Goal: Find specific page/section: Find specific page/section

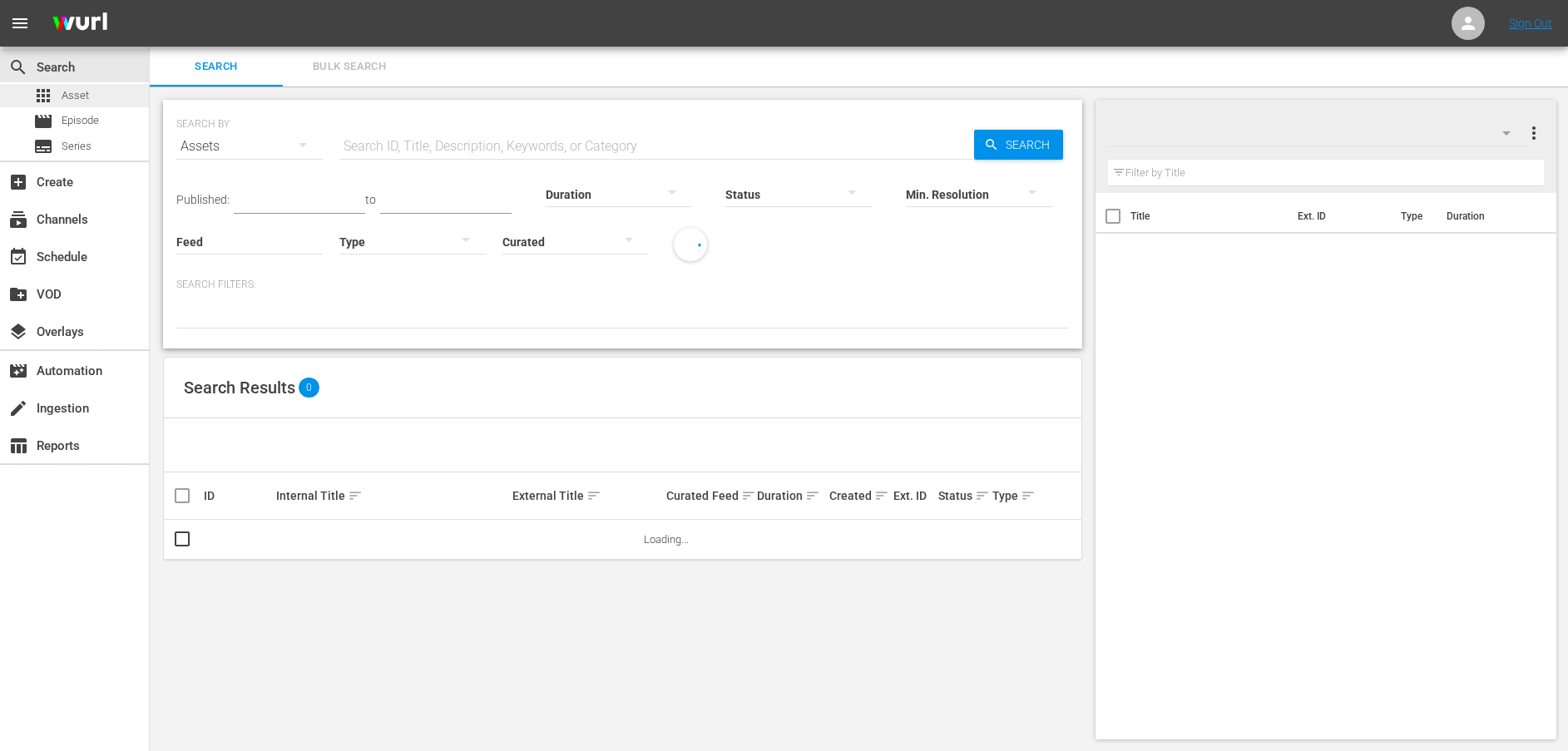
click at [72, 99] on span "Asset" at bounding box center [75, 96] width 28 height 17
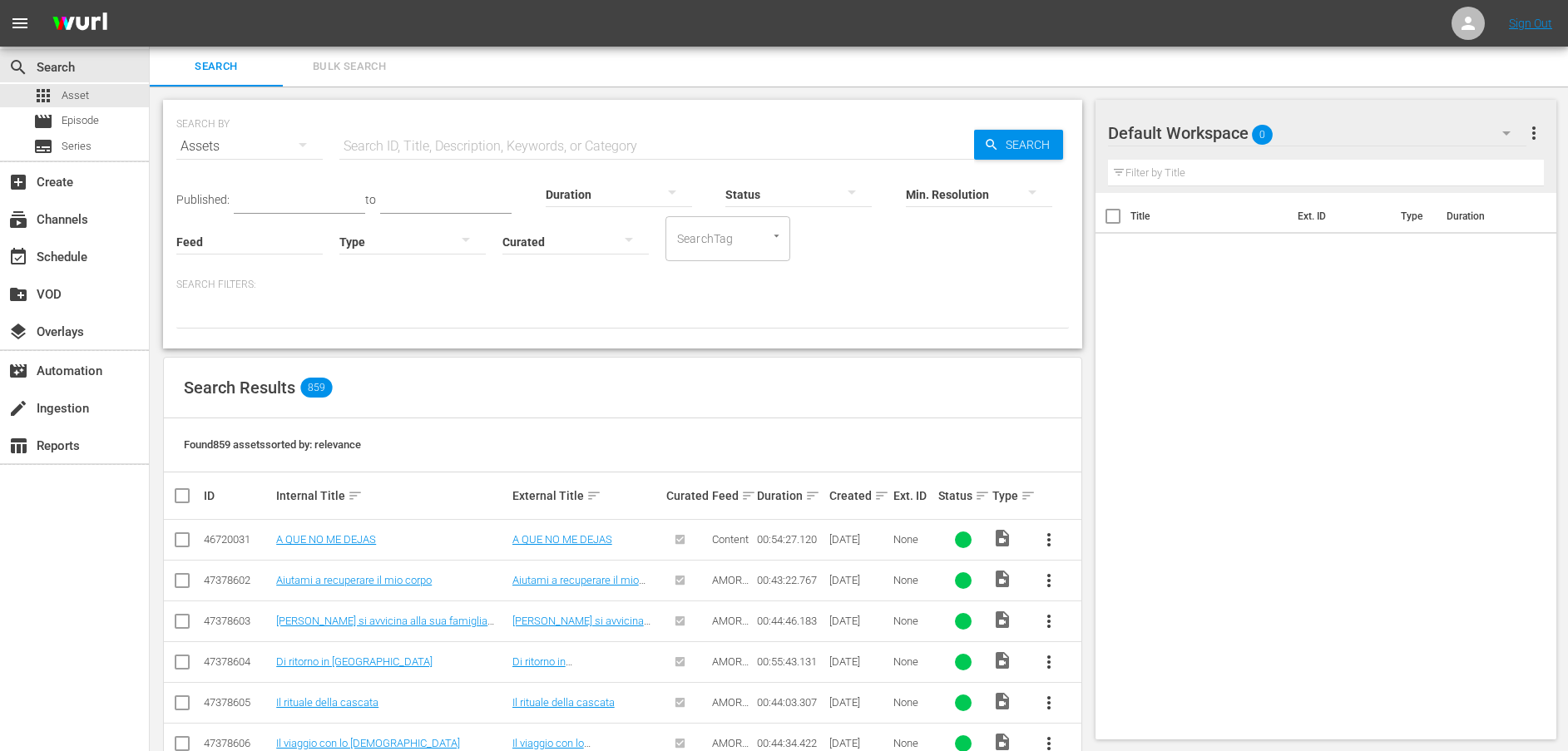
drag, startPoint x: 487, startPoint y: 144, endPoint x: 520, endPoint y: 144, distance: 33.0
click at [488, 144] on input "text" at bounding box center [656, 146] width 634 height 40
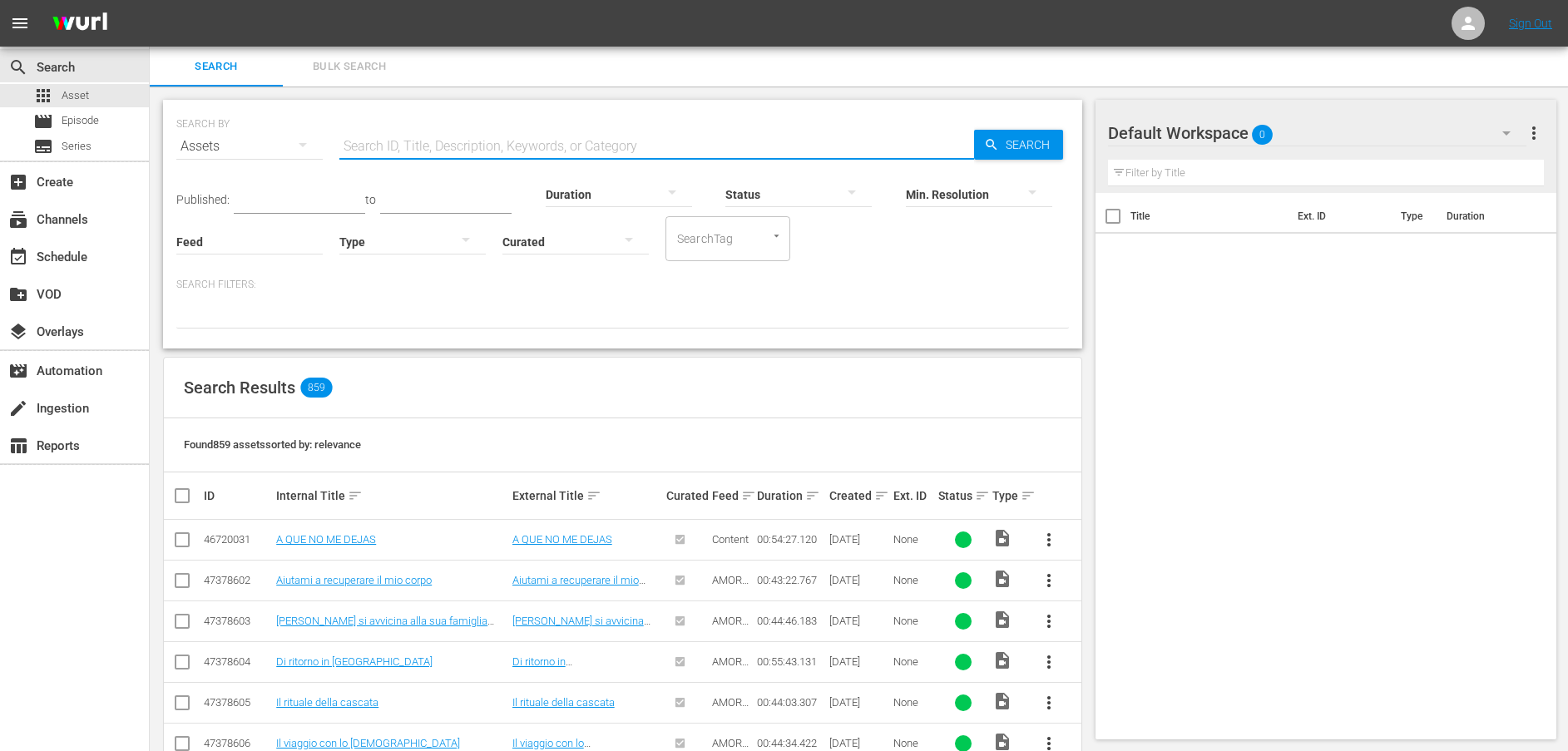
paste input "Festa in ospedale"
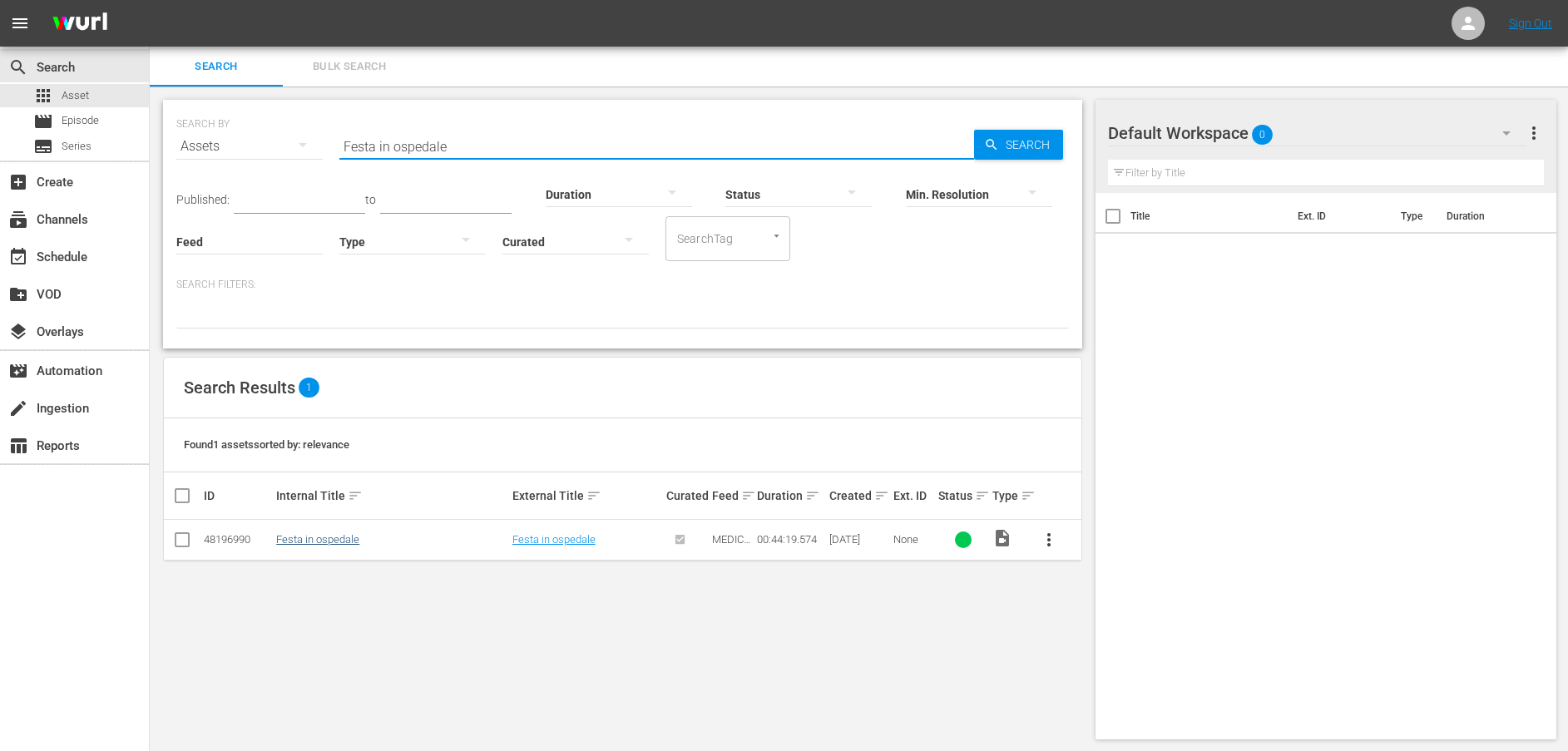
type input "Festa in ospedale"
click at [340, 539] on link "Festa in ospedale" at bounding box center [318, 539] width 84 height 12
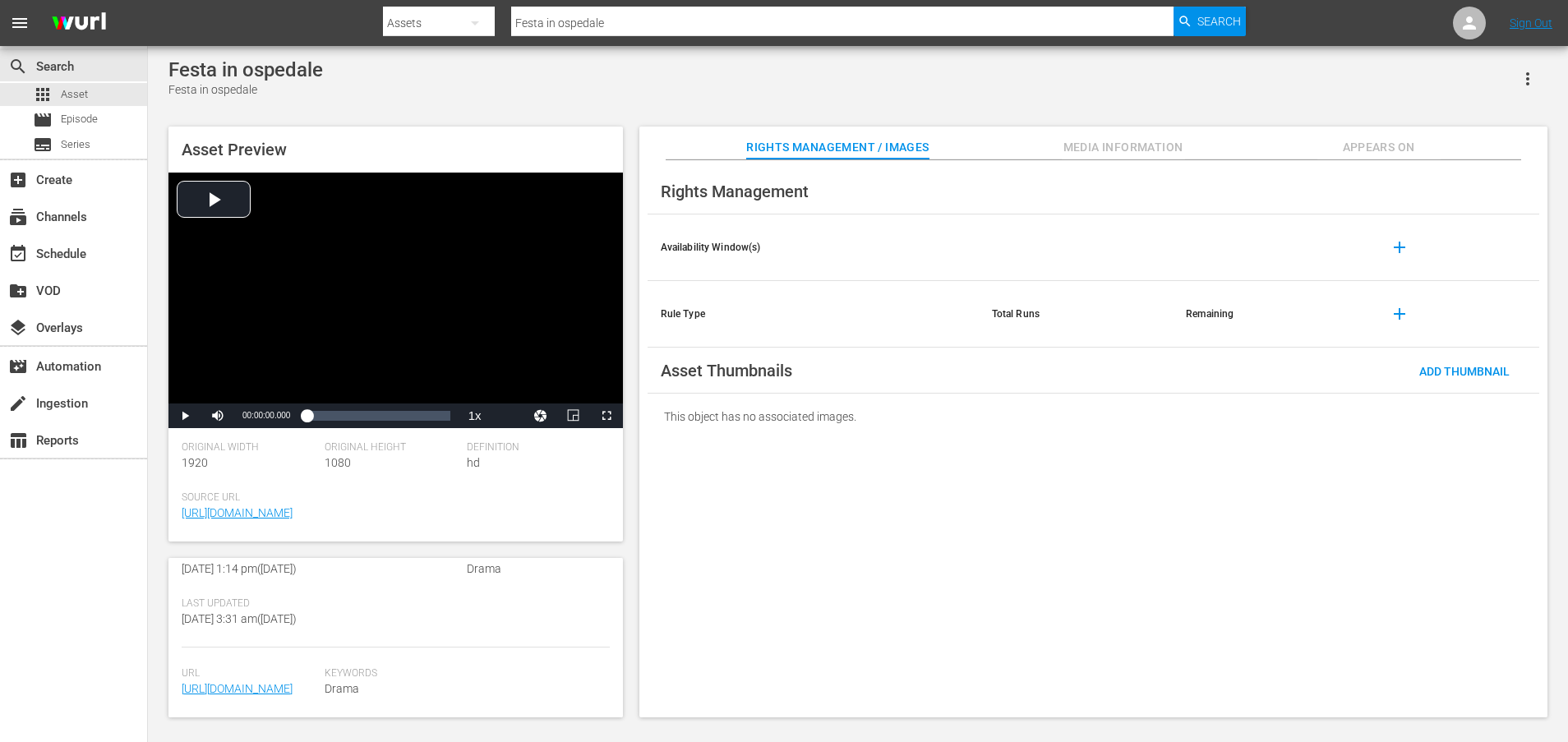
scroll to position [413, 0]
click at [260, 691] on link "[URL][DOMAIN_NAME]" at bounding box center [237, 689] width 111 height 13
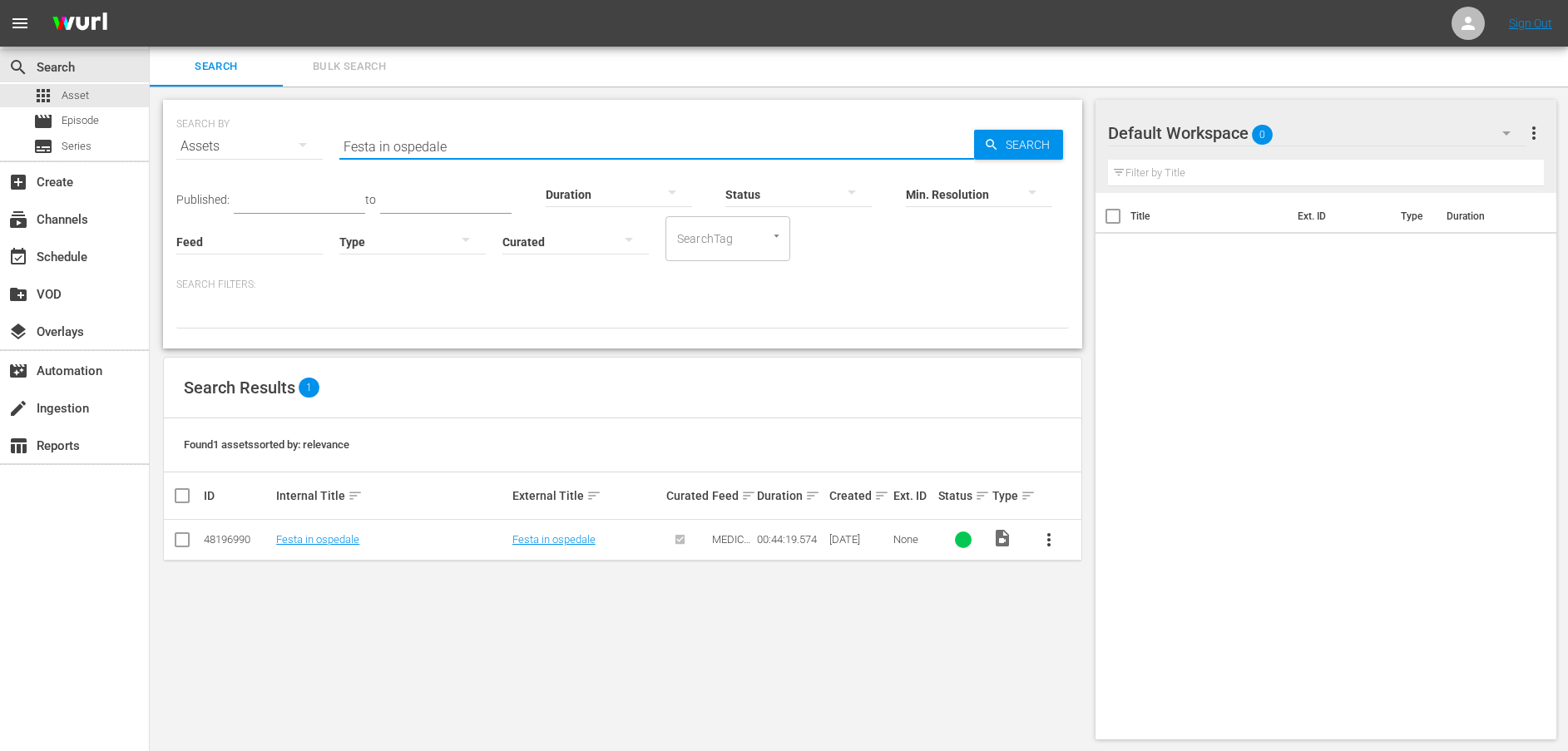
drag, startPoint x: 552, startPoint y: 143, endPoint x: 265, endPoint y: 143, distance: 287.0
click at [265, 143] on div "SEARCH BY Search By Assets Search ID, Title, Description, Keywords, or Category…" at bounding box center [623, 136] width 893 height 60
paste input "" A [PERSON_NAME] viene affidata la direzione dell'istituto""
type input "" A [PERSON_NAME] viene affidata la direzione dell'istituto""
click at [326, 543] on link "A [PERSON_NAME] viene affidata la direzione dell'istituto" at bounding box center [382, 546] width 211 height 25
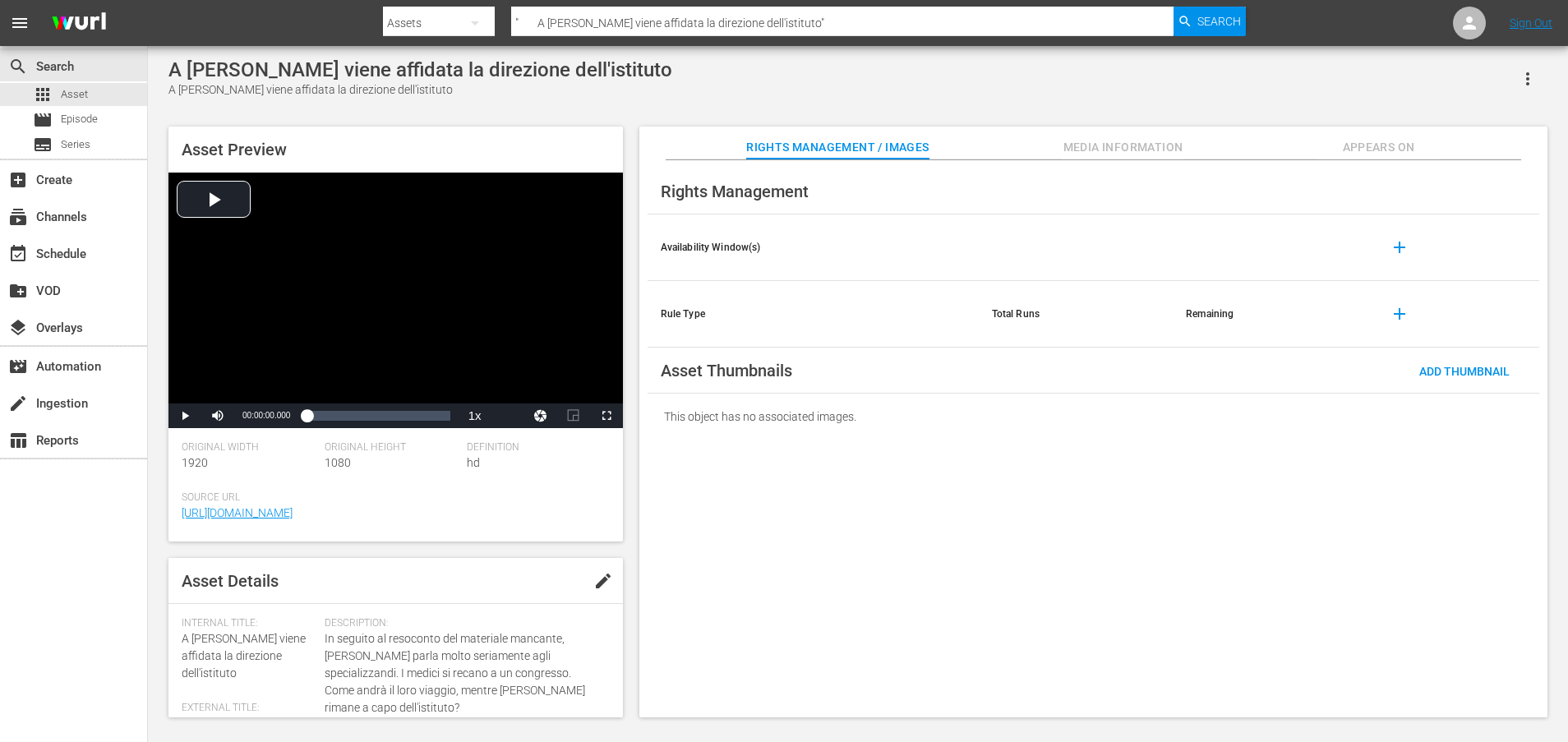
scroll to position [445, 0]
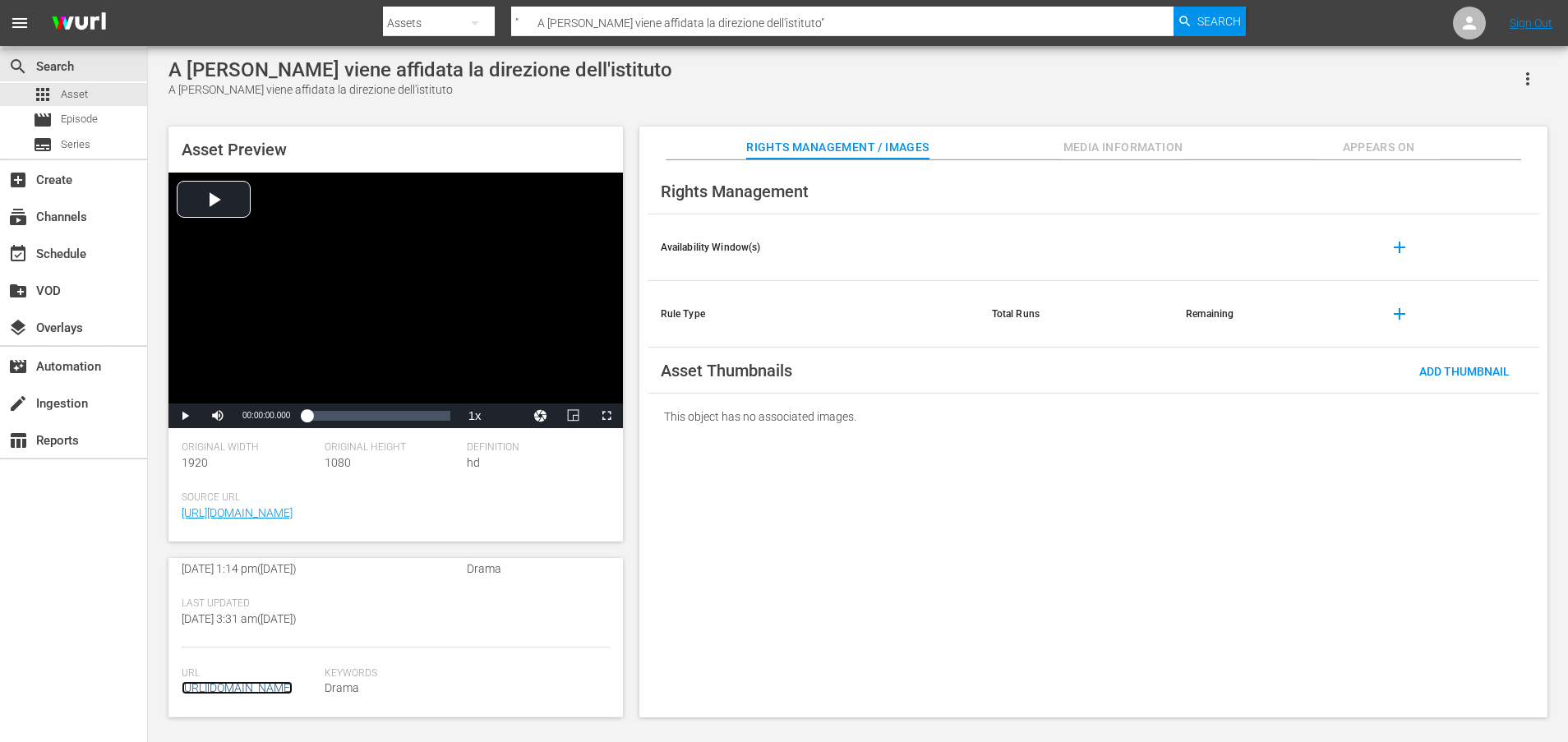
click at [293, 681] on link "[URL][DOMAIN_NAME]" at bounding box center [237, 688] width 111 height 13
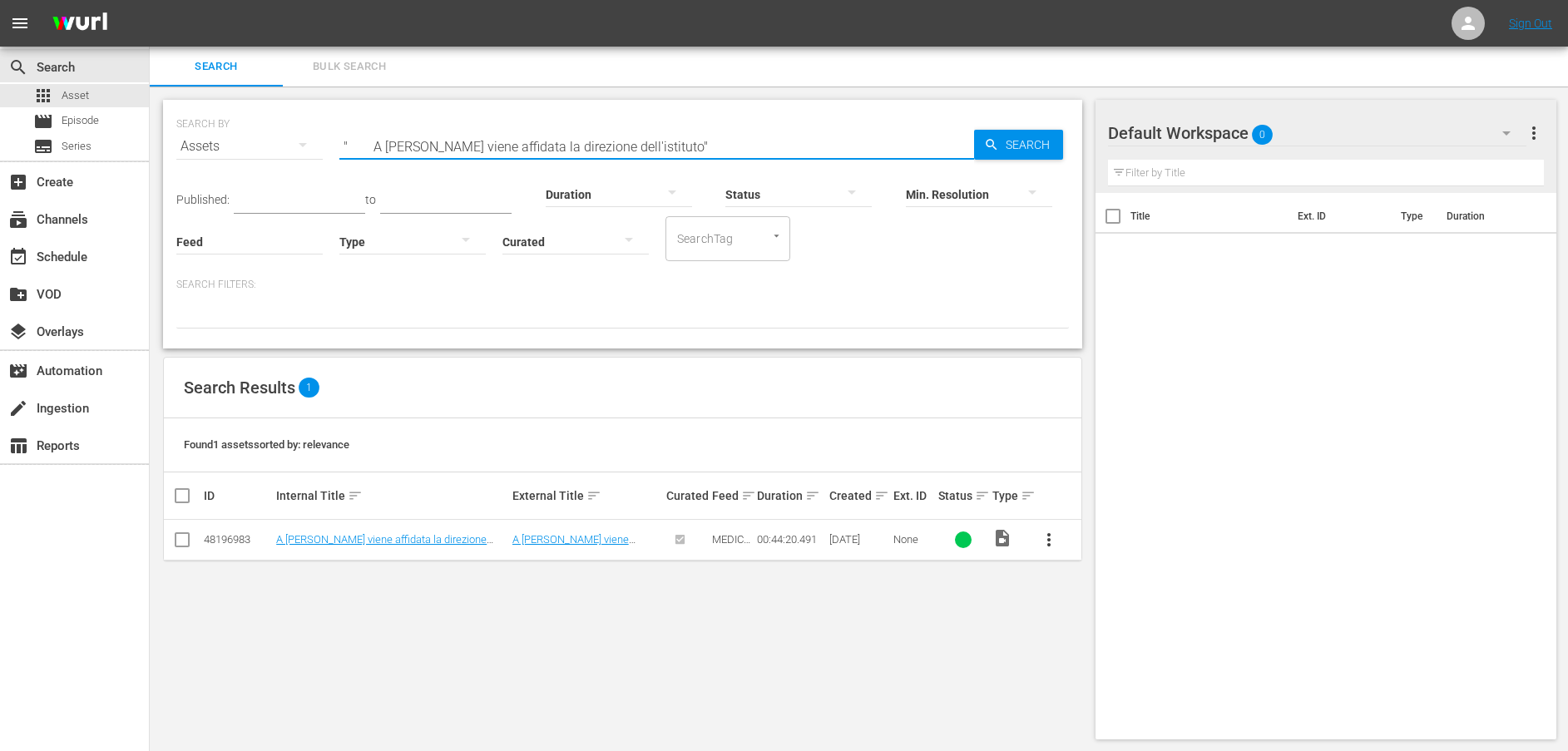
drag, startPoint x: 668, startPoint y: 143, endPoint x: 356, endPoint y: 137, distance: 312.1
click at [356, 137] on input "" A [PERSON_NAME] viene affidata la direzione dell'istituto"" at bounding box center [656, 146] width 634 height 40
paste input "[PERSON_NAME] confessa il suo amore a [PERSON_NAME]"
type input ""[PERSON_NAME] confessa il suo amore a [PERSON_NAME]"
click at [405, 541] on link "[PERSON_NAME] confessa il suo amore a [PERSON_NAME]" at bounding box center [374, 546] width 196 height 25
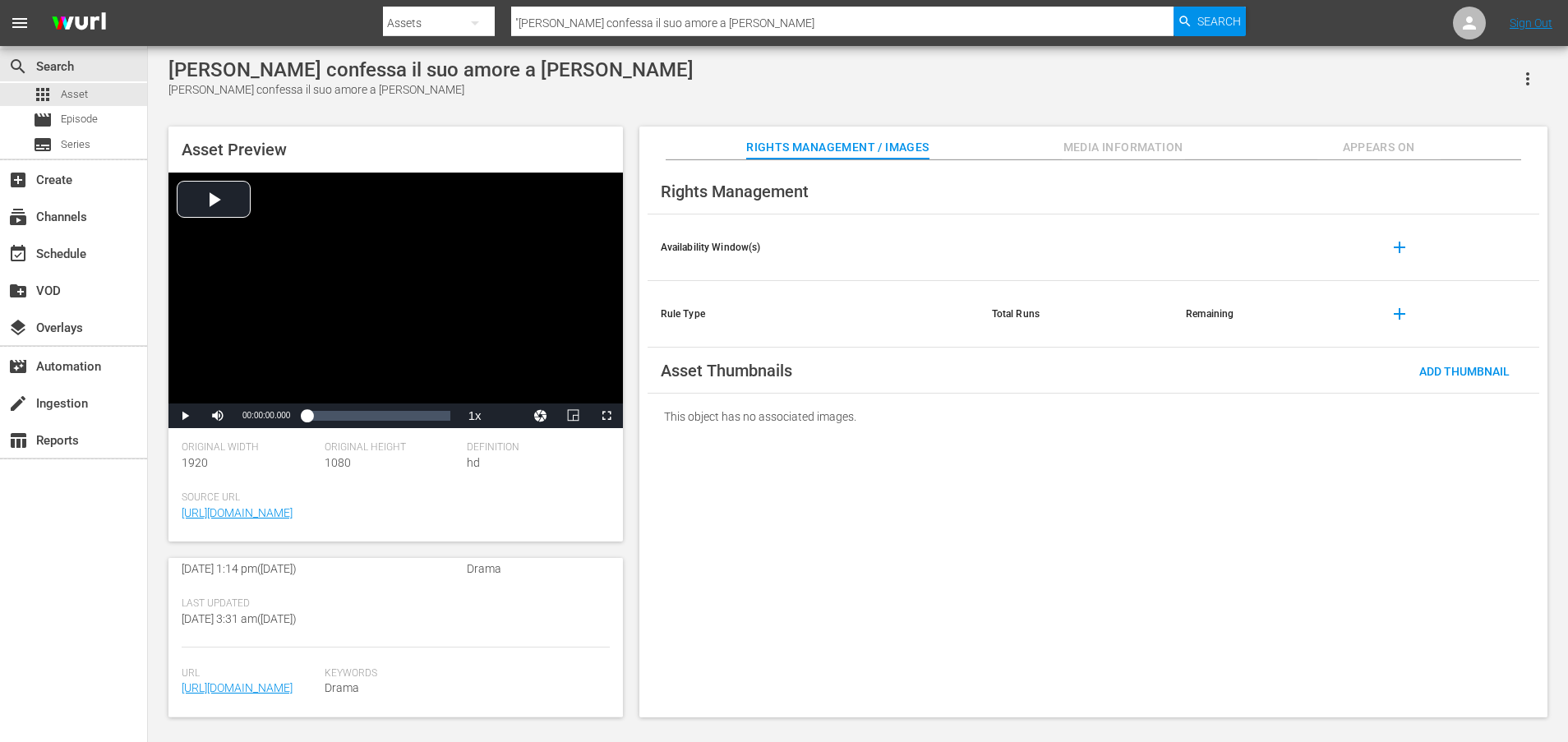
scroll to position [445, 0]
click at [293, 681] on link "[URL][DOMAIN_NAME]" at bounding box center [237, 688] width 111 height 13
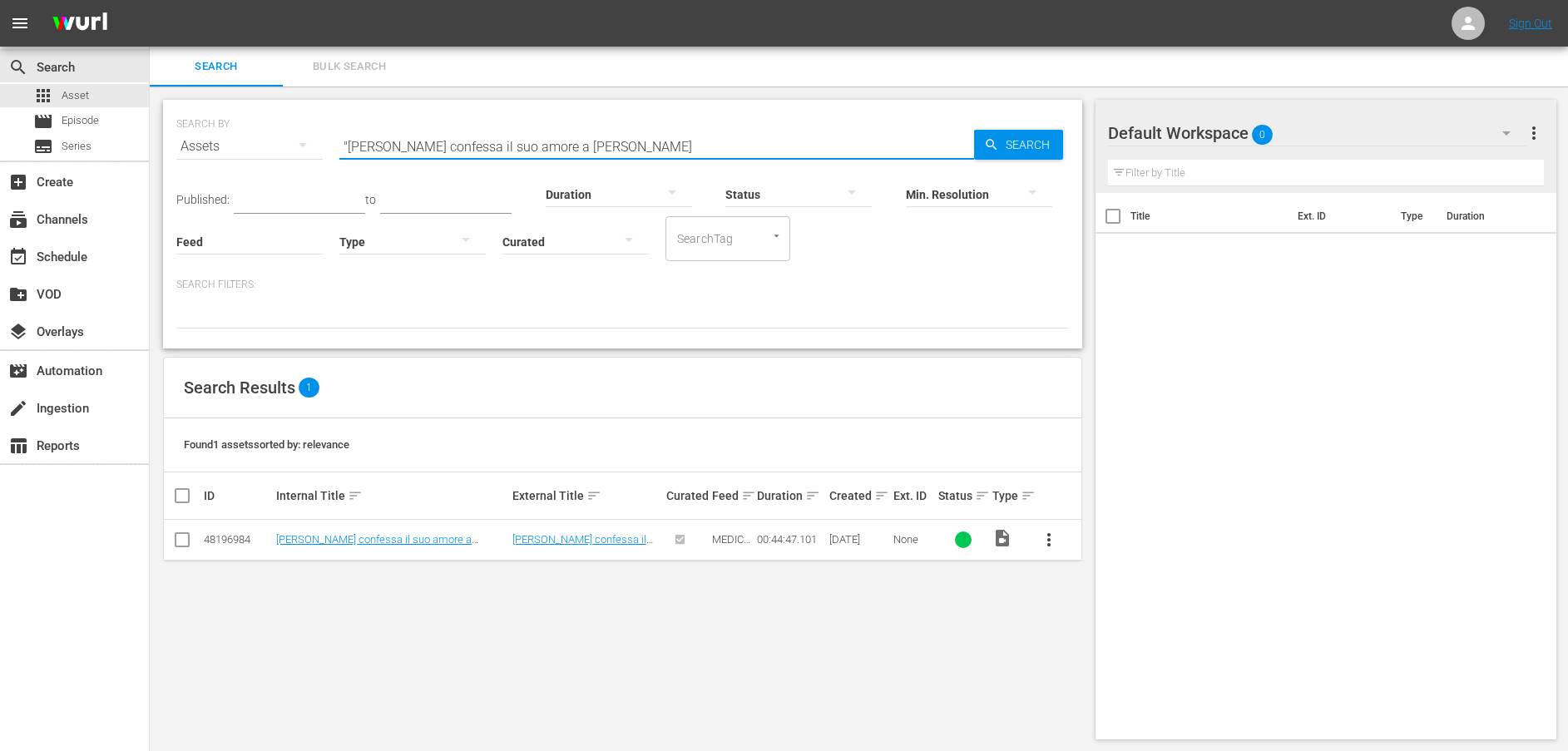
drag, startPoint x: 624, startPoint y: 143, endPoint x: 299, endPoint y: 141, distance: 325.0
click at [299, 141] on div "SEARCH BY Search By Assets Search ID, Title, Description, Keywords, or Category…" at bounding box center [623, 136] width 893 height 60
paste input "Un nuovo alleato"
type input "Un nuovo alleato"
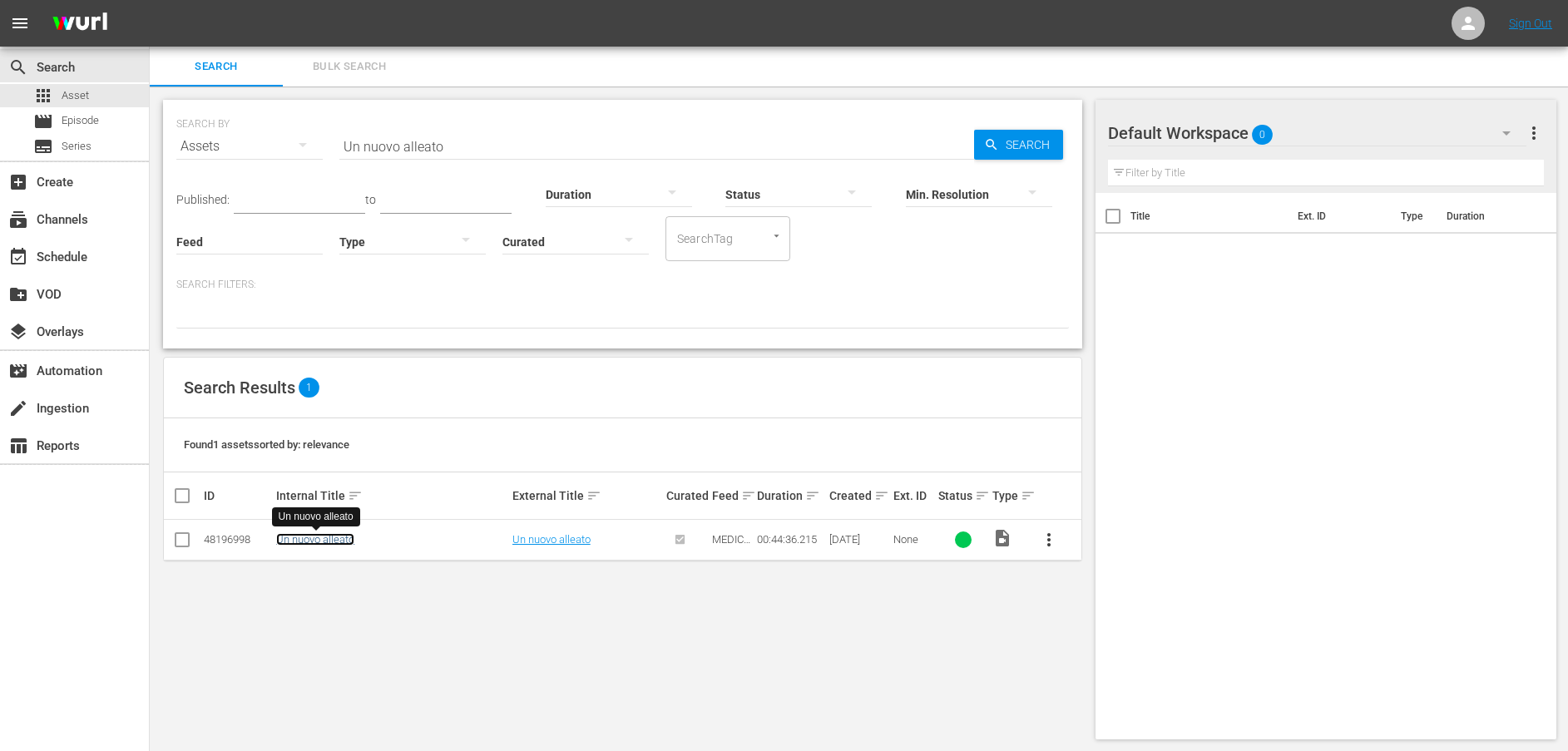
click at [314, 542] on link "Un nuovo alleato" at bounding box center [315, 539] width 78 height 12
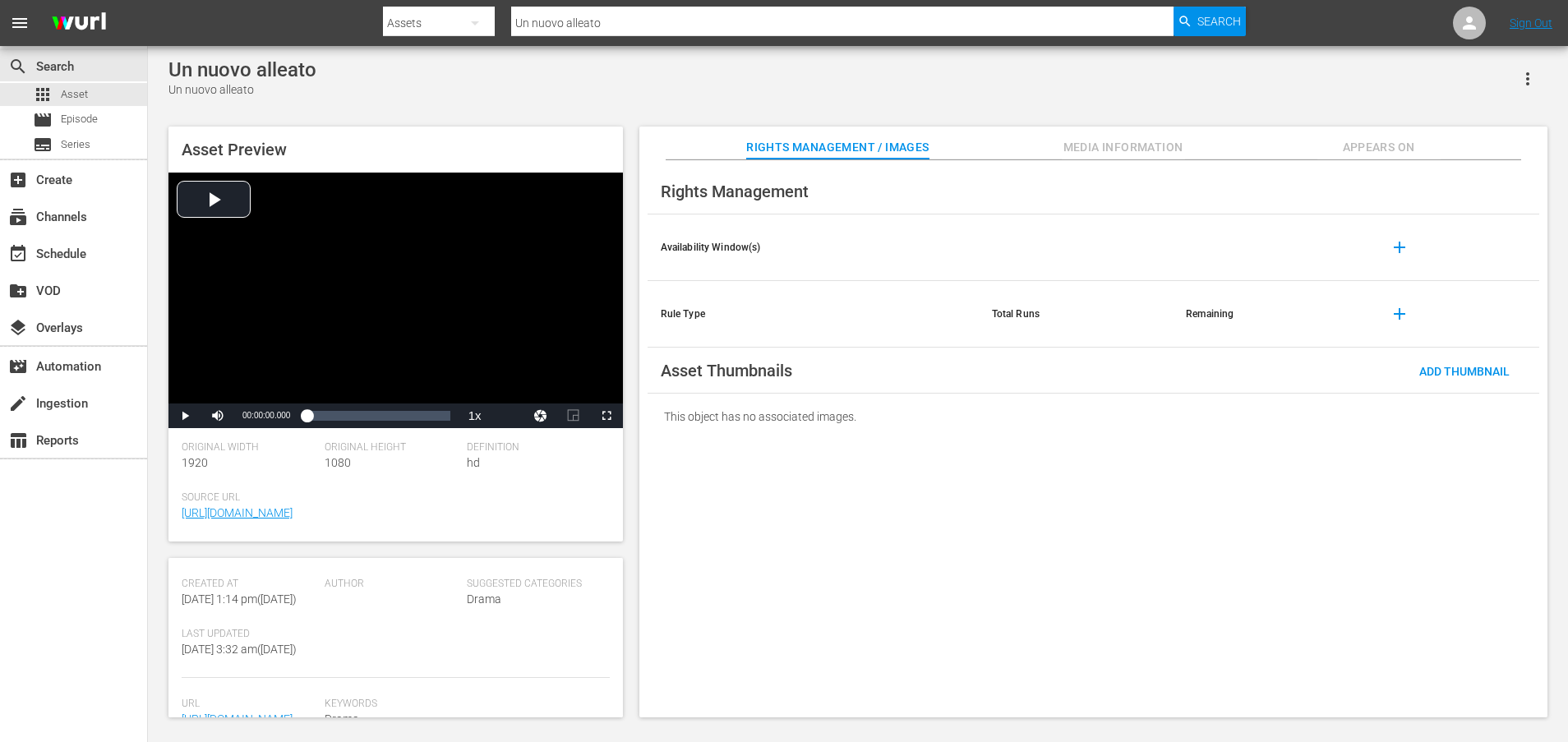
scroll to position [410, 0]
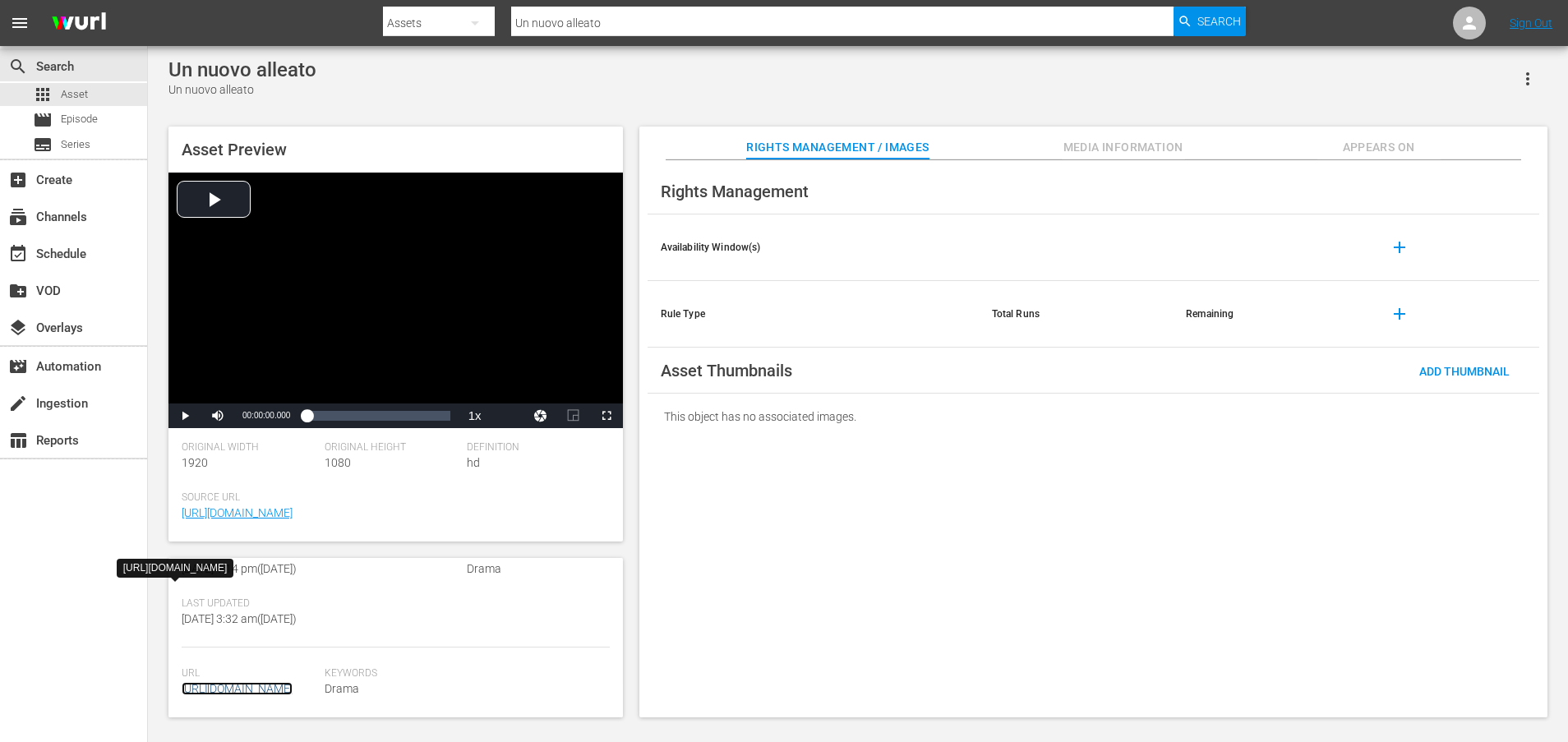
click at [293, 682] on link "[URL][DOMAIN_NAME]" at bounding box center [237, 689] width 111 height 13
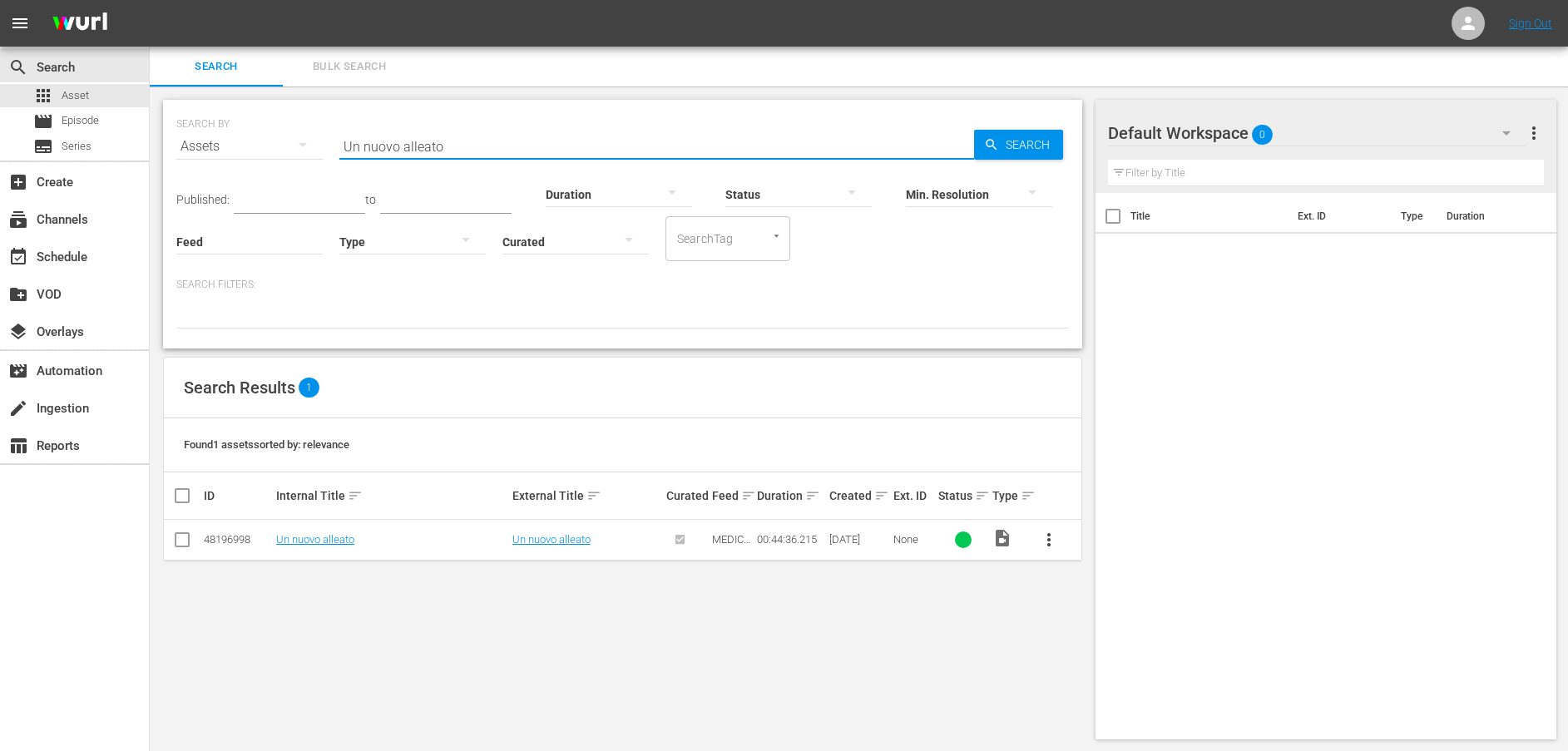
drag, startPoint x: 528, startPoint y: 149, endPoint x: 293, endPoint y: 140, distance: 235.2
click at [293, 140] on div "SEARCH BY Search By Assets Search ID, Title, Description, Keywords, or Category…" at bounding box center [623, 136] width 893 height 60
paste input "altro rifiu"
type input "Un altro rifiuto"
click at [304, 544] on link "Un altro rifiuto" at bounding box center [309, 539] width 66 height 12
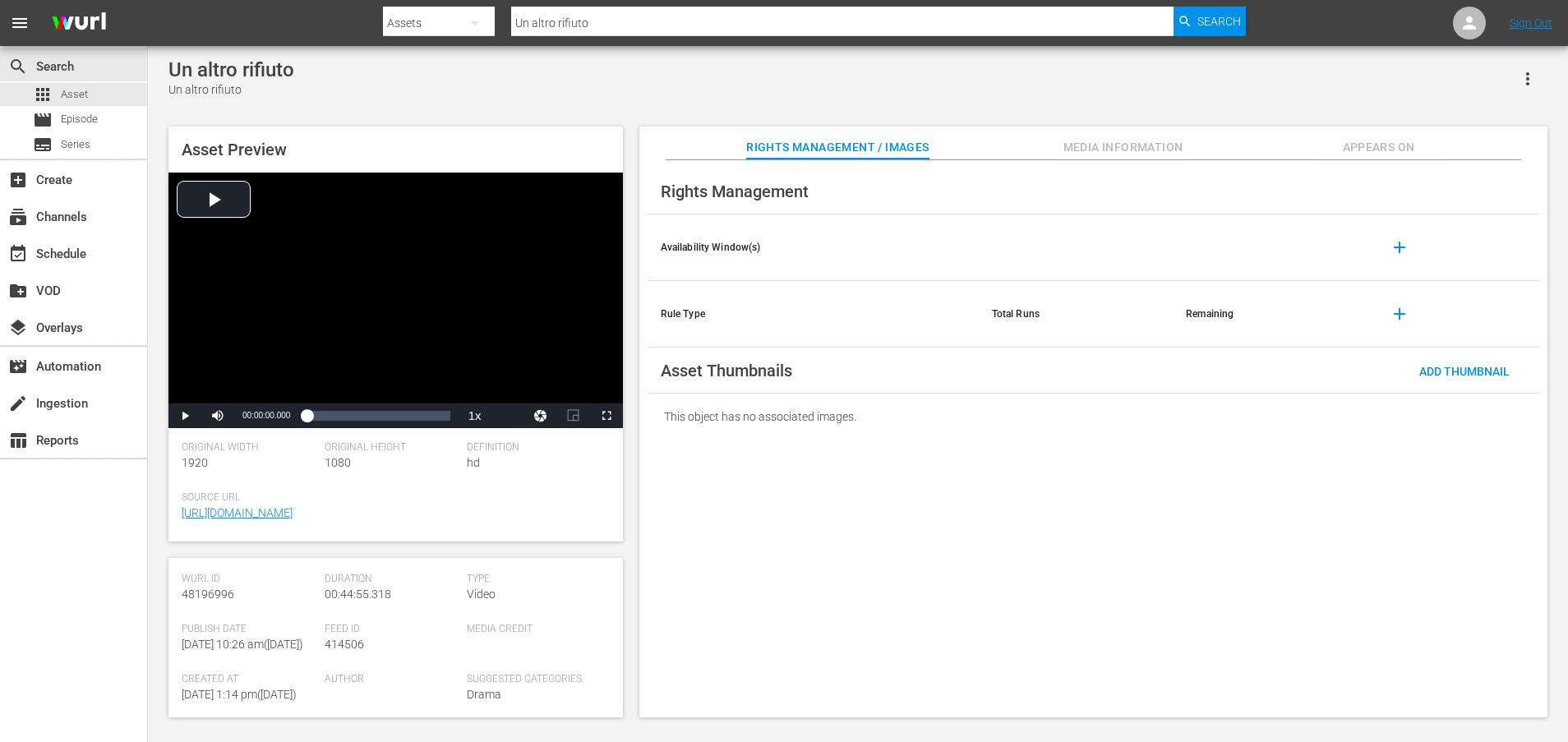
scroll to position [410, 0]
click at [289, 681] on link "[URL][DOMAIN_NAME]" at bounding box center [237, 688] width 111 height 13
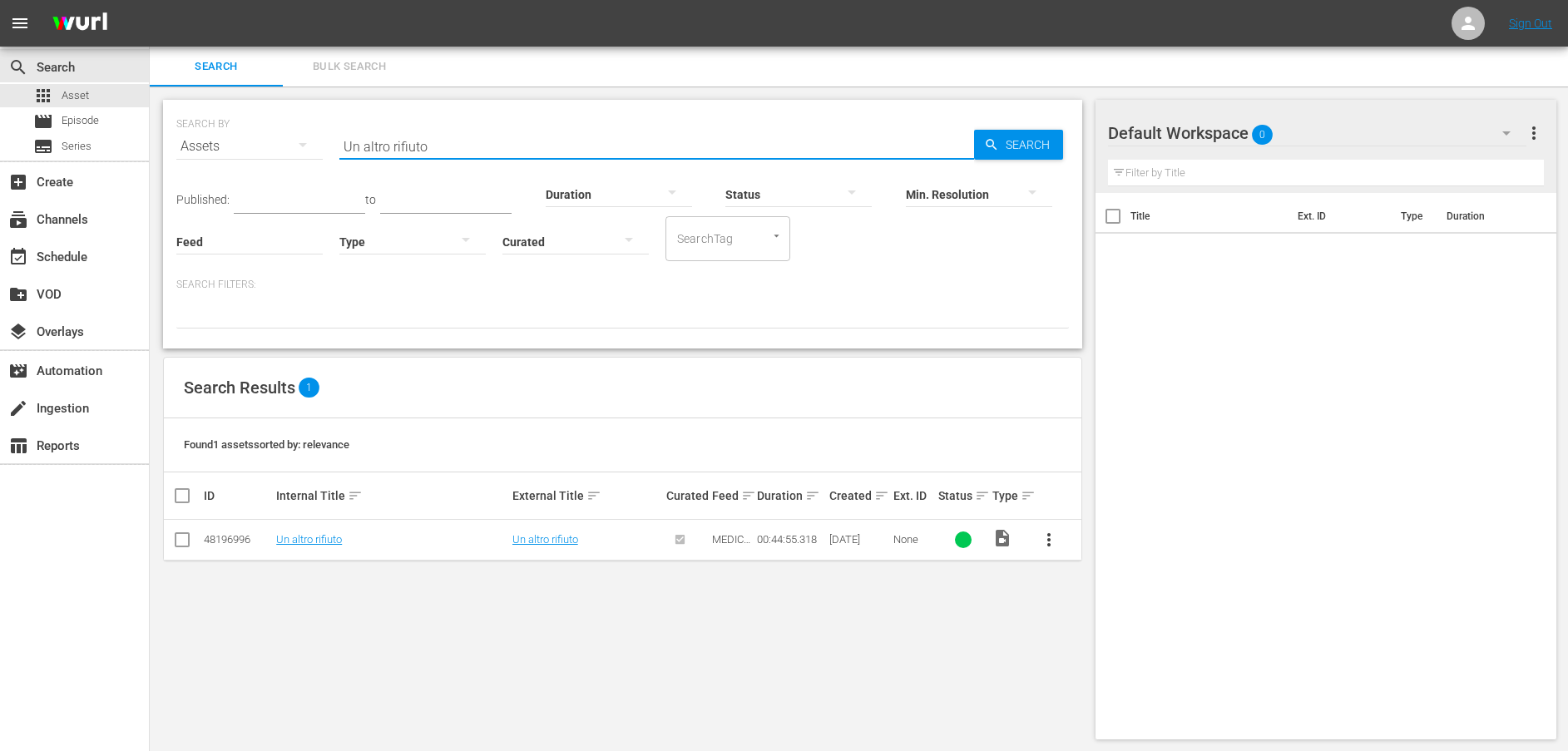
drag, startPoint x: 470, startPoint y: 150, endPoint x: 304, endPoint y: 144, distance: 166.1
click at [304, 144] on div "SEARCH BY Search By Assets Search ID, Title, Description, Keywords, or Category…" at bounding box center [623, 136] width 893 height 60
paste input "Non è un problema tu"
type input "Non è un problema tuo"
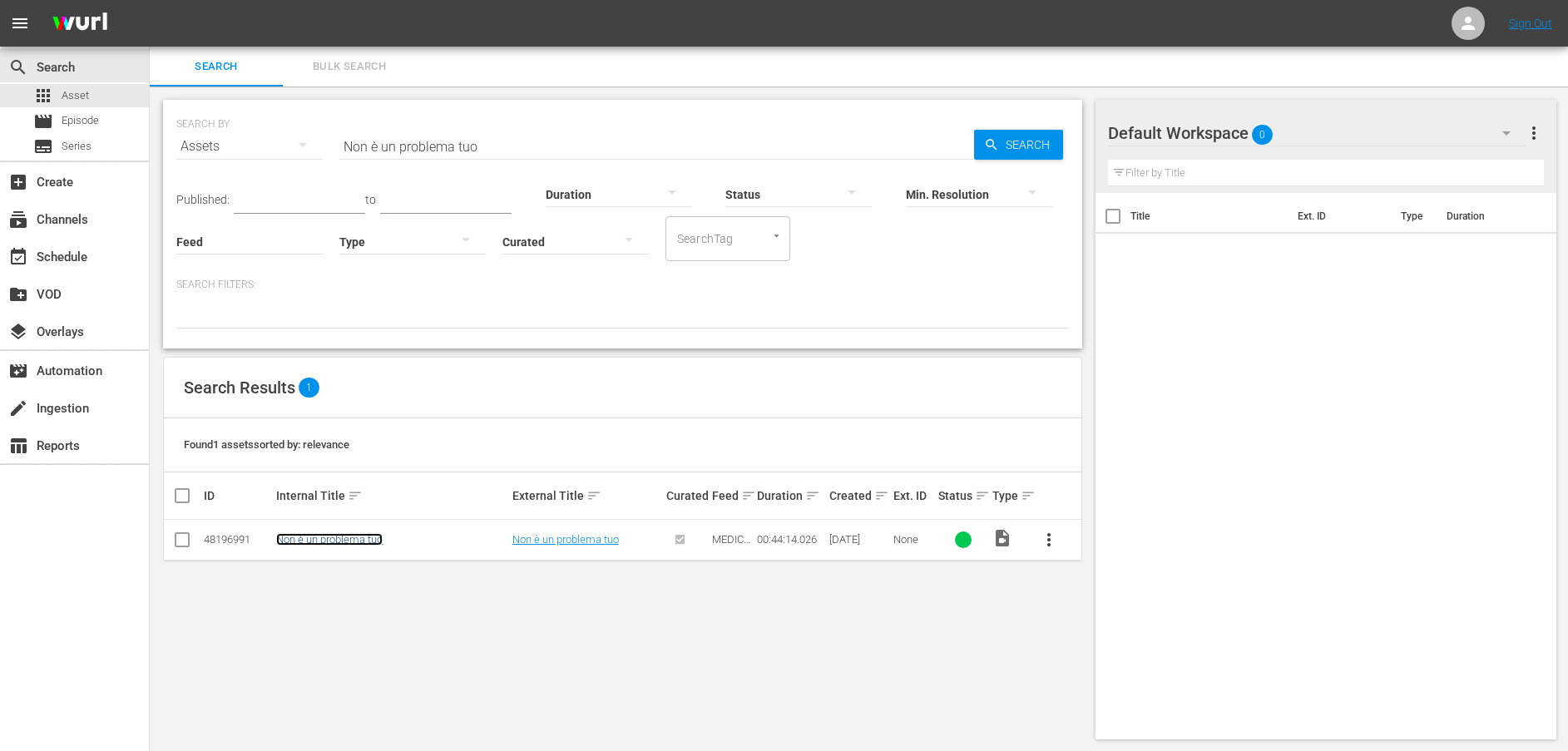
click at [325, 545] on link "Non è un problema tuo" at bounding box center [330, 539] width 106 height 12
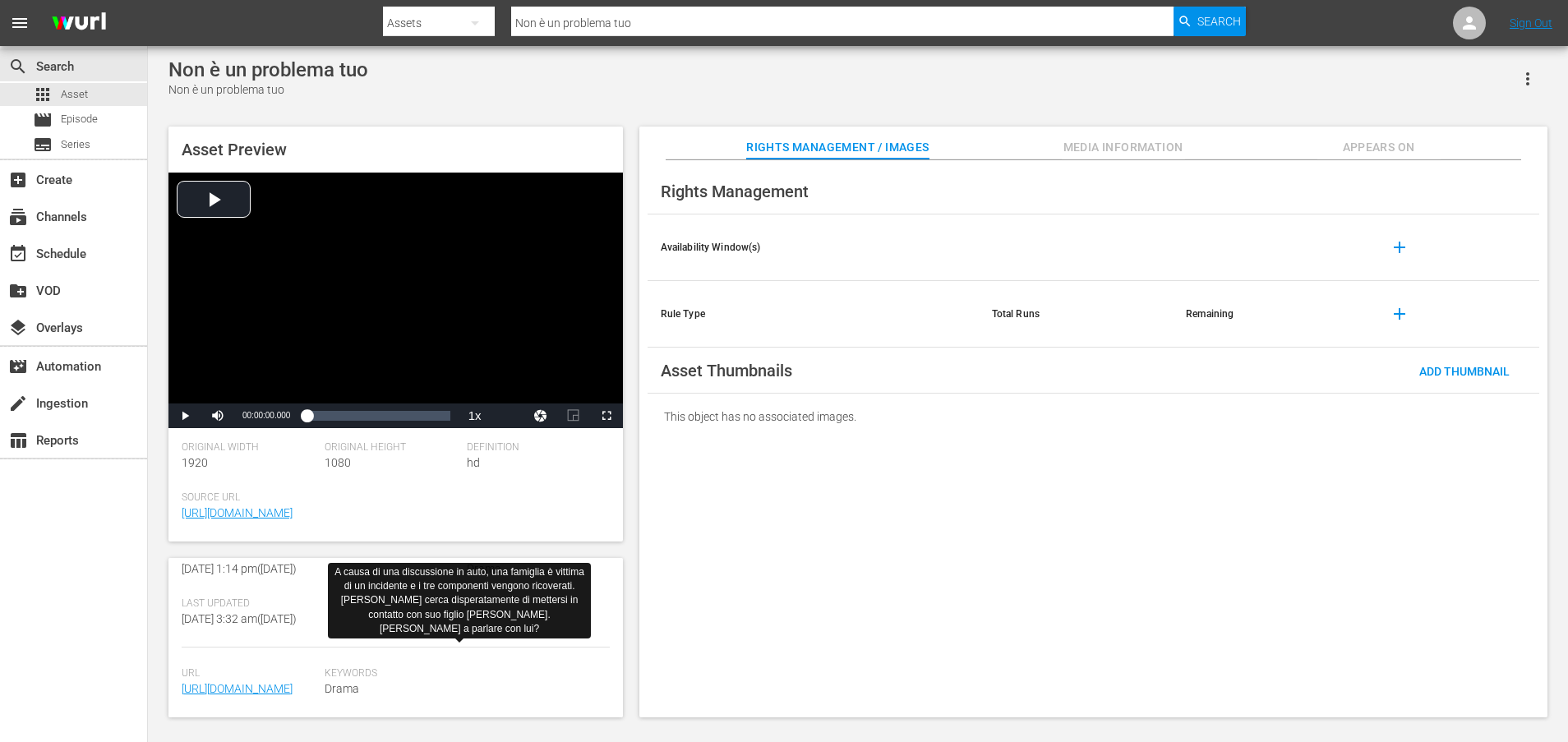
scroll to position [430, 0]
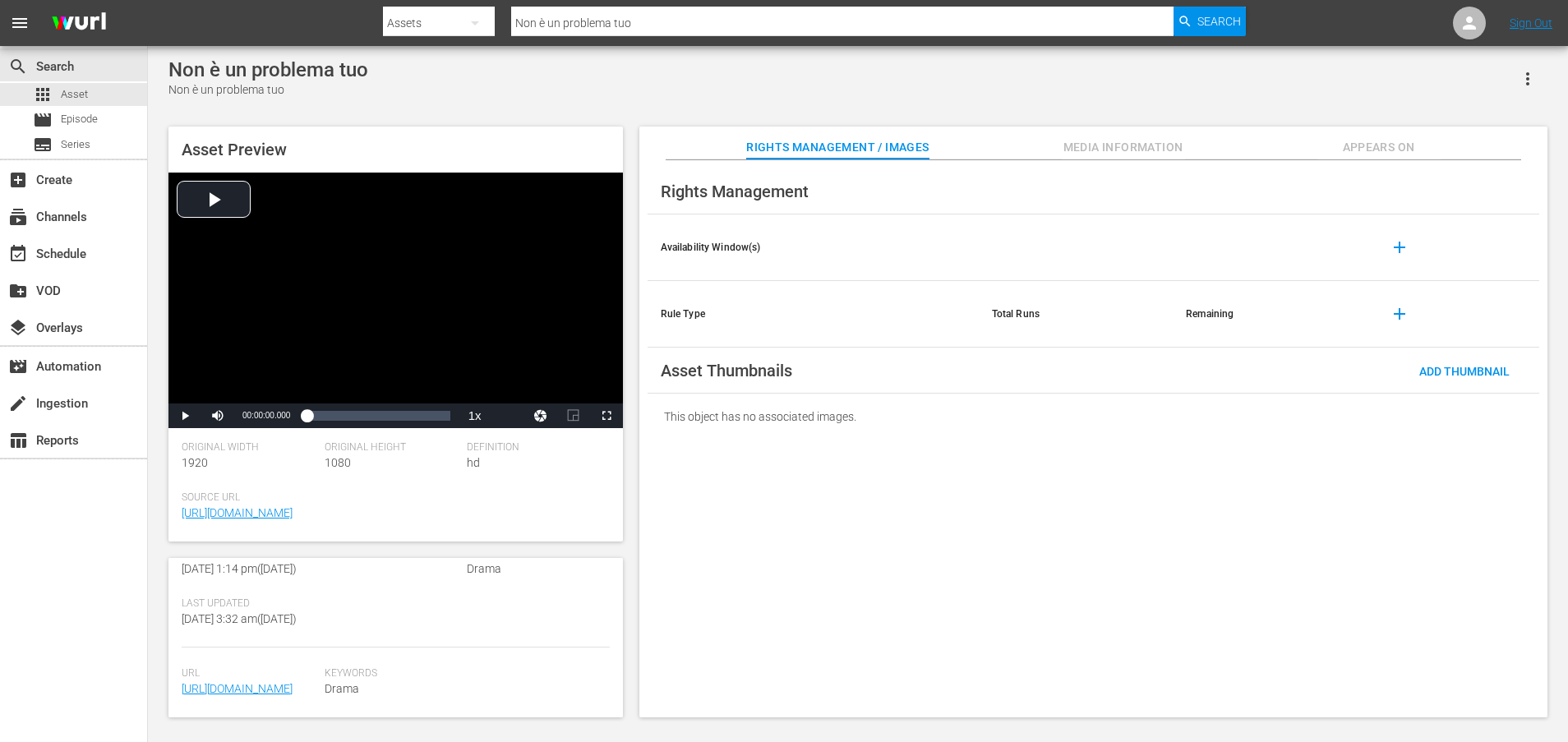
click at [235, 680] on span "[URL][DOMAIN_NAME]" at bounding box center [249, 689] width 135 height 17
click at [234, 682] on link "[URL][DOMAIN_NAME]" at bounding box center [237, 689] width 111 height 13
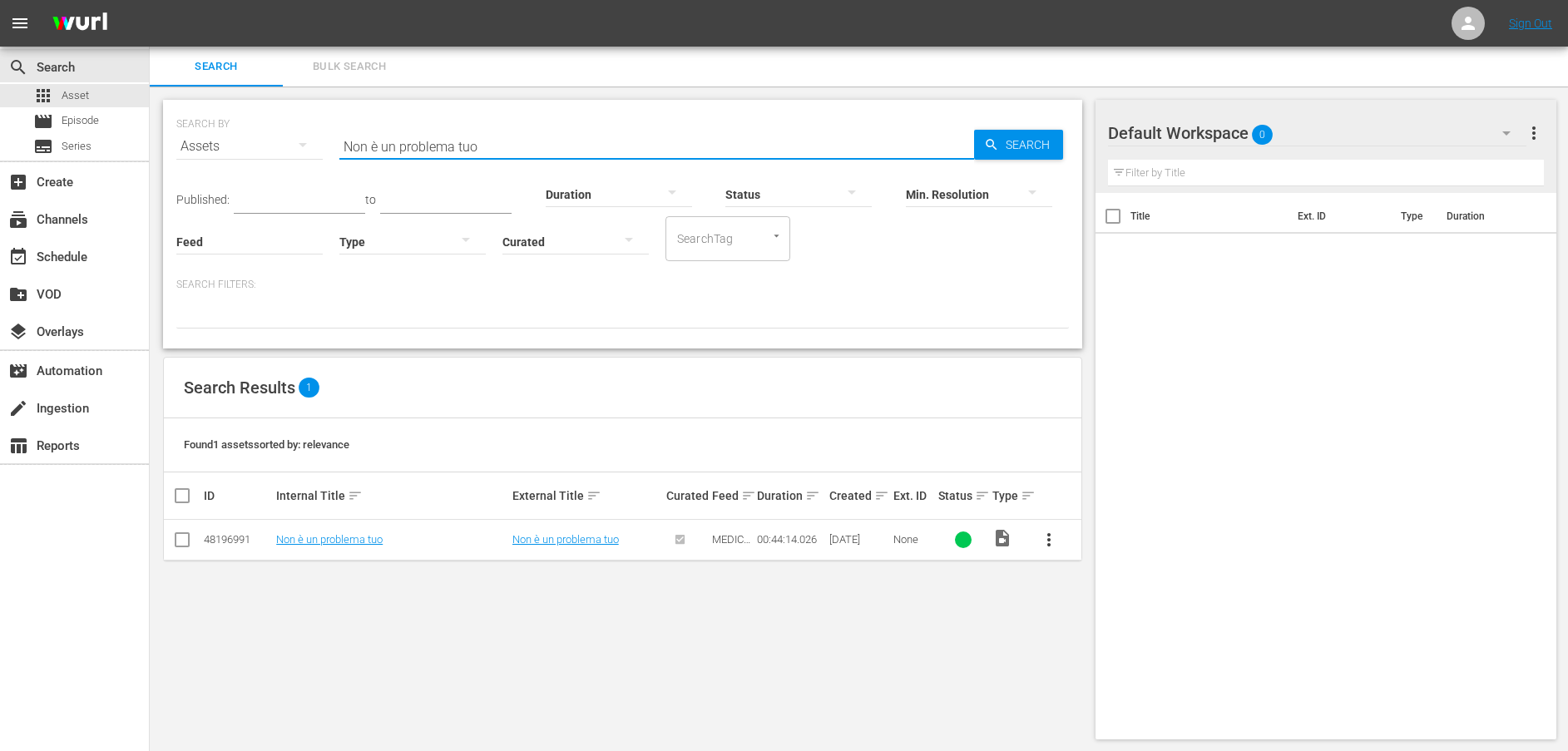
drag, startPoint x: 537, startPoint y: 141, endPoint x: 318, endPoint y: 132, distance: 219.2
click at [318, 132] on div "SEARCH BY Search By Assets Search ID, Title, Description, Keywords, or Category…" at bounding box center [623, 136] width 893 height 60
paste input "Permettimi di aiutarti"
type input "Permettimi di aiutarti"
click at [326, 543] on link "Permettimi di aiutarti" at bounding box center [326, 539] width 99 height 12
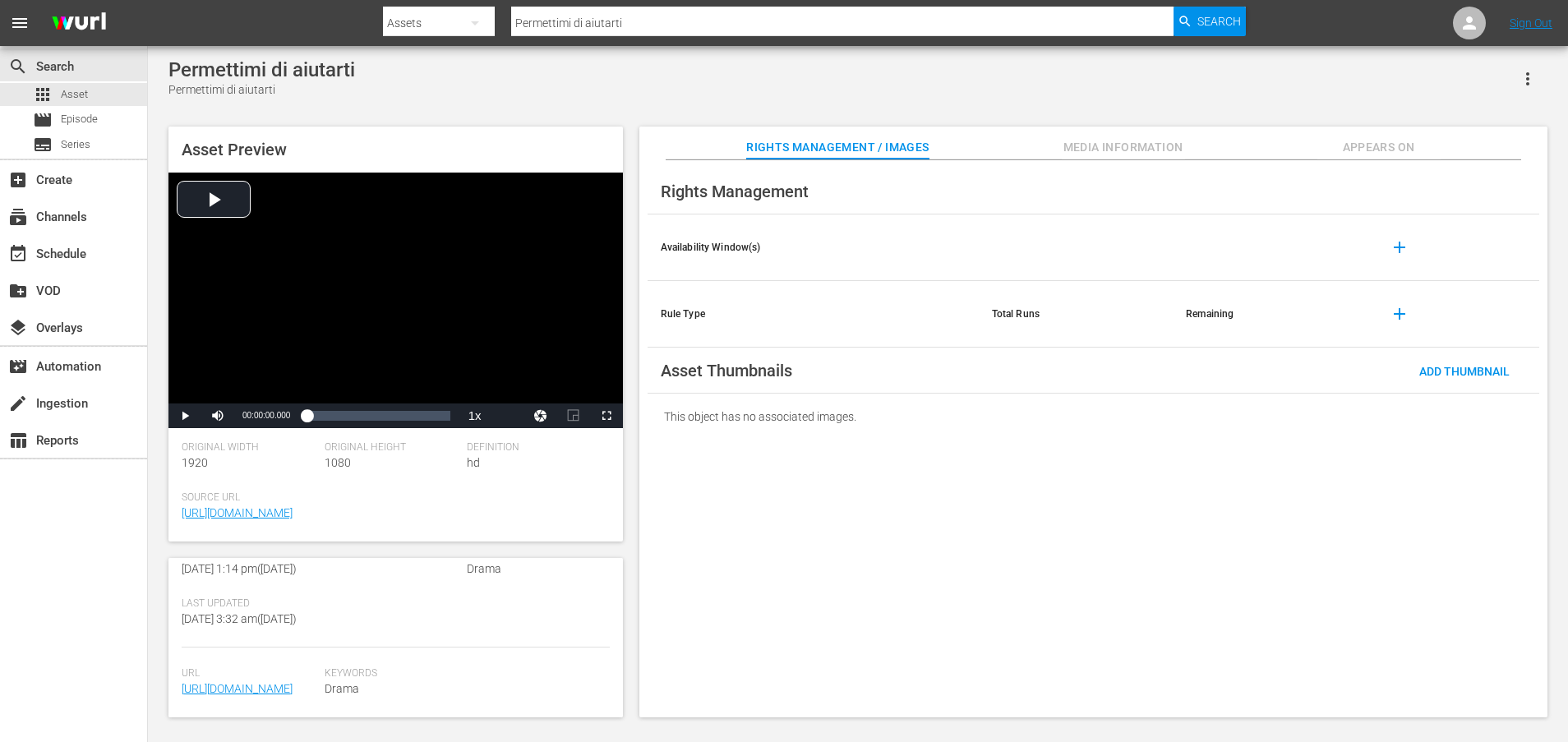
scroll to position [413, 0]
click at [293, 682] on link "[URL][DOMAIN_NAME]" at bounding box center [237, 689] width 111 height 13
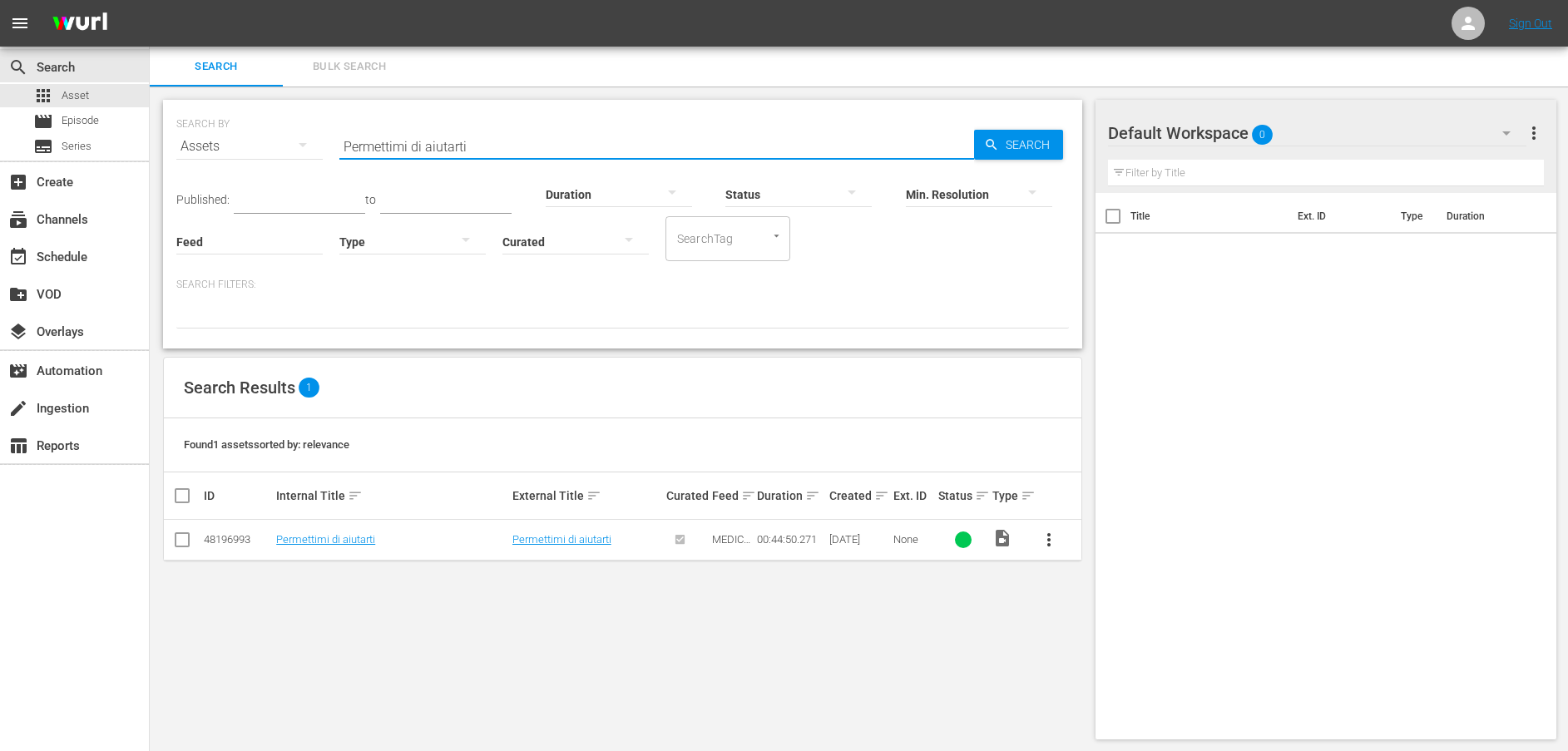
drag, startPoint x: 504, startPoint y: 142, endPoint x: 301, endPoint y: 144, distance: 203.0
click at [302, 143] on div "SEARCH BY Search By Assets Search ID, Title, Description, Keywords, or Category…" at bounding box center [623, 136] width 893 height 60
paste input "Non ti voglio più rivedere"
type input "Non ti voglio più rivedere"
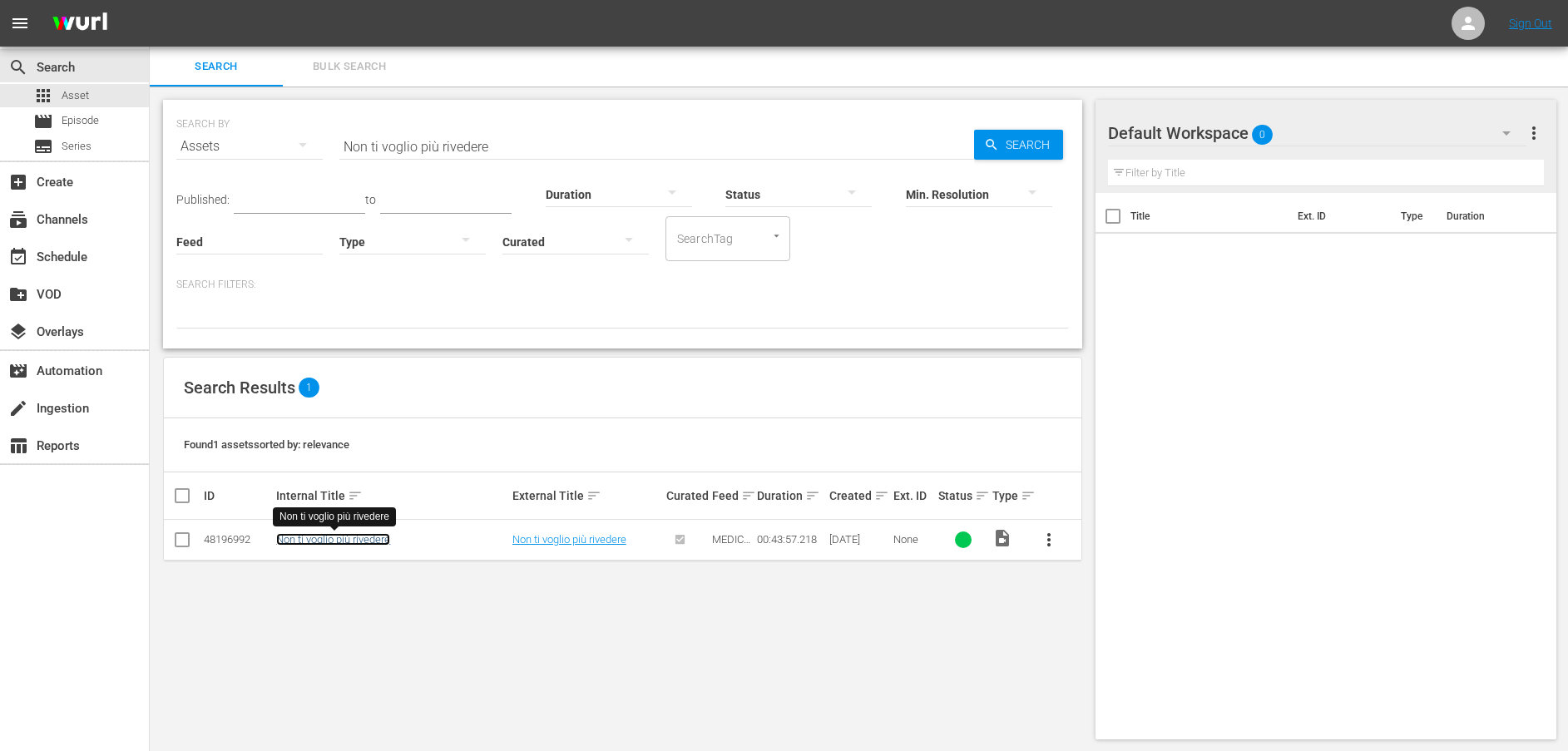
click at [325, 543] on link "Non ti voglio più rivedere" at bounding box center [333, 539] width 114 height 12
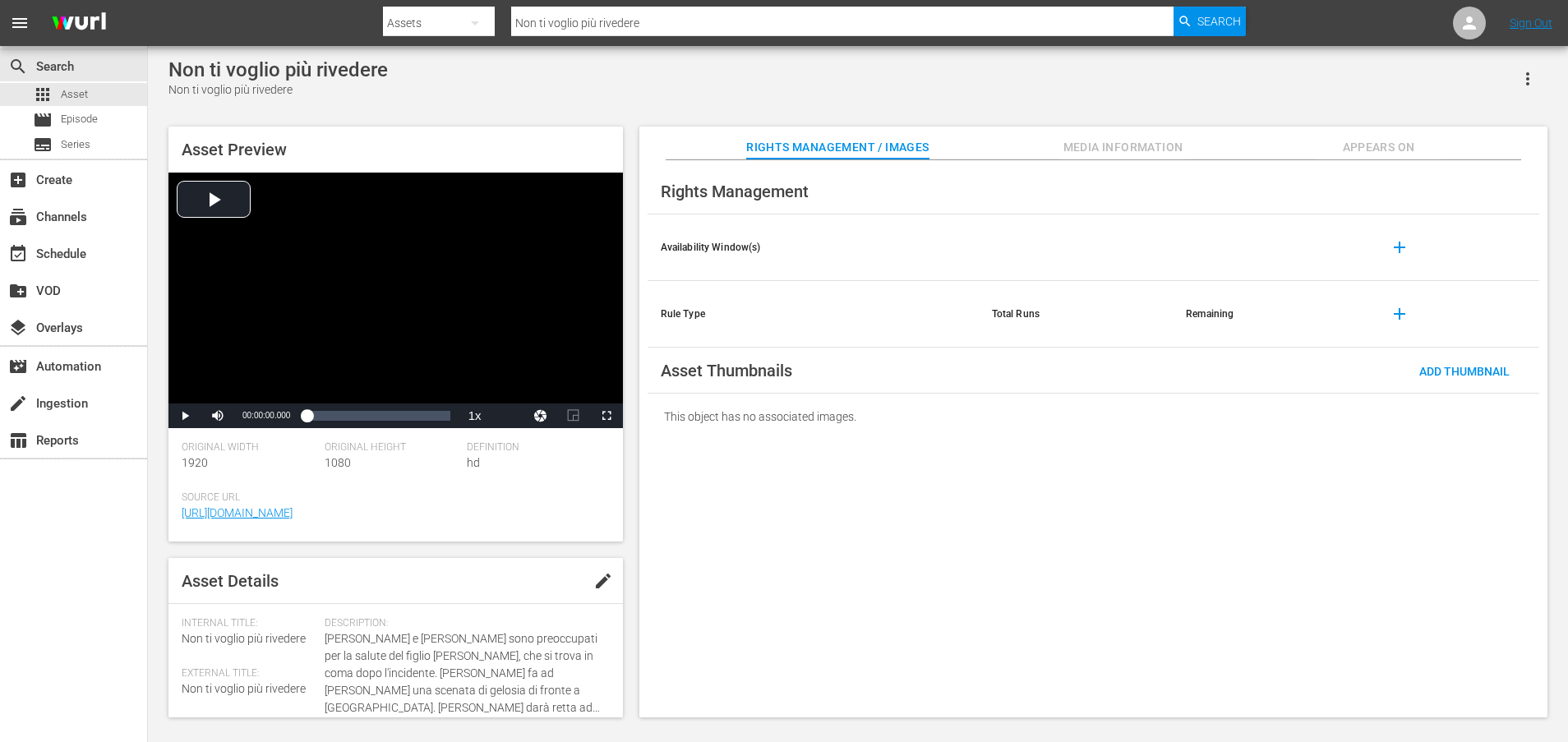
scroll to position [430, 0]
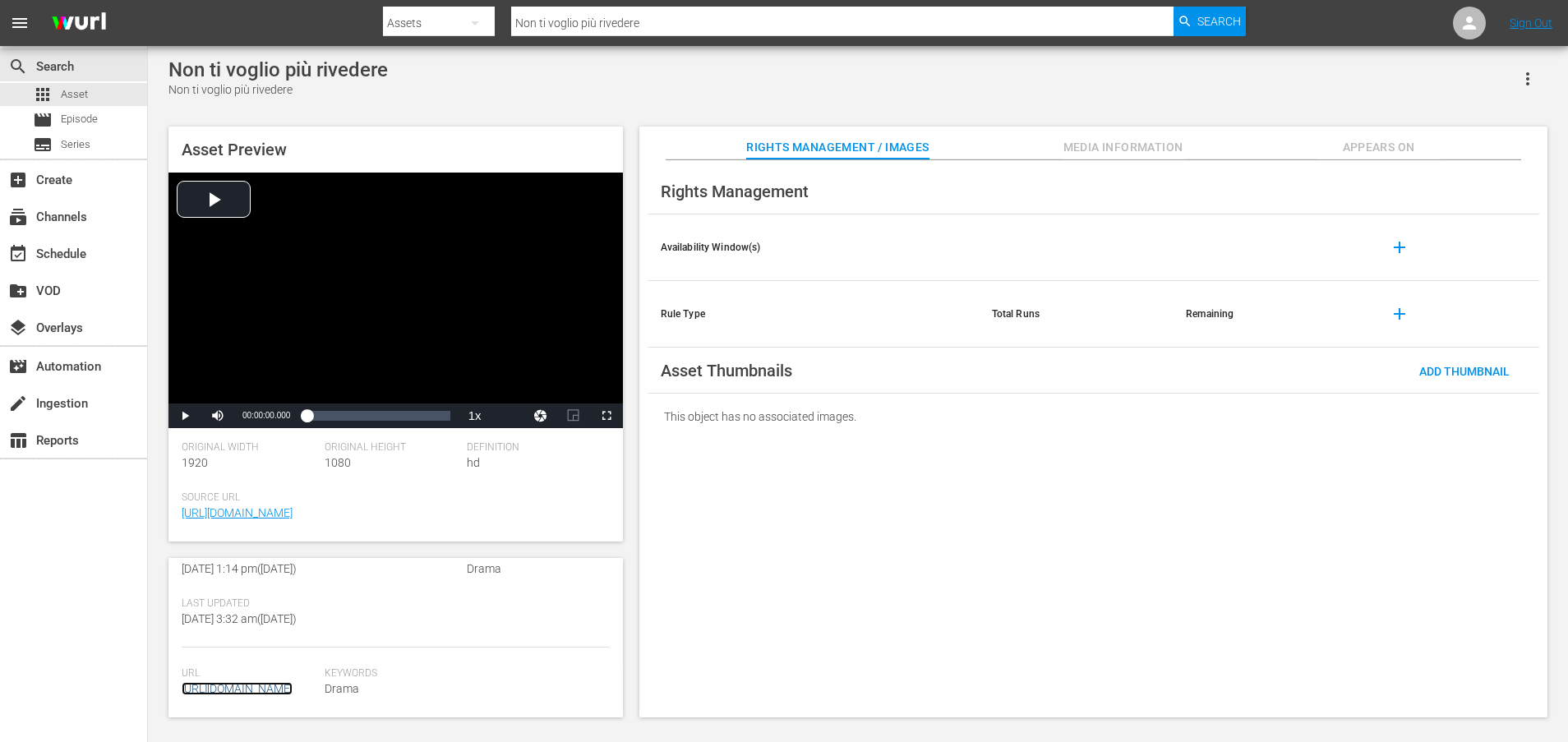
click at [293, 682] on link "[URL][DOMAIN_NAME]" at bounding box center [237, 689] width 111 height 13
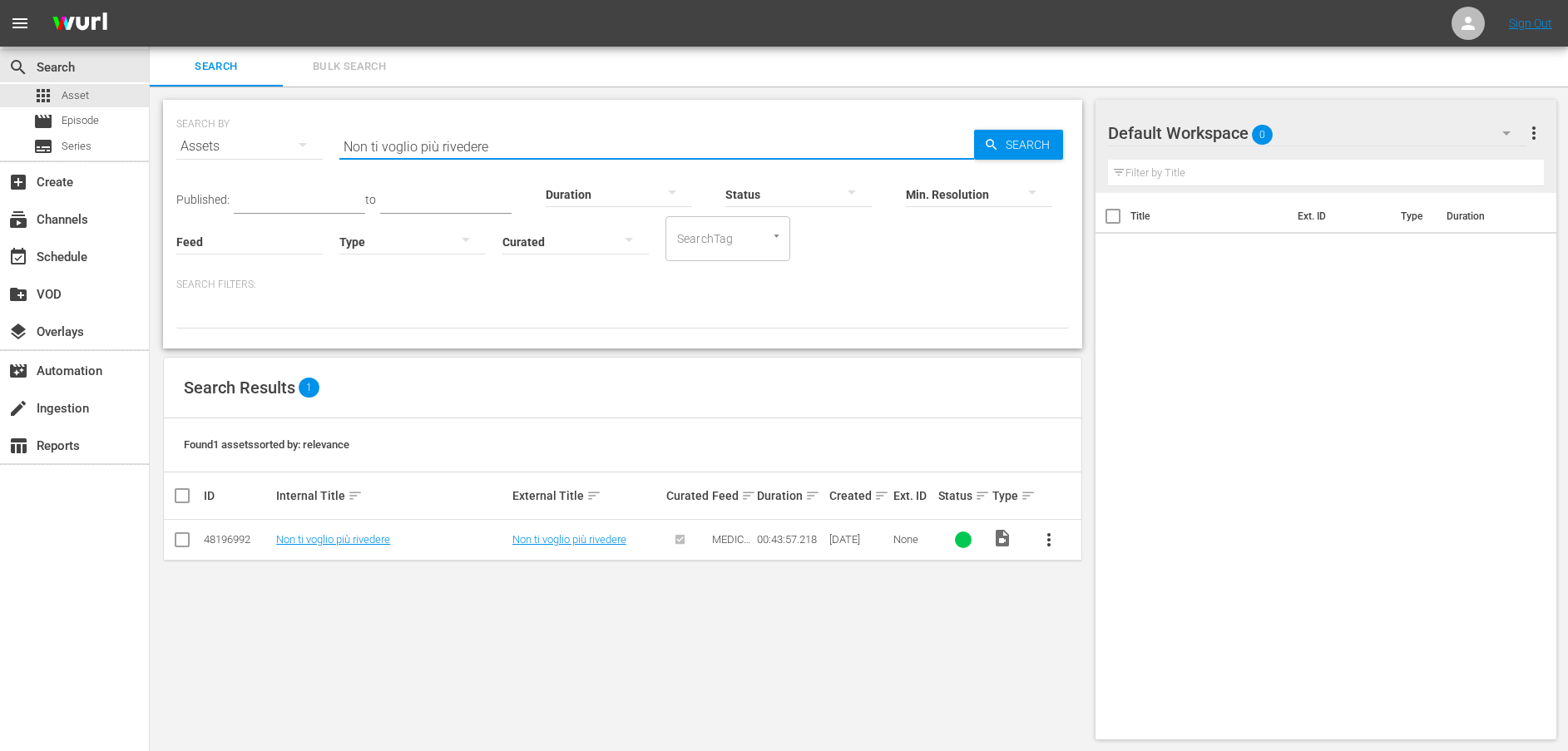
drag, startPoint x: 400, startPoint y: 136, endPoint x: 305, endPoint y: 152, distance: 96.3
click at [305, 152] on div "SEARCH BY Search By Assets Search ID, Title, Description, Keywords, or Category…" at bounding box center [623, 136] width 893 height 60
paste input "[PERSON_NAME] si suicida"
type input "[PERSON_NAME] si suicida"
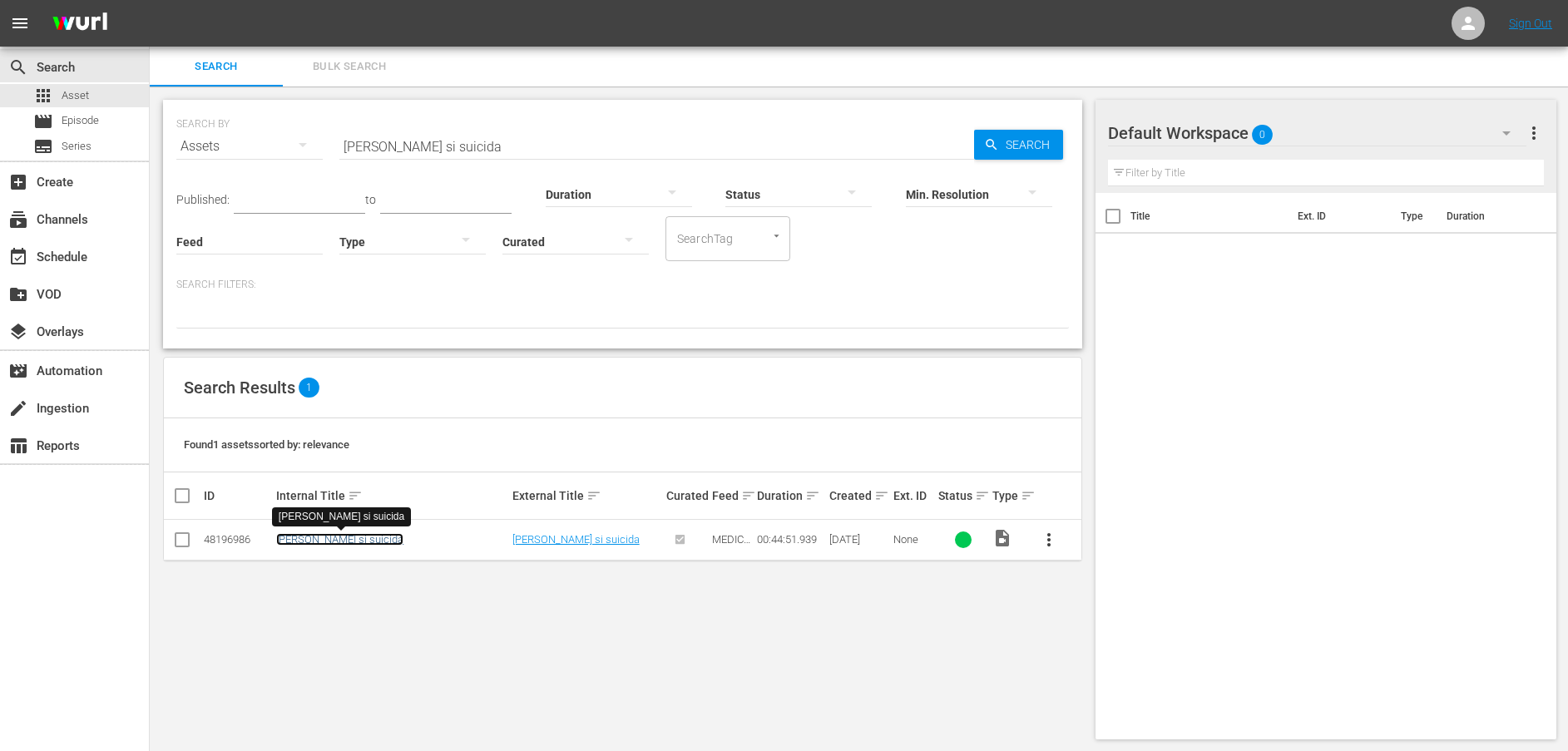
click at [314, 541] on link "[PERSON_NAME] si suicida" at bounding box center [340, 539] width 127 height 12
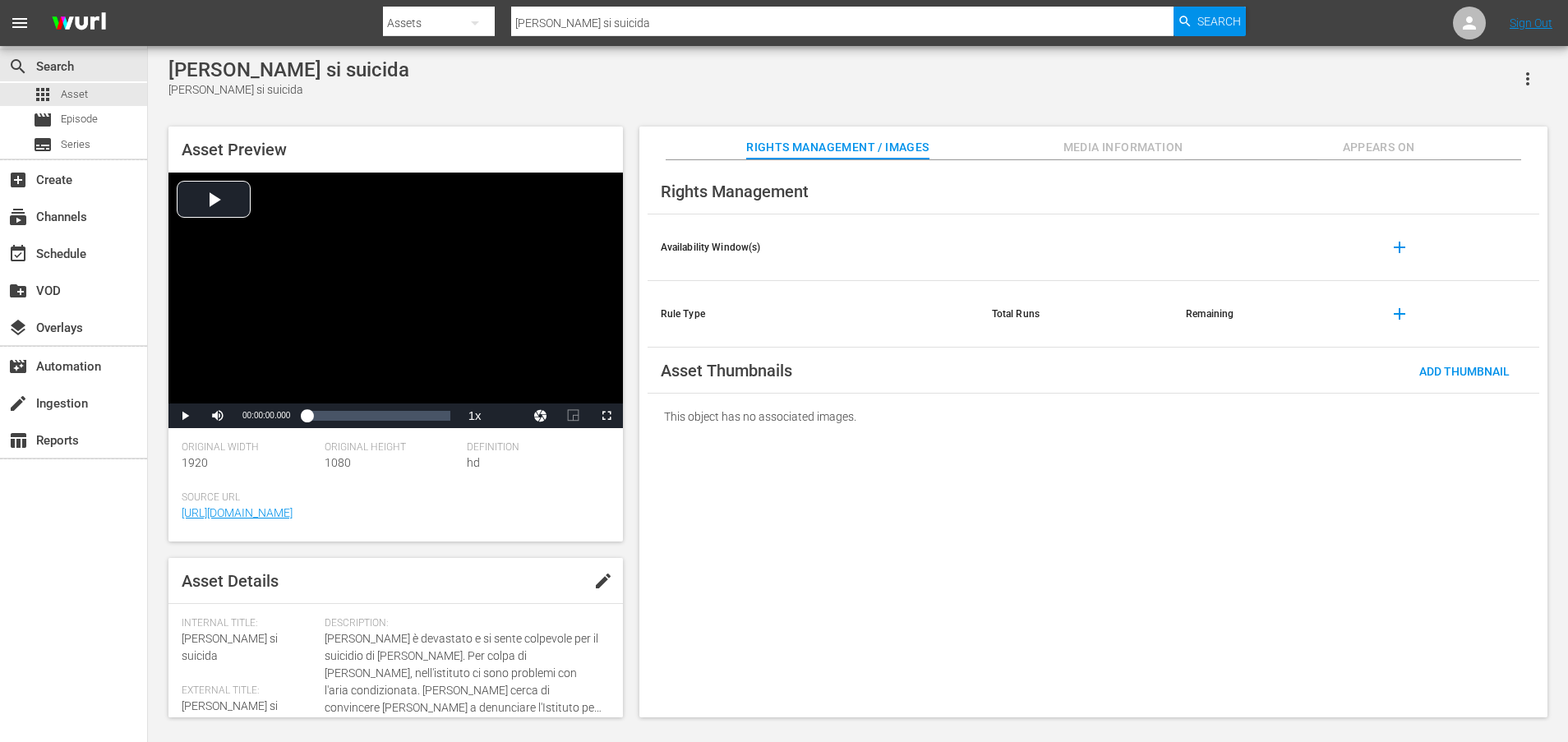
scroll to position [430, 0]
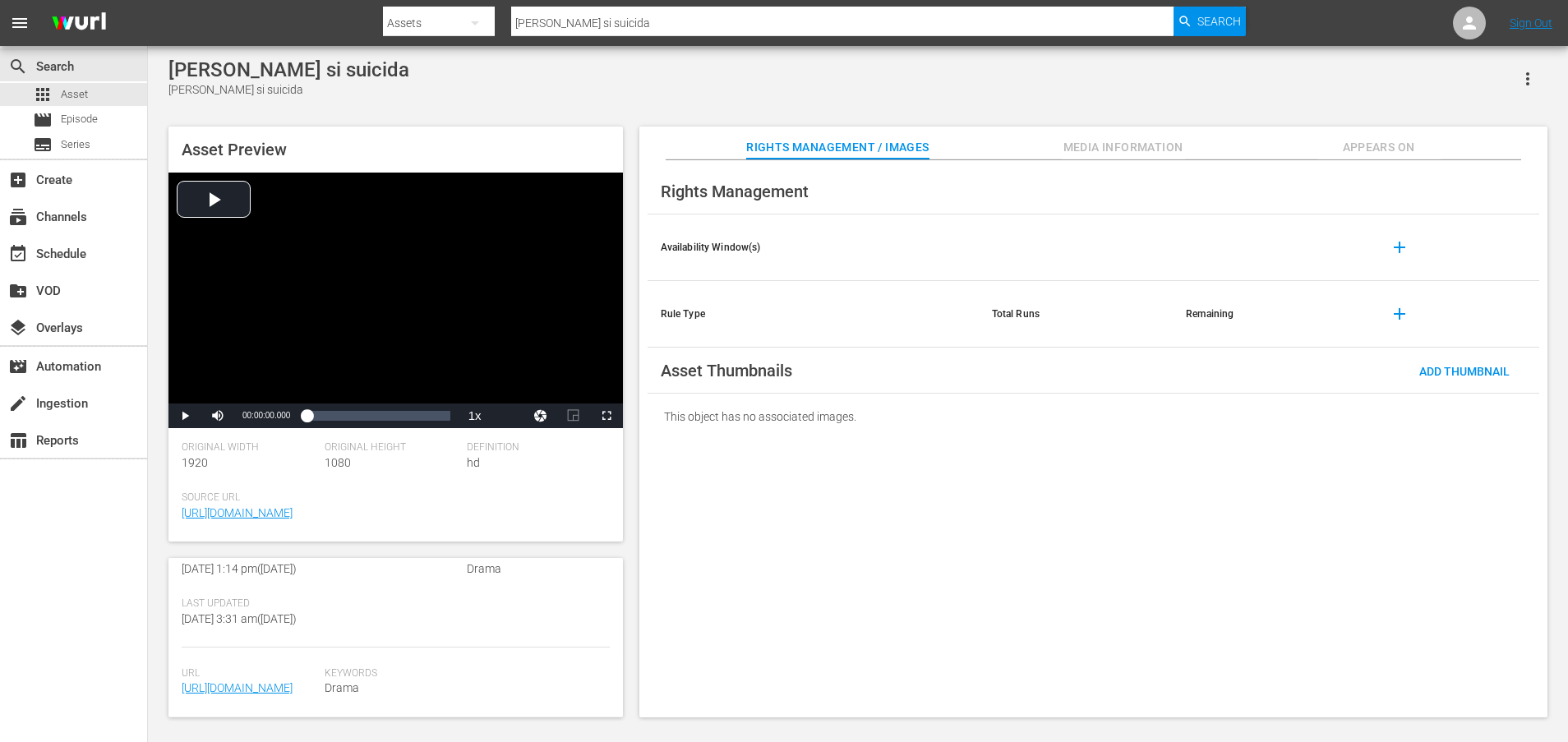
click at [277, 680] on span "[URL][DOMAIN_NAME]" at bounding box center [249, 689] width 135 height 17
click at [259, 681] on link "[URL][DOMAIN_NAME]" at bounding box center [237, 688] width 111 height 13
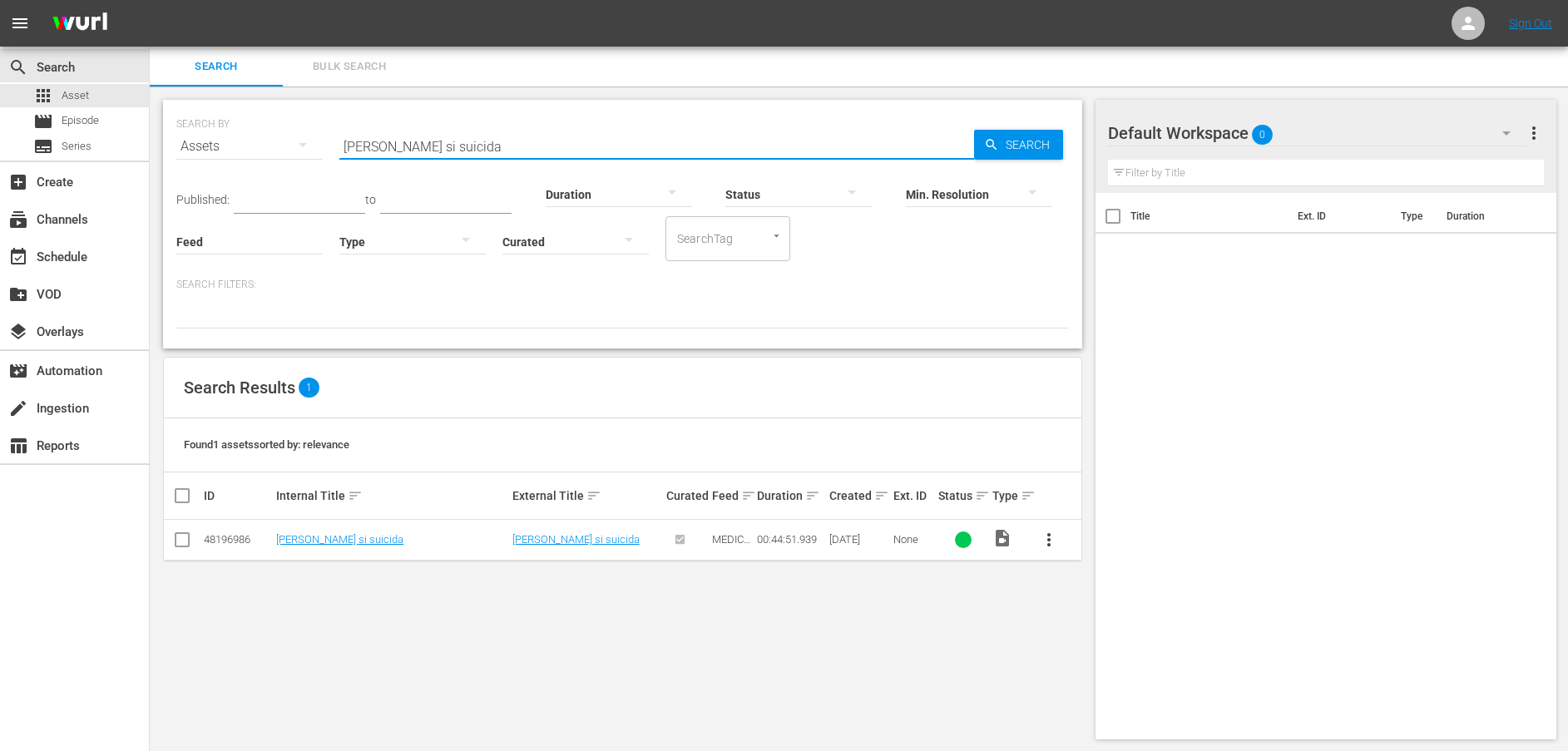
drag, startPoint x: 494, startPoint y: 149, endPoint x: 272, endPoint y: 145, distance: 222.0
click at [272, 145] on div "SEARCH BY Search By Assets Search ID, Title, Description, Keywords, or Category…" at bounding box center [623, 136] width 893 height 60
paste input "[PERSON_NAME] ricompare nella vita di [PERSON_NAME]"
type input "[PERSON_NAME] ricompare nella vita di [PERSON_NAME]"
click at [406, 540] on link "[PERSON_NAME] ricompare nella vita di [PERSON_NAME]" at bounding box center [368, 546] width 185 height 25
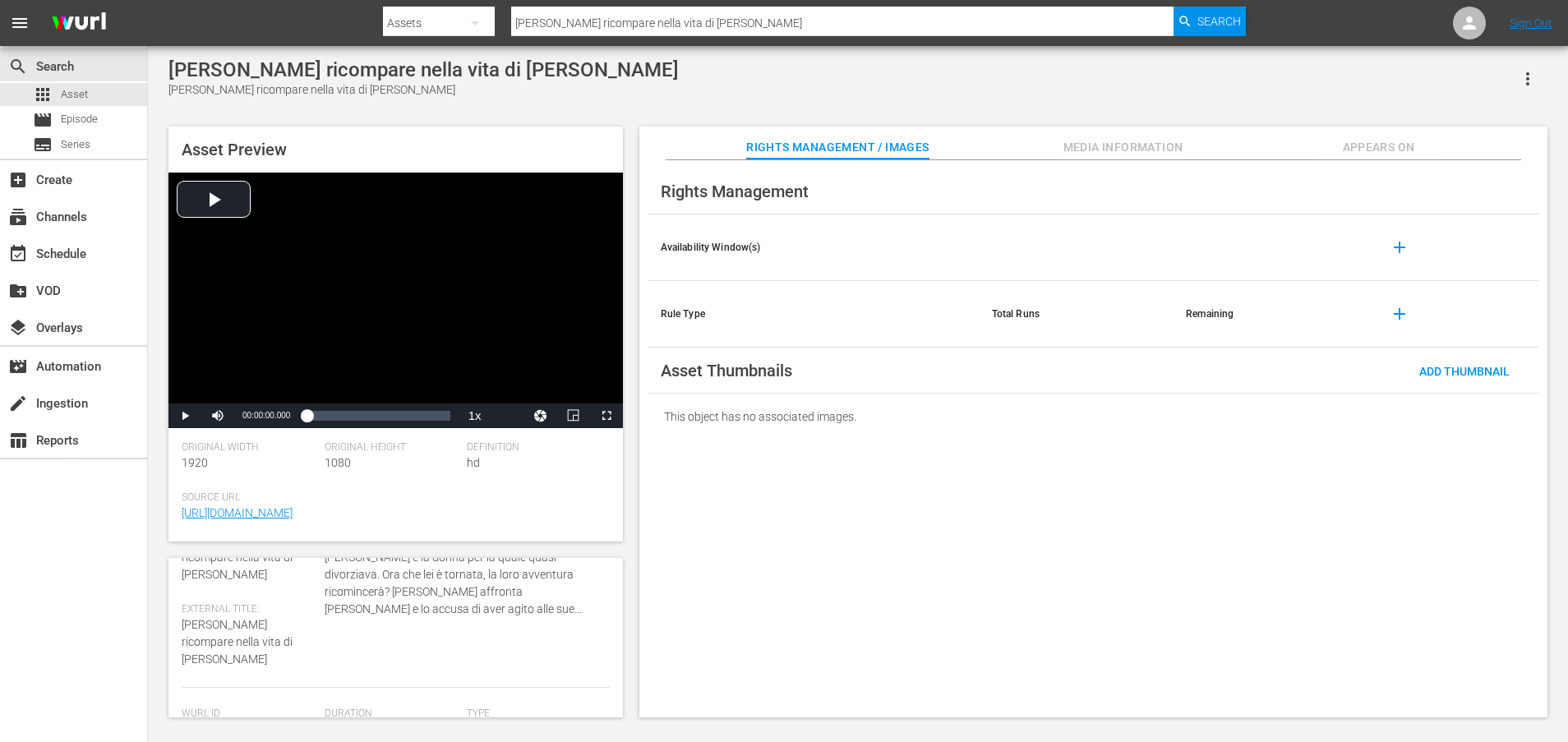
scroll to position [445, 0]
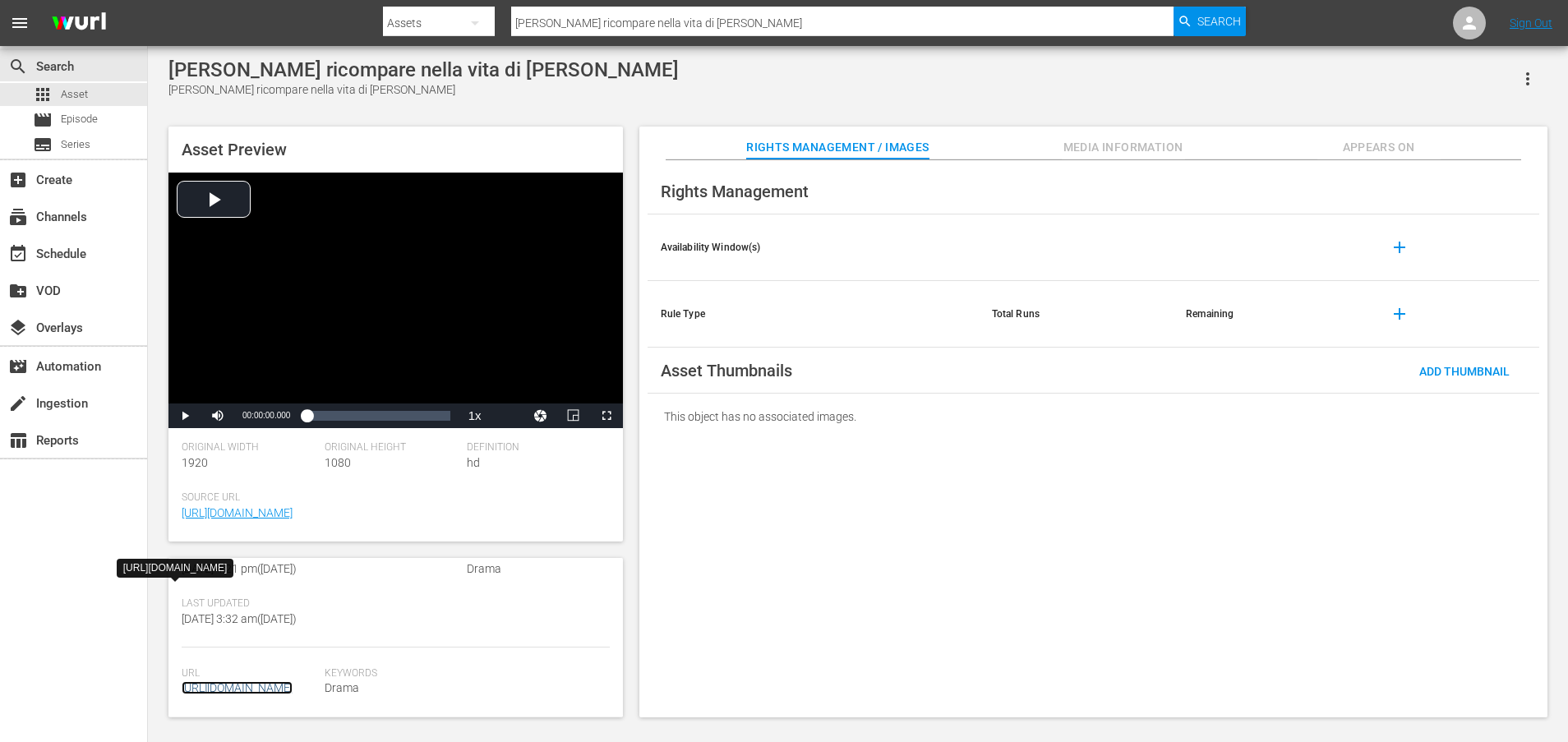
click at [268, 681] on link "[URL][DOMAIN_NAME]" at bounding box center [237, 688] width 111 height 13
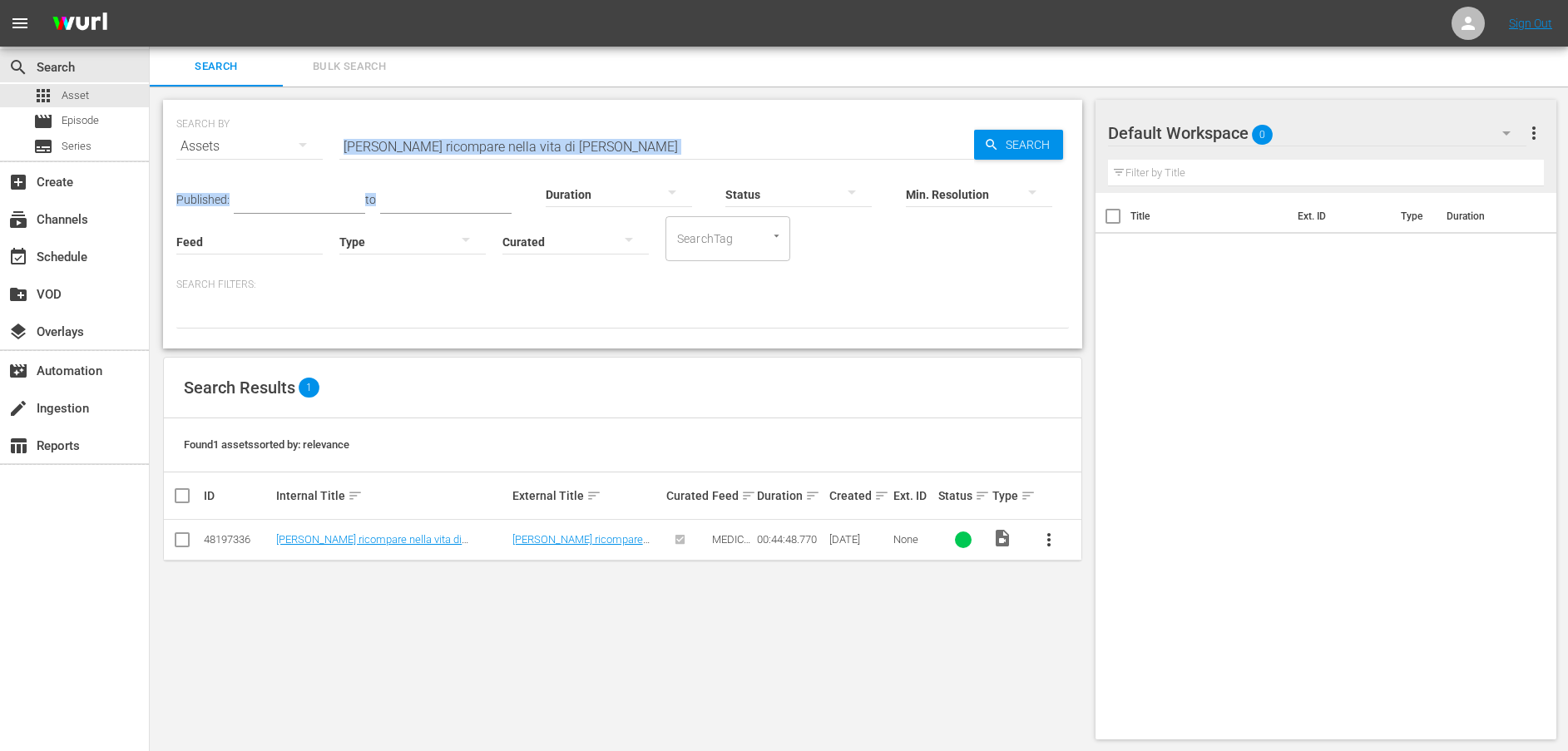
drag, startPoint x: 437, startPoint y: 147, endPoint x: 327, endPoint y: 147, distance: 110.0
click at [327, 147] on div "SEARCH BY Search By Assets Search ID, Title, Description, Keywords, or Category…" at bounding box center [623, 224] width 919 height 249
drag, startPoint x: 327, startPoint y: 147, endPoint x: 581, endPoint y: 145, distance: 254.0
click at [568, 145] on input "[PERSON_NAME] ricompare nella vita di [PERSON_NAME]" at bounding box center [656, 146] width 634 height 40
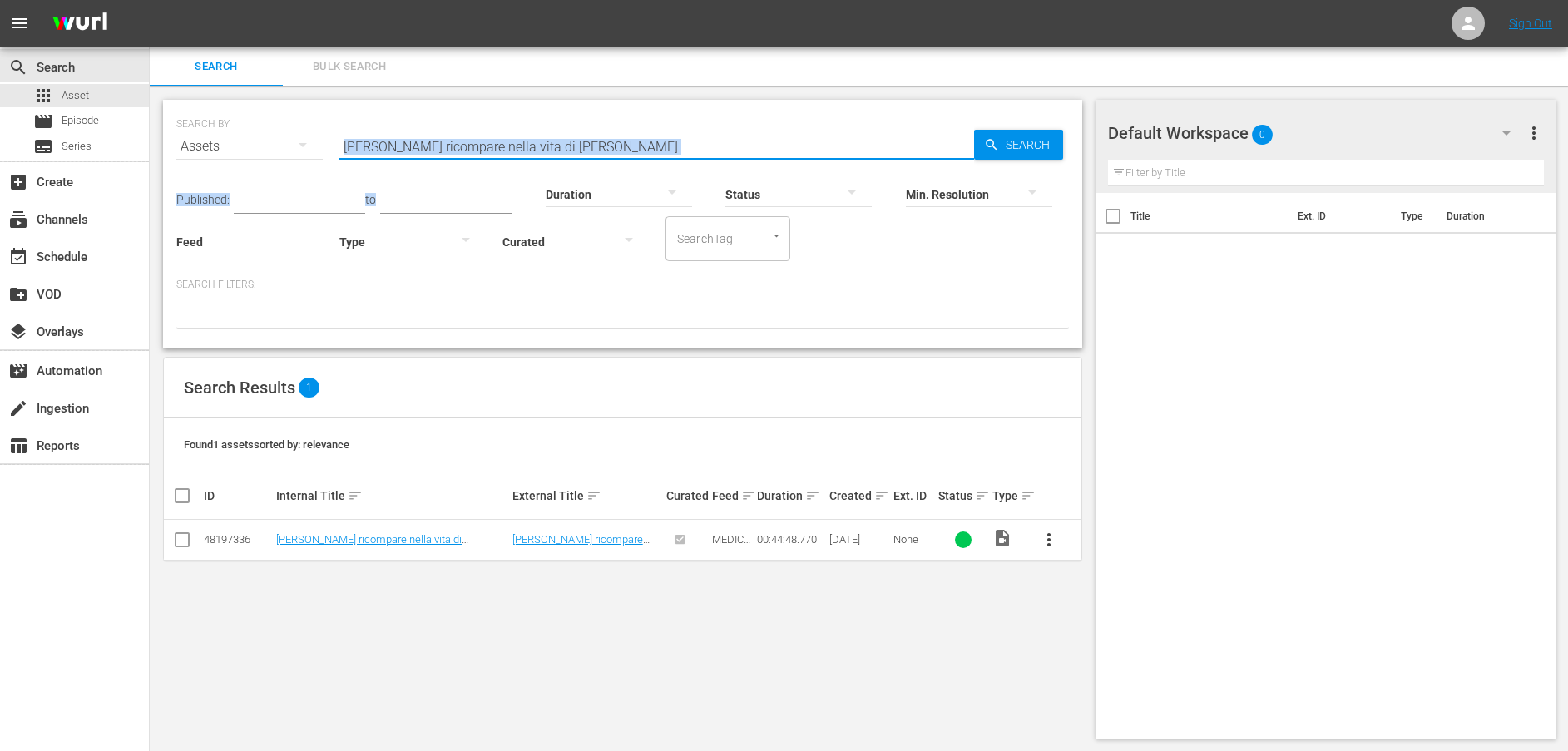
click at [614, 145] on input "[PERSON_NAME] ricompare nella vita di [PERSON_NAME]" at bounding box center [656, 146] width 634 height 40
drag, startPoint x: 608, startPoint y: 141, endPoint x: 274, endPoint y: 146, distance: 334.0
click at [274, 146] on div "SEARCH BY Search By Assets Search ID, Title, Description, Keywords, or Category…" at bounding box center [623, 136] width 893 height 60
paste input "[PERSON_NAME] cerca [PERSON_NAME]"
type input "[PERSON_NAME] cerca [PERSON_NAME]"
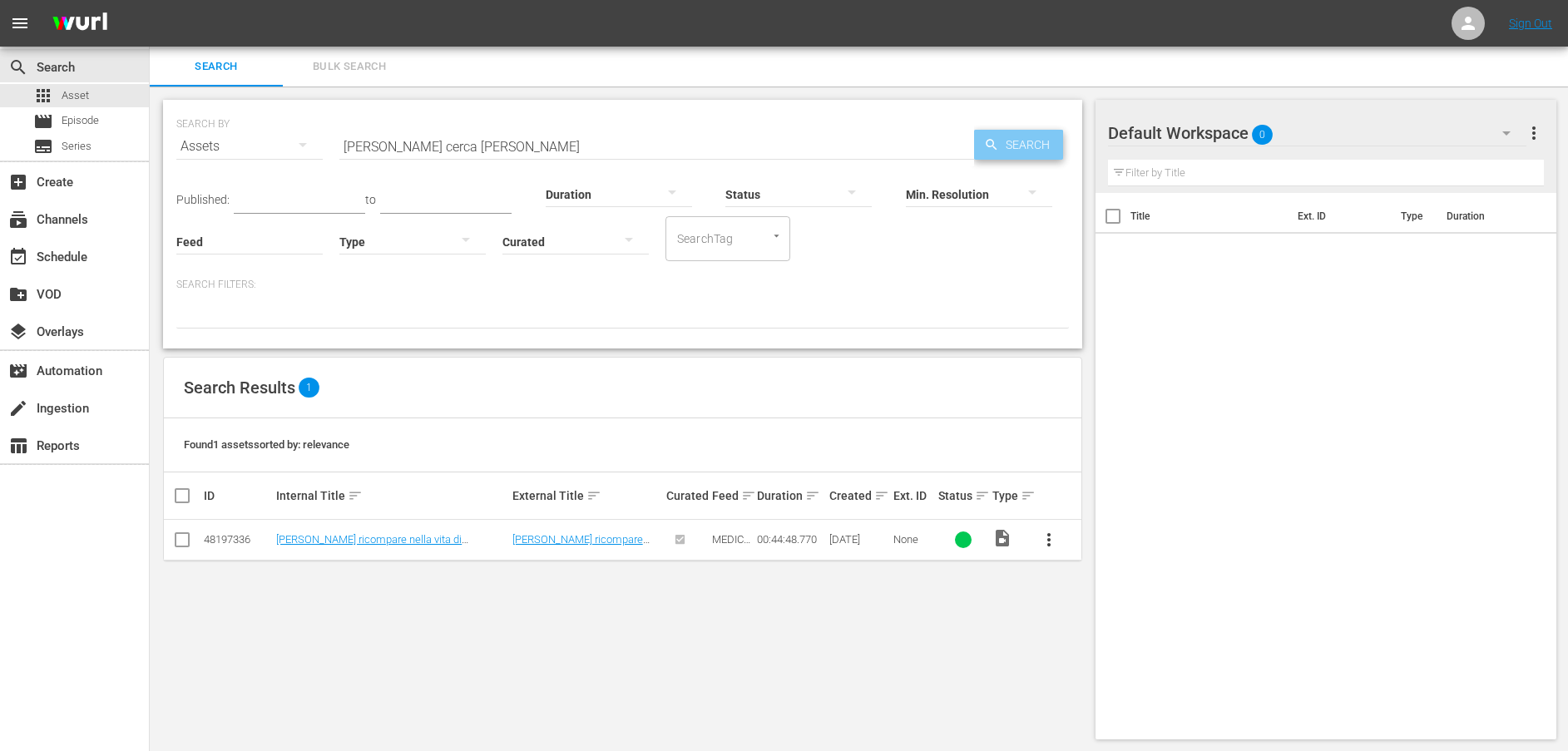
click at [991, 148] on icon "button" at bounding box center [992, 145] width 15 height 15
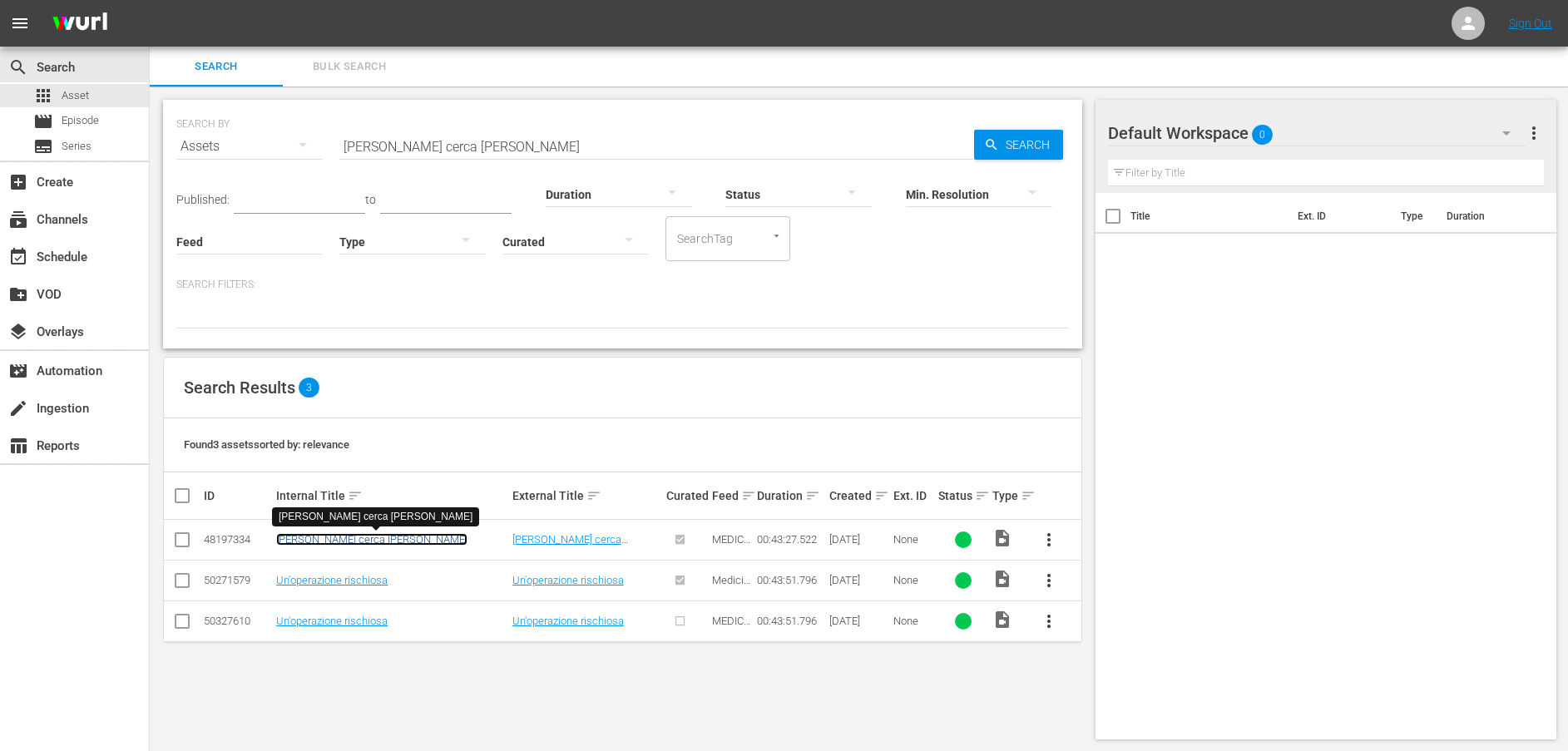
click at [367, 535] on link "[PERSON_NAME] cerca [PERSON_NAME]" at bounding box center [372, 539] width 192 height 12
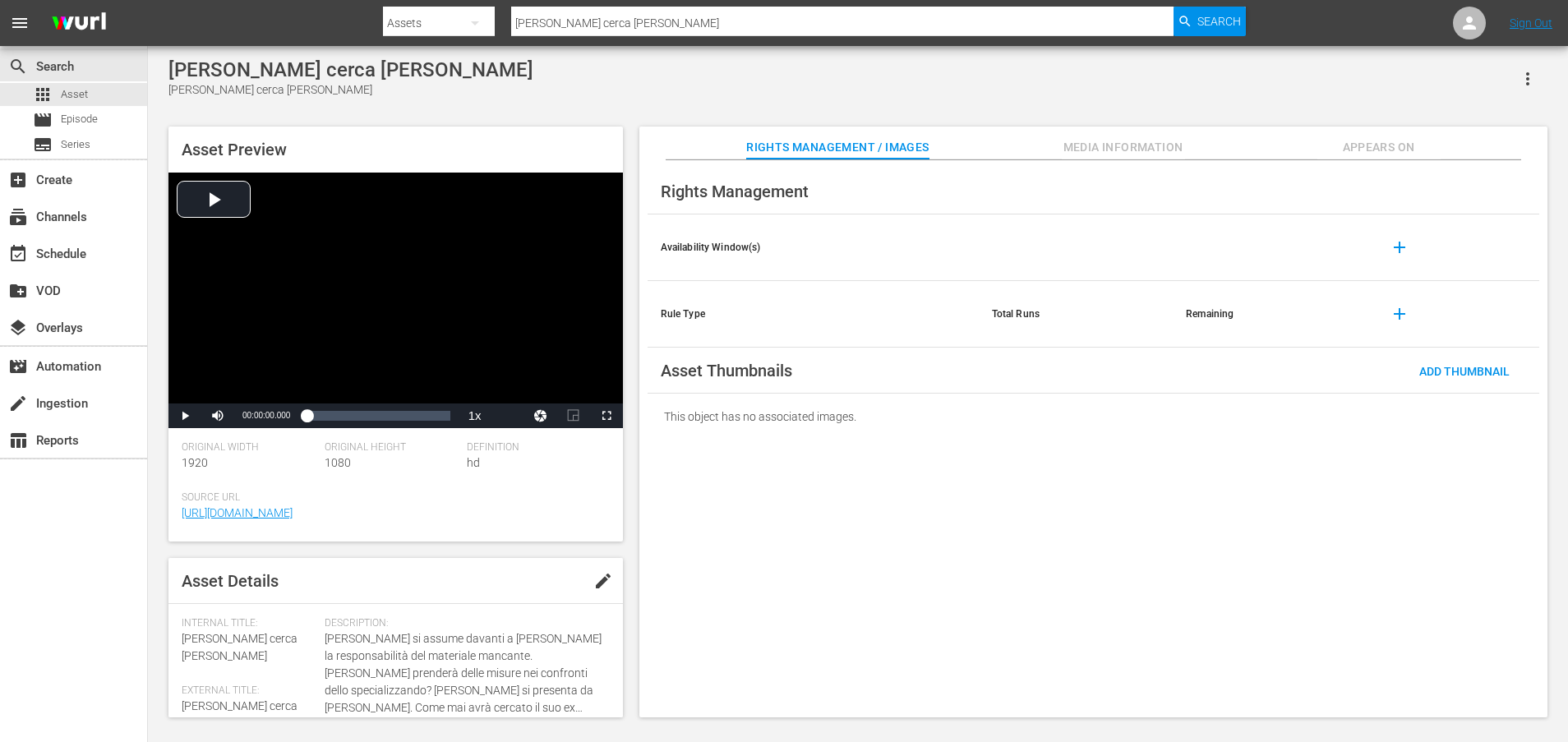
scroll to position [413, 0]
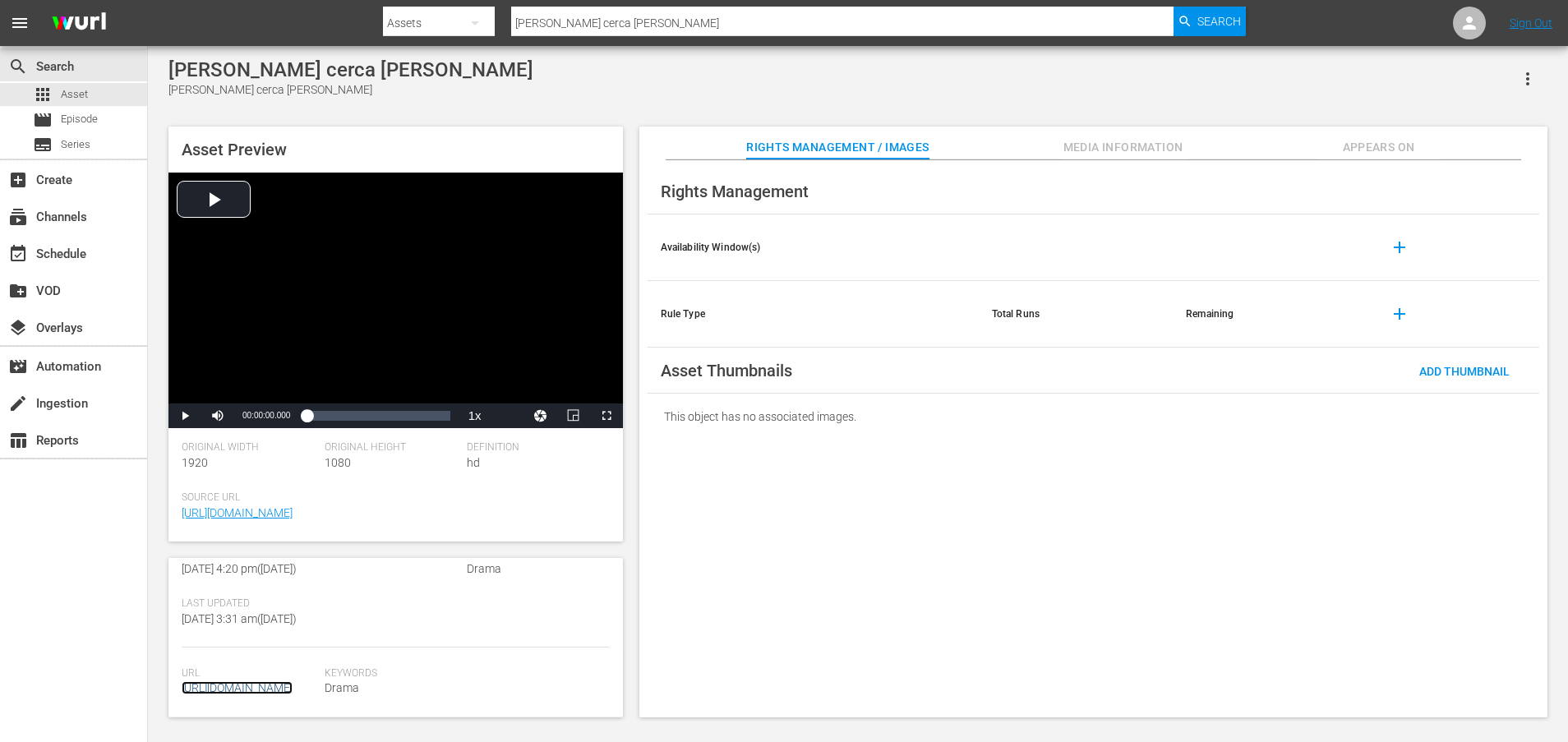
click at [275, 681] on link "[URL][DOMAIN_NAME]" at bounding box center [237, 688] width 111 height 13
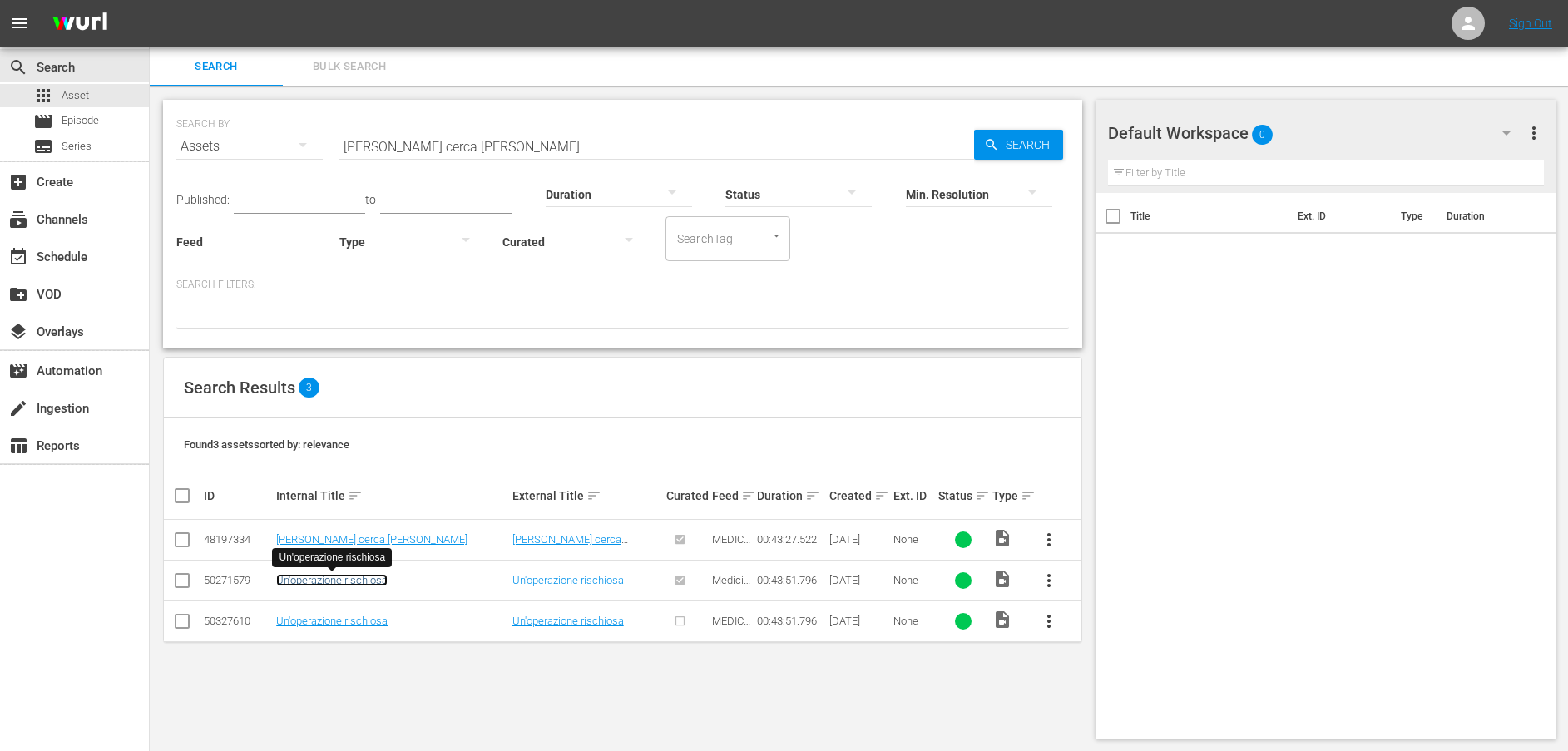
click at [356, 578] on link "Un'operazione rischiosa" at bounding box center [331, 580] width 111 height 12
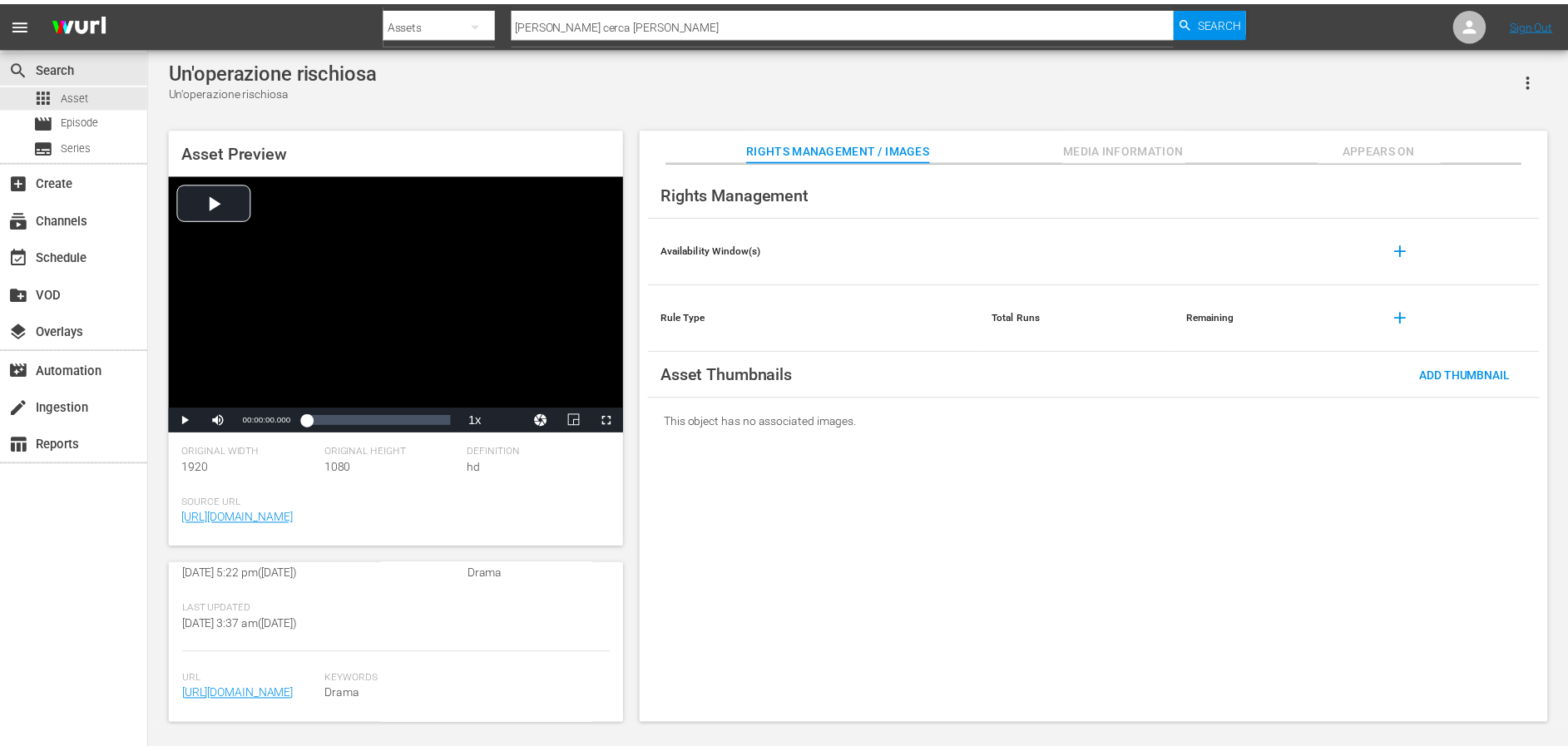
scroll to position [418, 0]
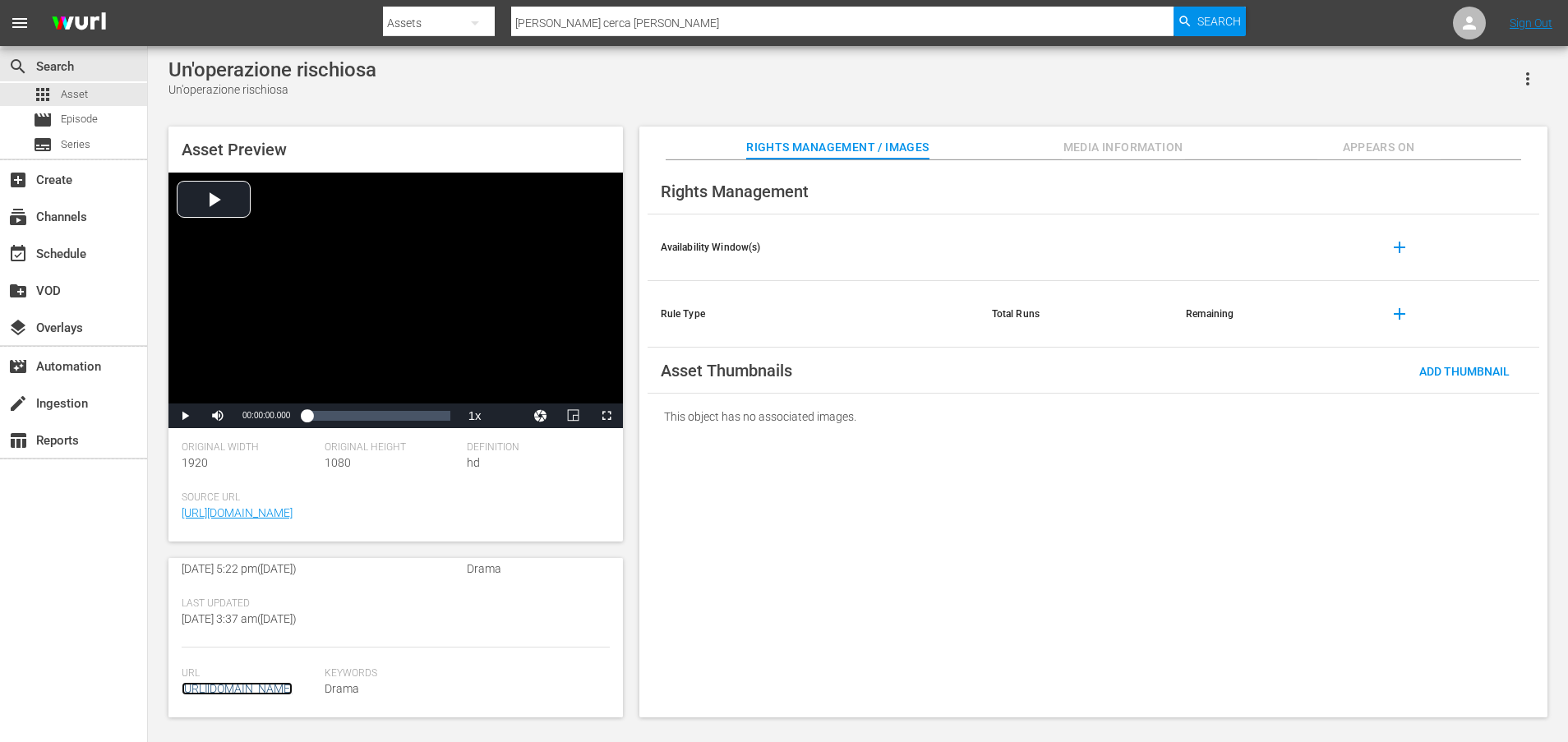
click at [273, 682] on link "[URL][DOMAIN_NAME]" at bounding box center [237, 689] width 111 height 13
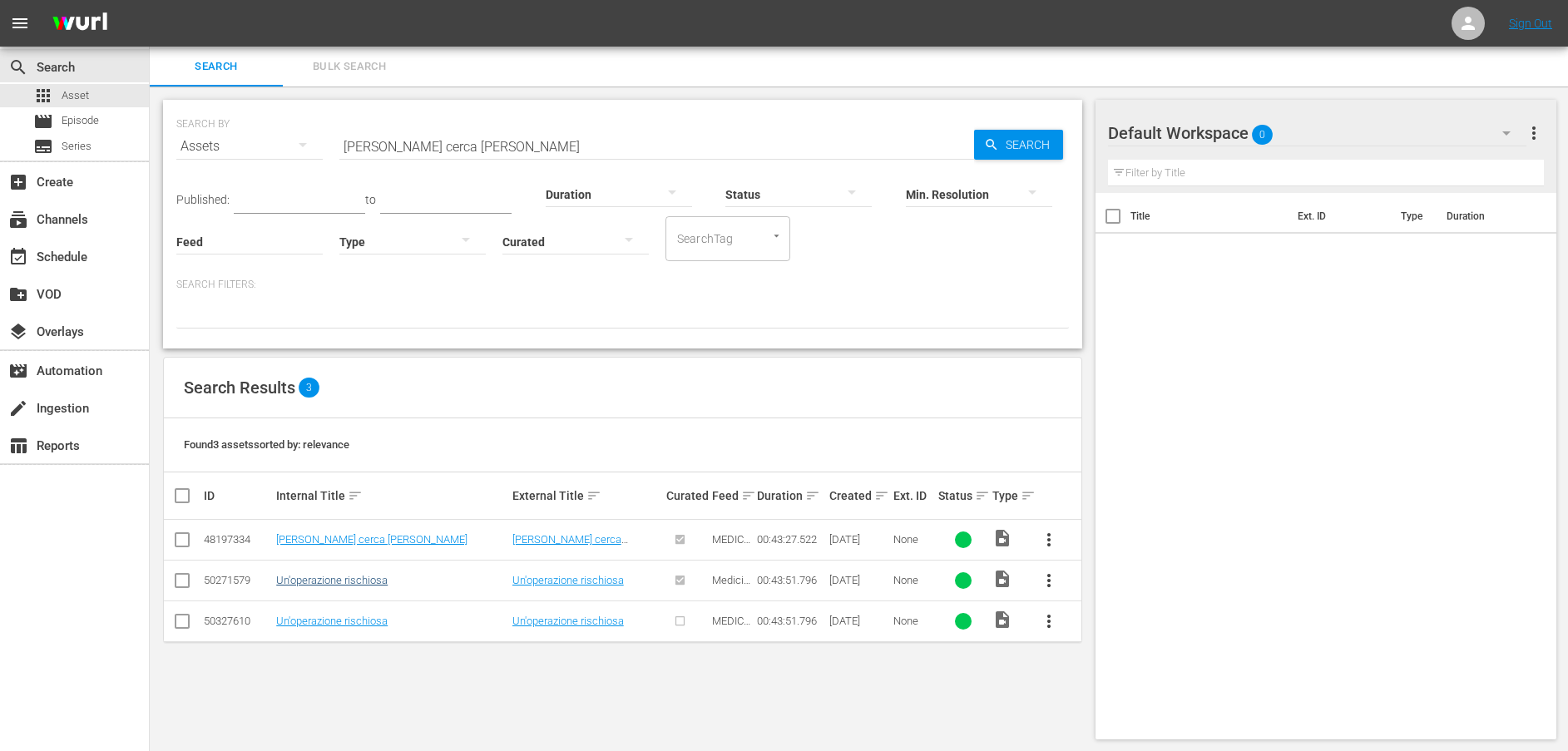
scroll to position [2, 0]
click at [321, 619] on link "Un'operazione rischiosa" at bounding box center [331, 619] width 111 height 12
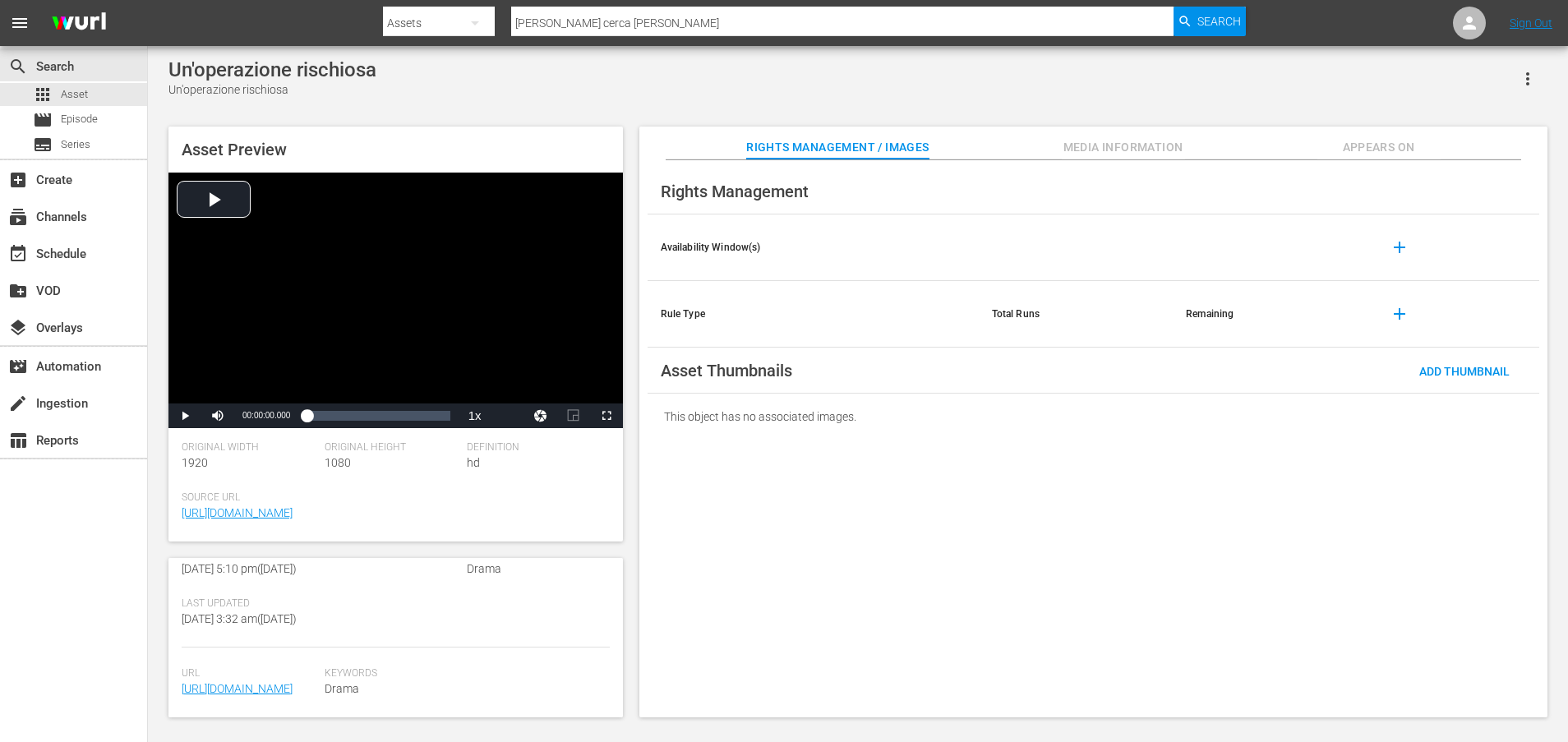
scroll to position [413, 0]
click at [292, 682] on link "[URL][DOMAIN_NAME]" at bounding box center [237, 689] width 111 height 13
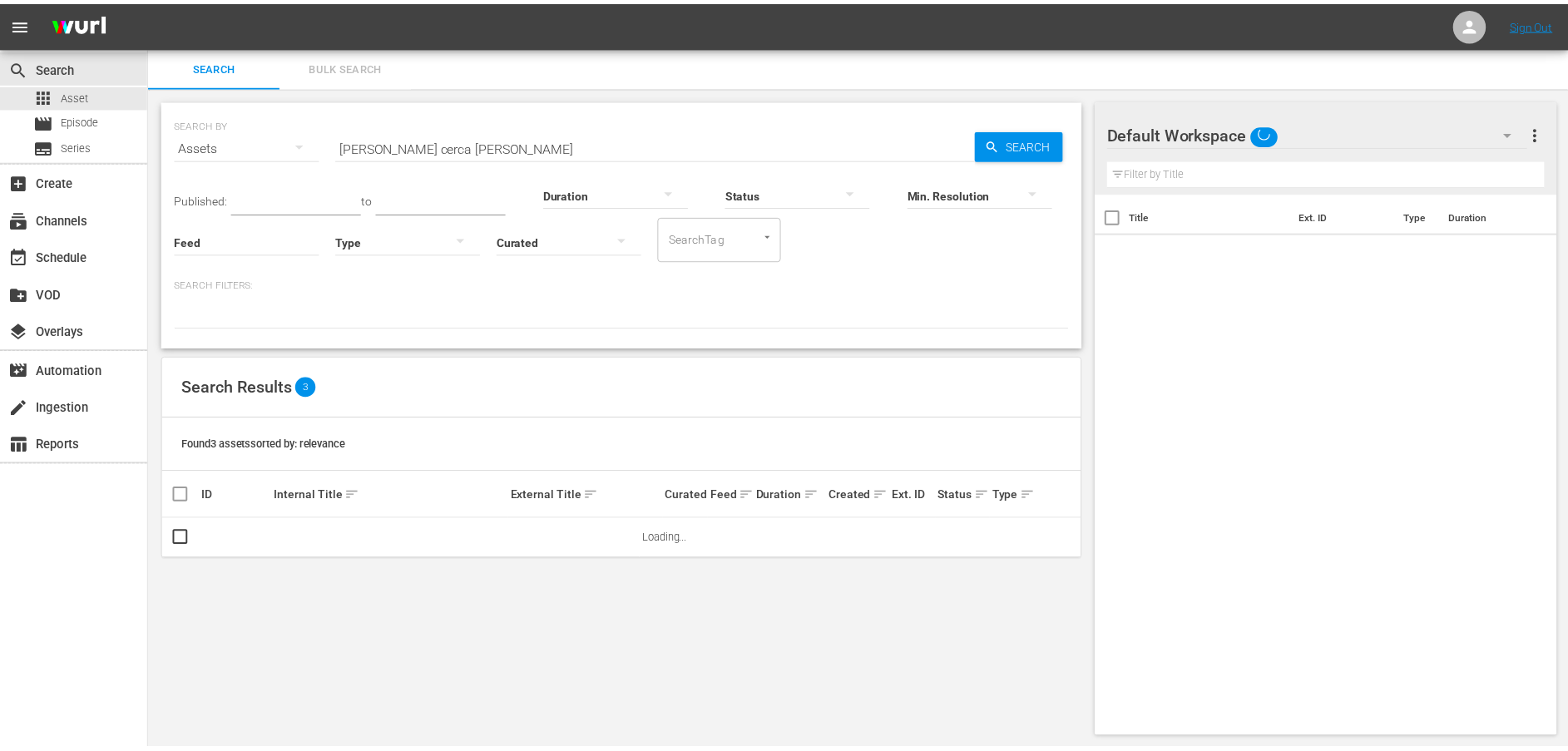
scroll to position [2, 0]
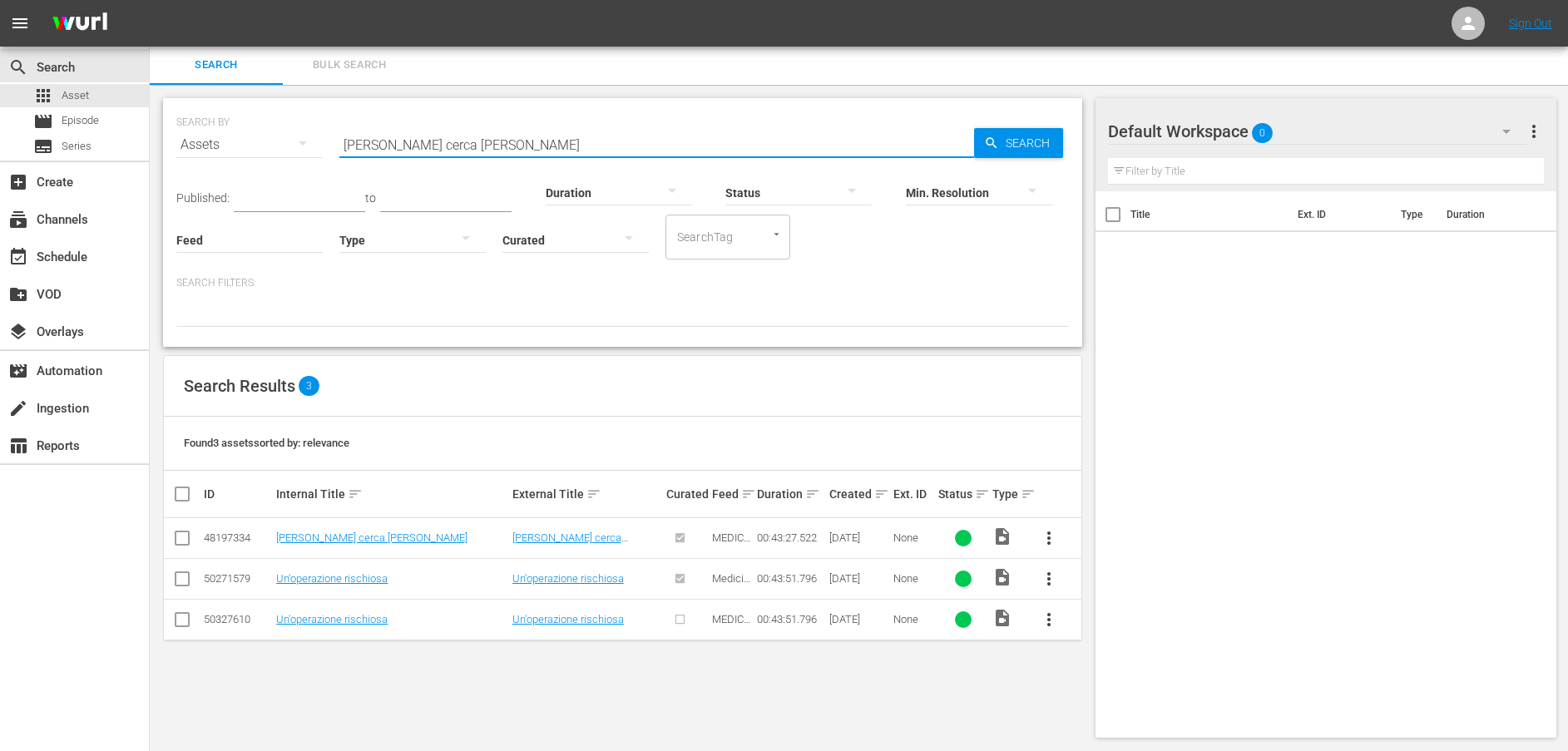
drag, startPoint x: 530, startPoint y: 145, endPoint x: 295, endPoint y: 144, distance: 235.0
click at [295, 144] on div "SEARCH BY Search By Assets Search ID, Title, Description, Keywords, or Category…" at bounding box center [623, 134] width 893 height 60
paste input "[PERSON_NAME] dice di no ad [PERSON_NAME]"
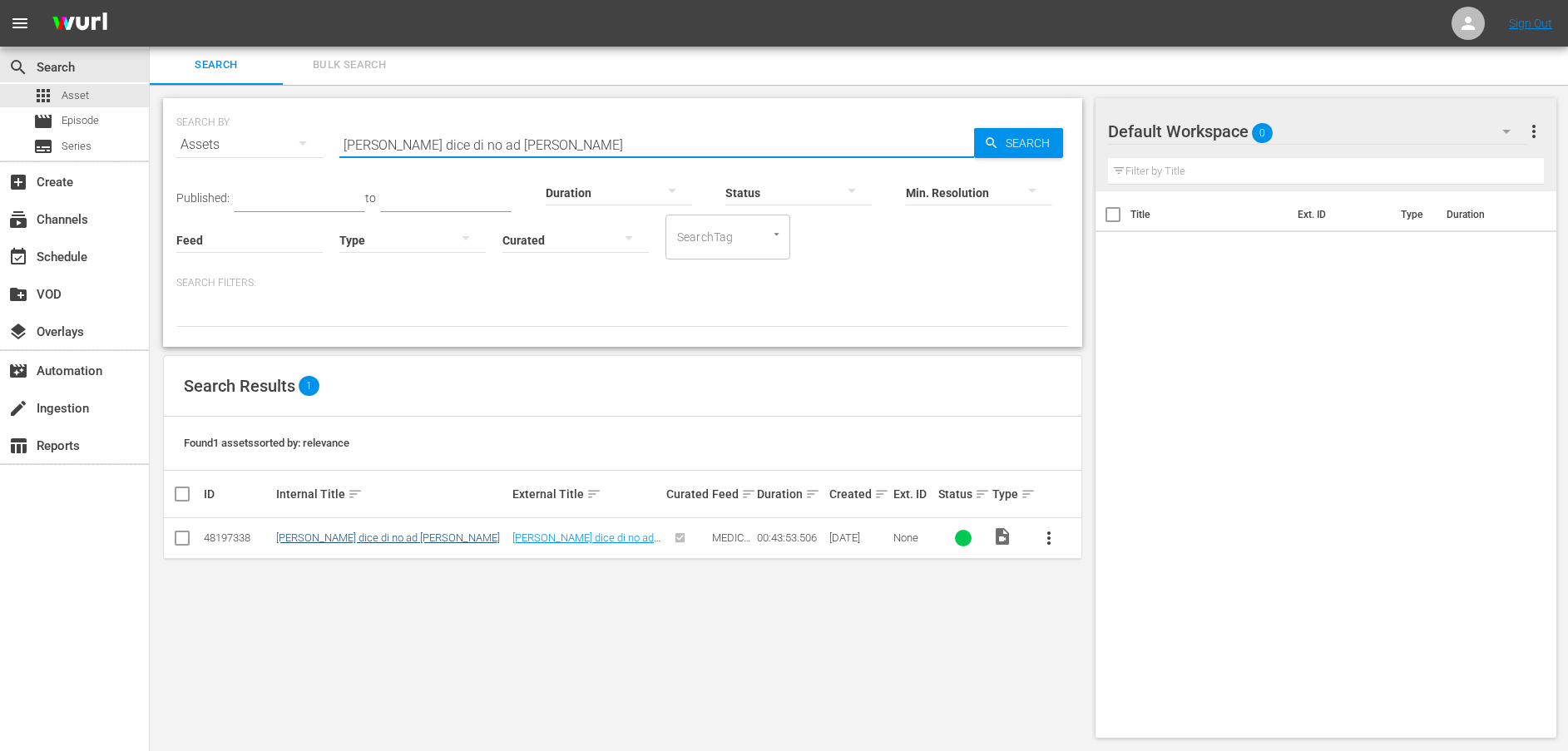
type input "[PERSON_NAME] dice di no ad [PERSON_NAME]"
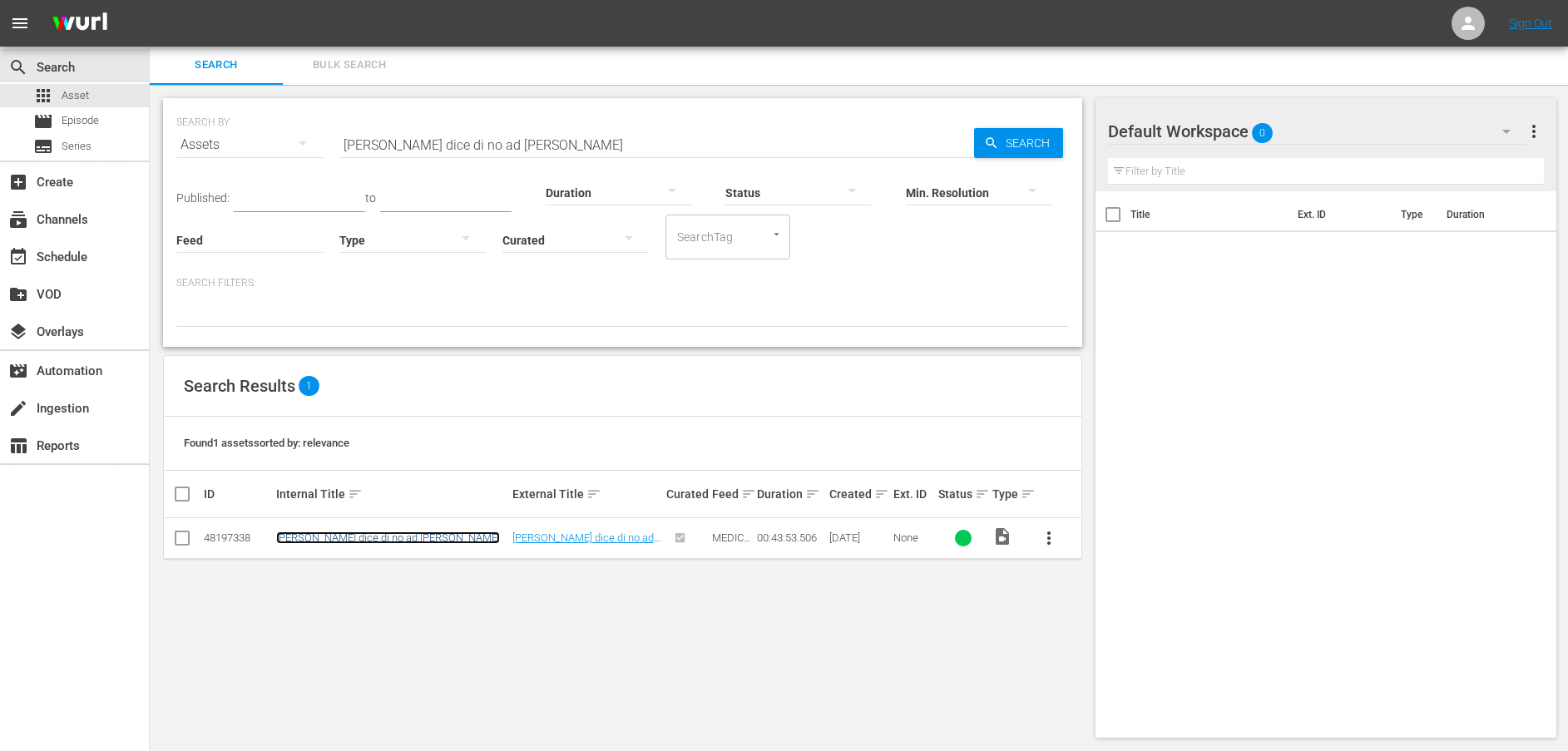
click at [359, 537] on link "[PERSON_NAME] dice di no ad [PERSON_NAME]" at bounding box center [388, 537] width 224 height 12
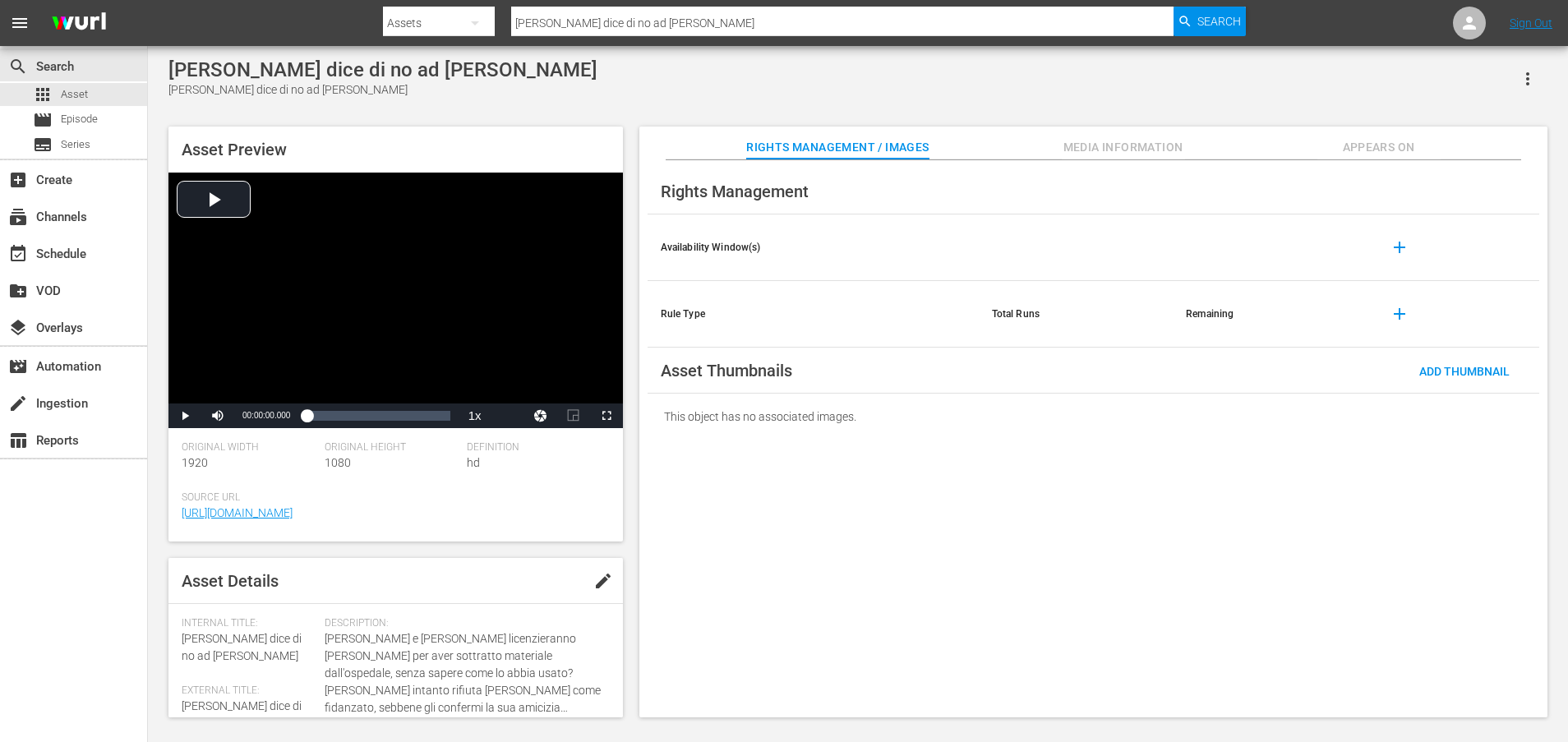
scroll to position [445, 0]
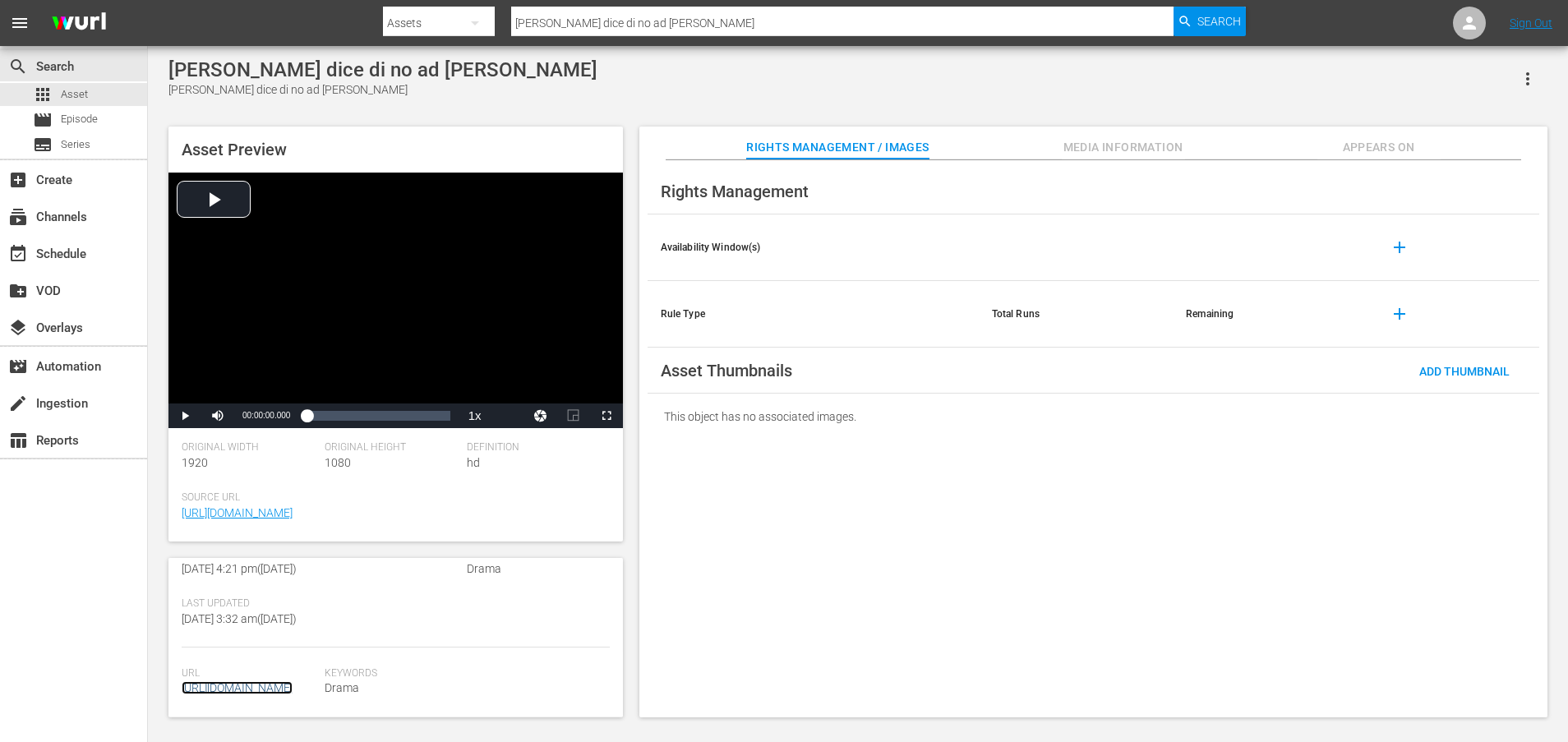
click at [288, 681] on link "[URL][DOMAIN_NAME]" at bounding box center [237, 688] width 111 height 13
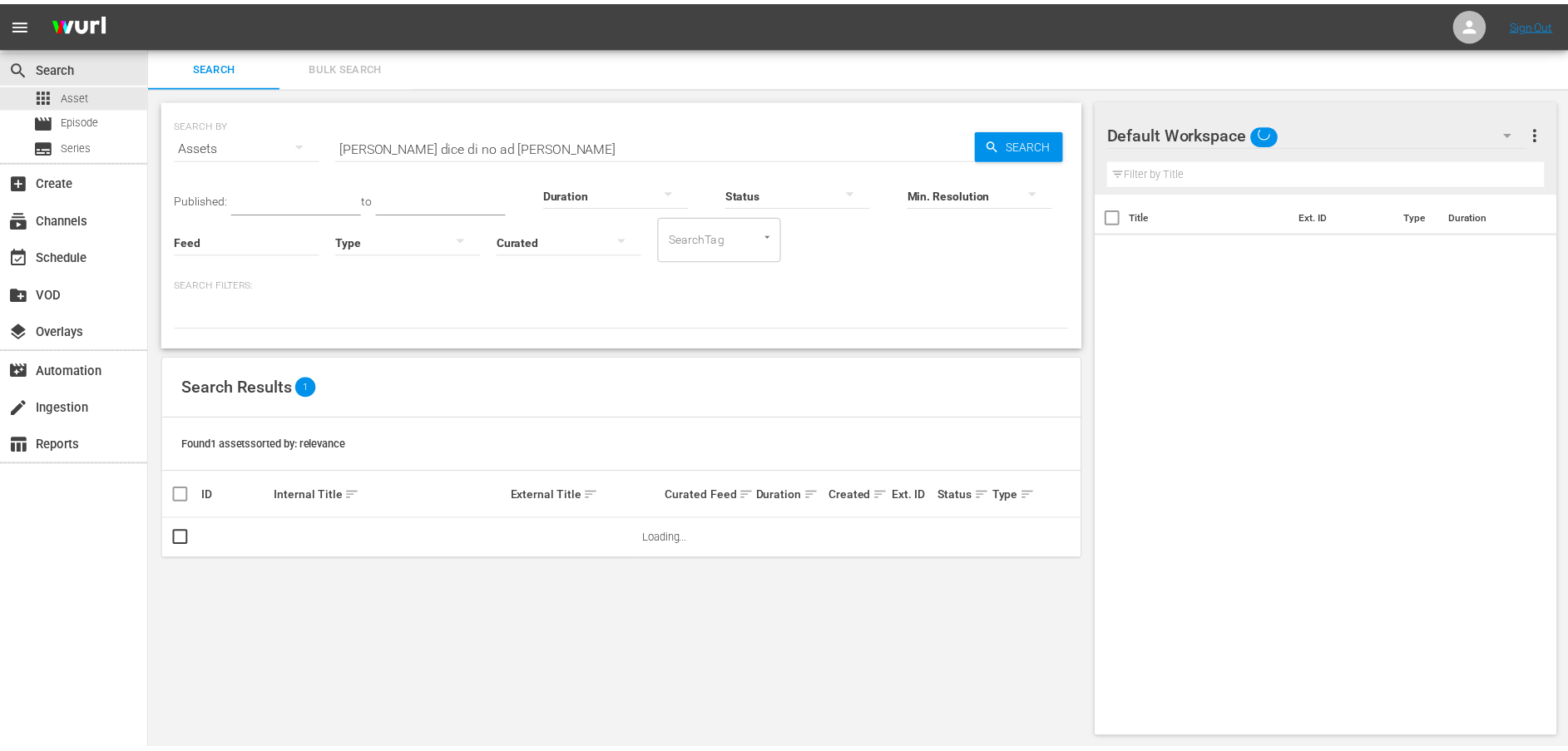
scroll to position [2, 0]
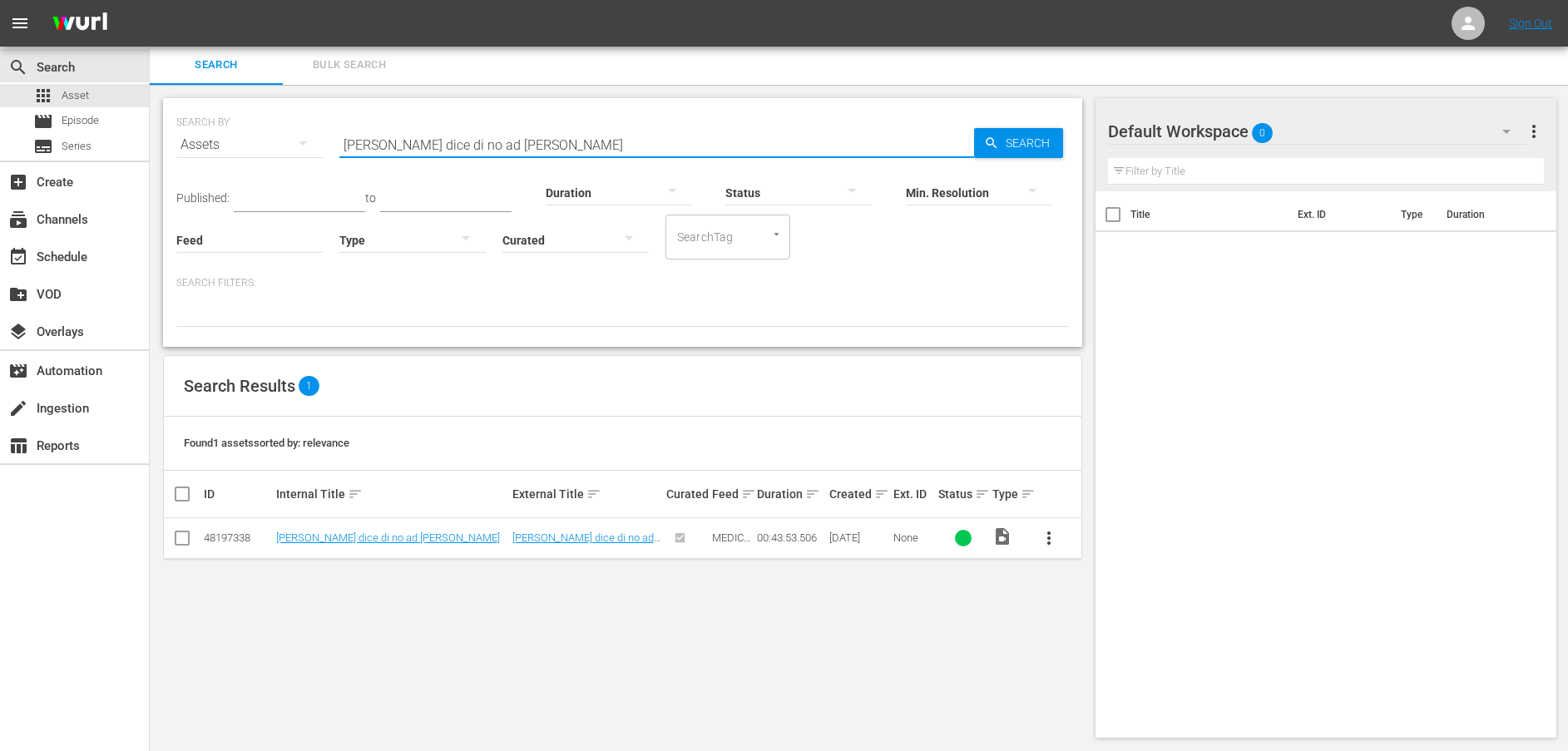
drag, startPoint x: 560, startPoint y: 139, endPoint x: 314, endPoint y: 135, distance: 246.0
click at [314, 135] on div "SEARCH BY Search By Assets Search ID, Title, Description, Keywords, or Category…" at bounding box center [623, 134] width 893 height 60
paste input "[PERSON_NAME] mette alla prova le sue capacità"
type input "[PERSON_NAME] mette alla prova le sue capacità"
click at [1023, 144] on span "Search" at bounding box center [1030, 143] width 64 height 30
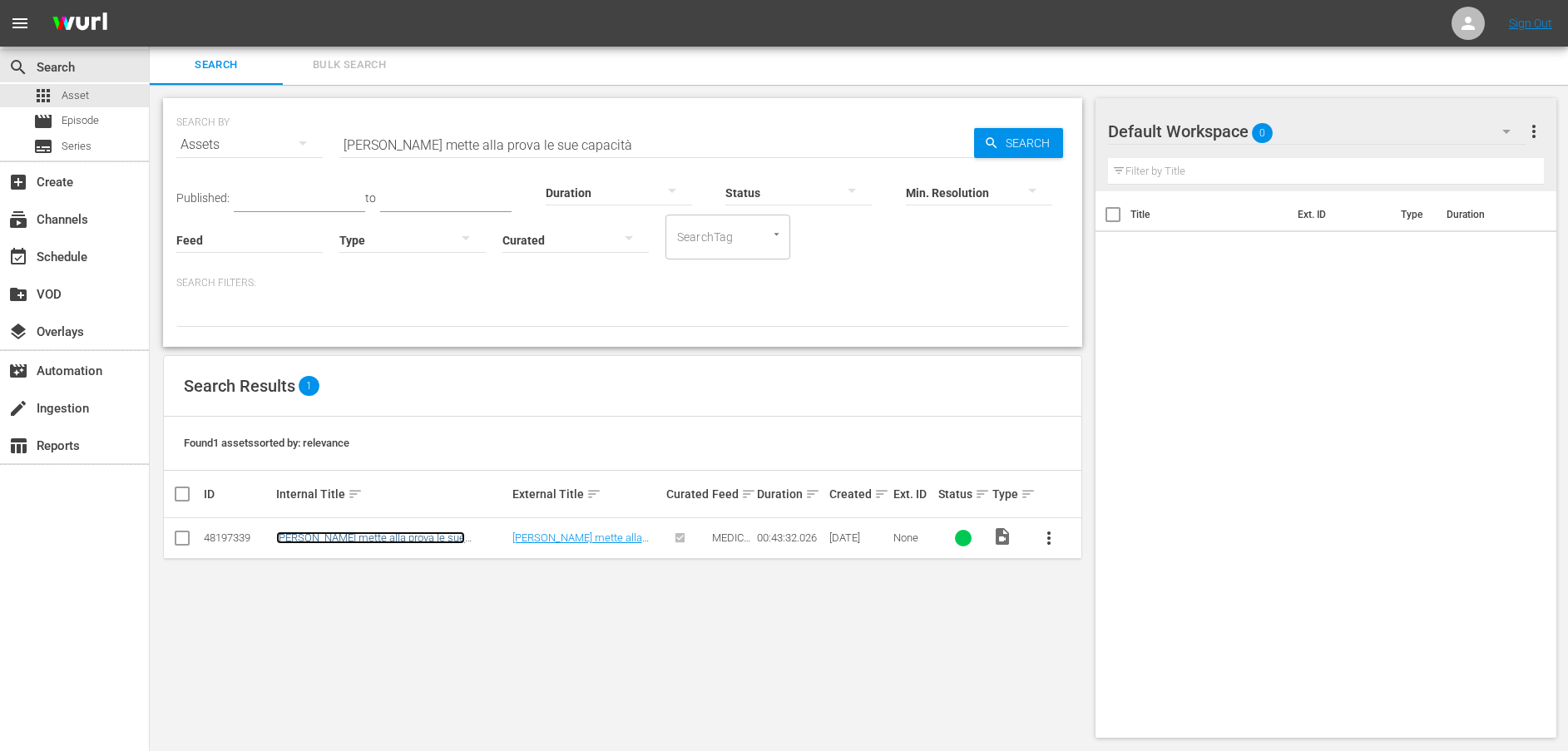
click at [408, 538] on link "[PERSON_NAME] mette alla prova le sue capacità" at bounding box center [370, 544] width 189 height 25
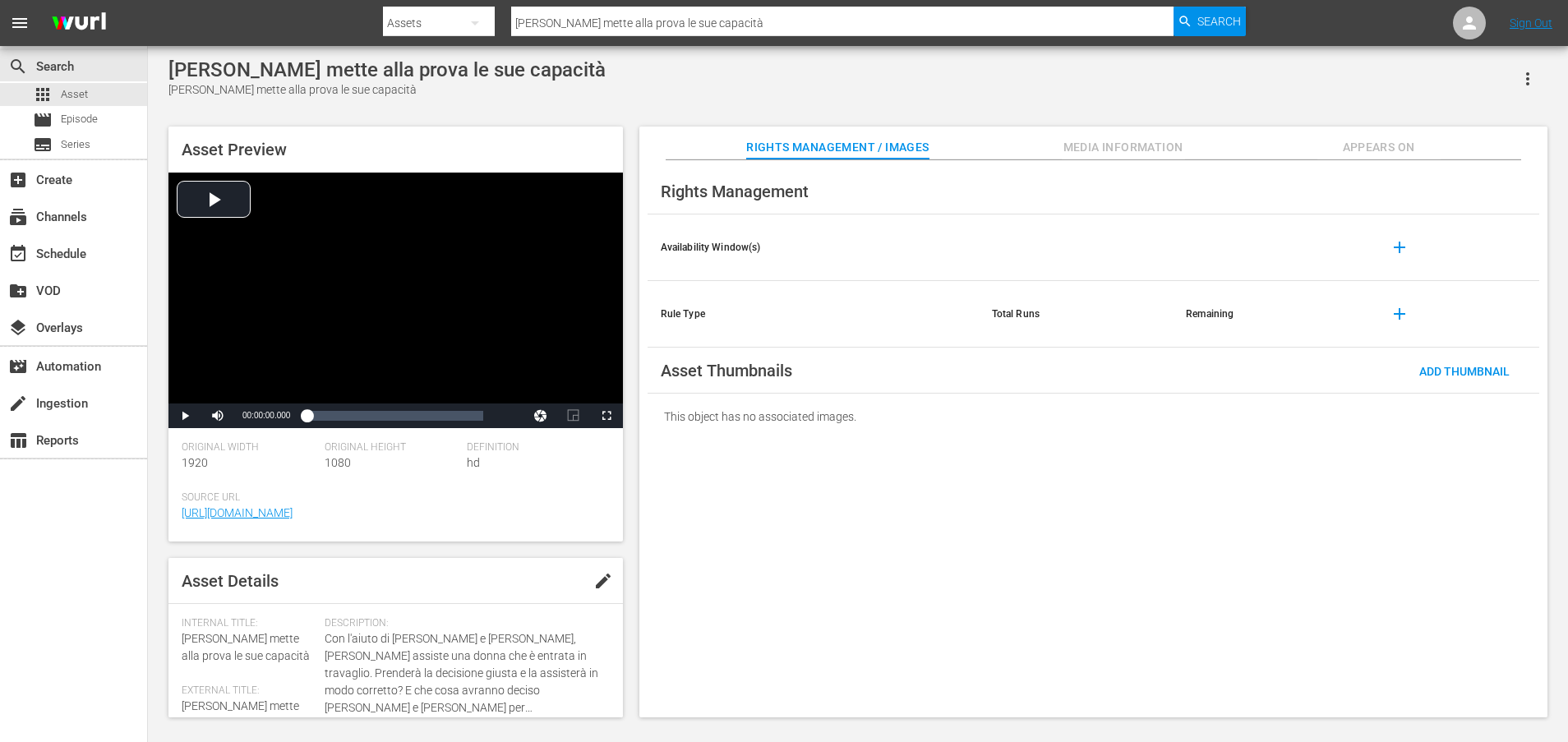
scroll to position [445, 0]
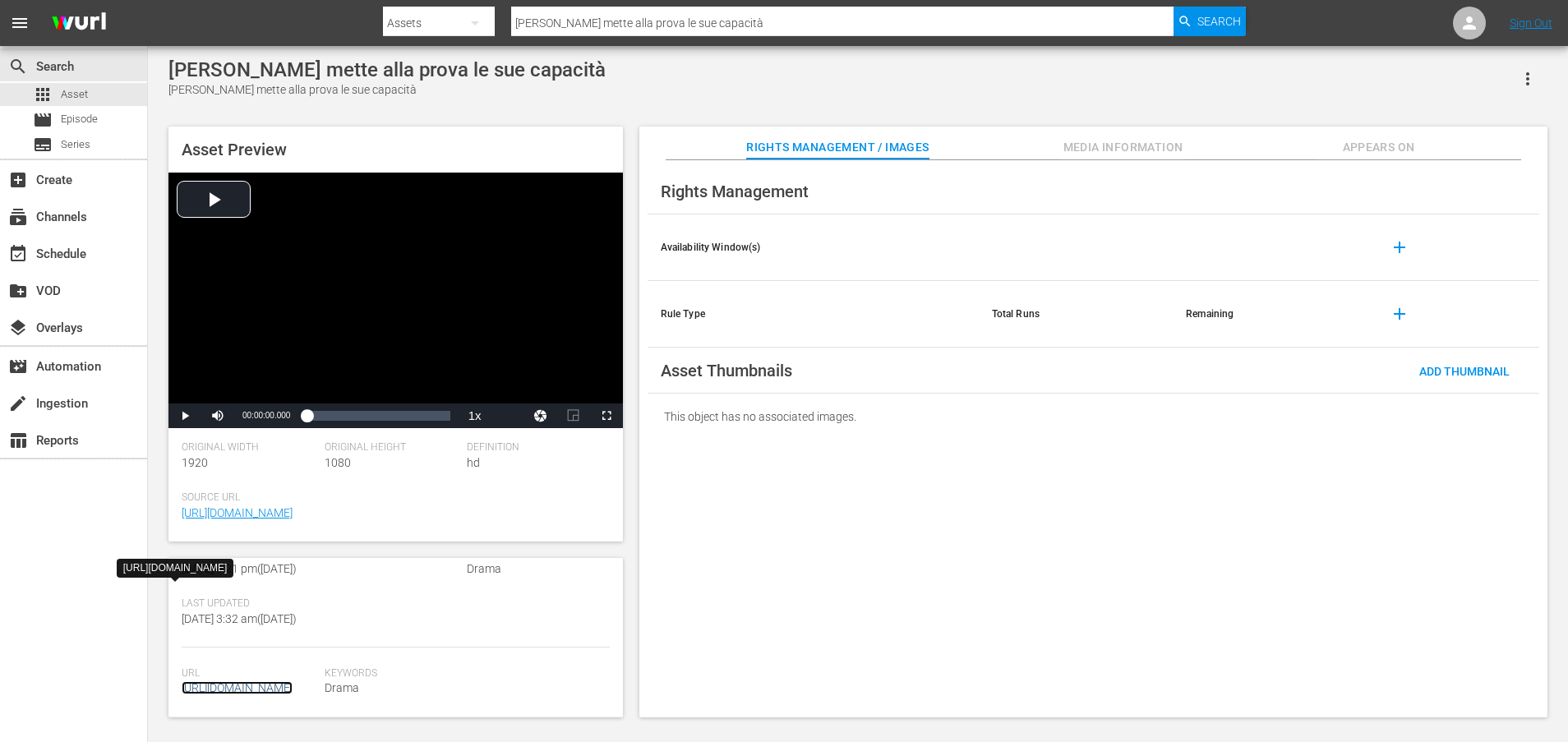
click at [281, 681] on link "[URL][DOMAIN_NAME]" at bounding box center [237, 688] width 111 height 13
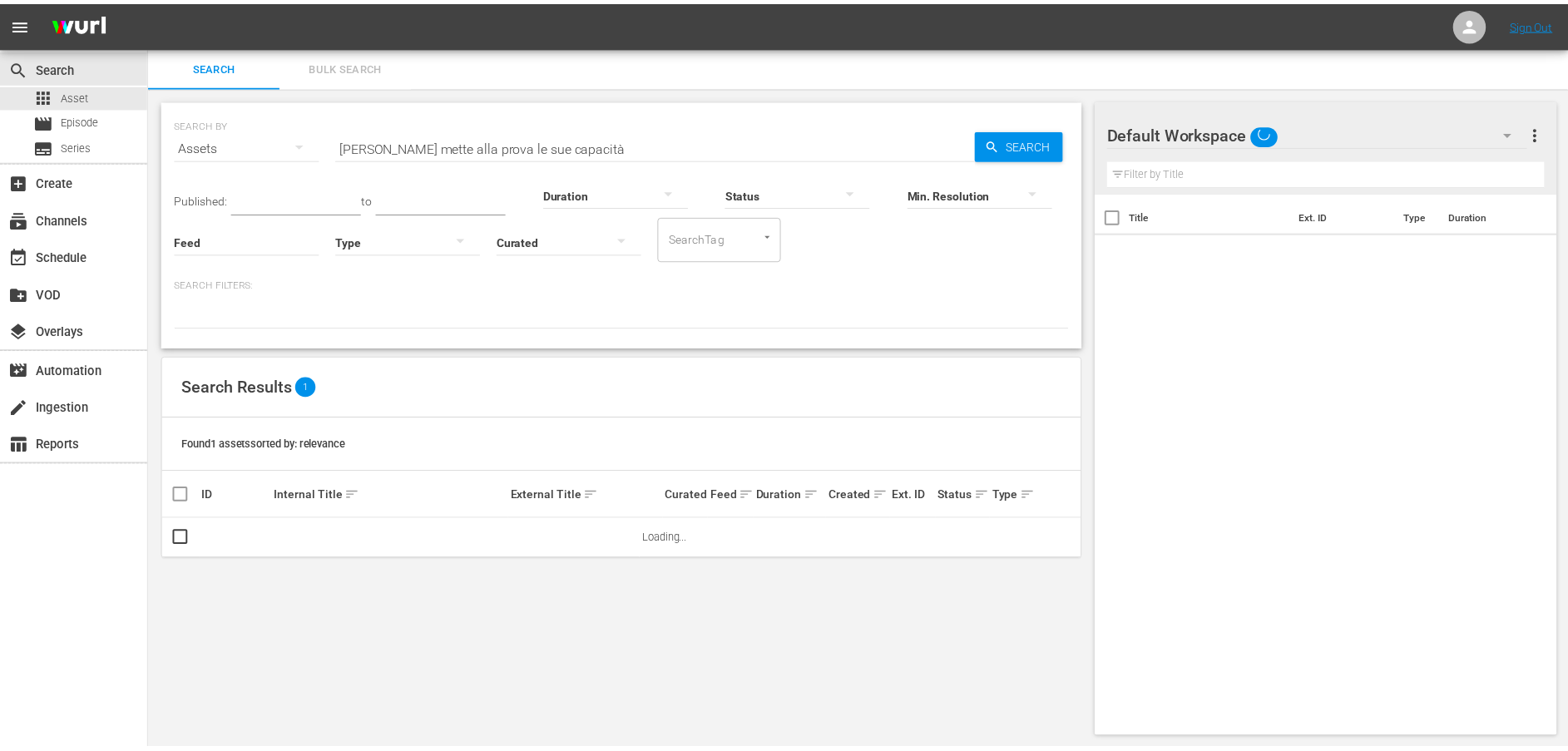
scroll to position [2, 0]
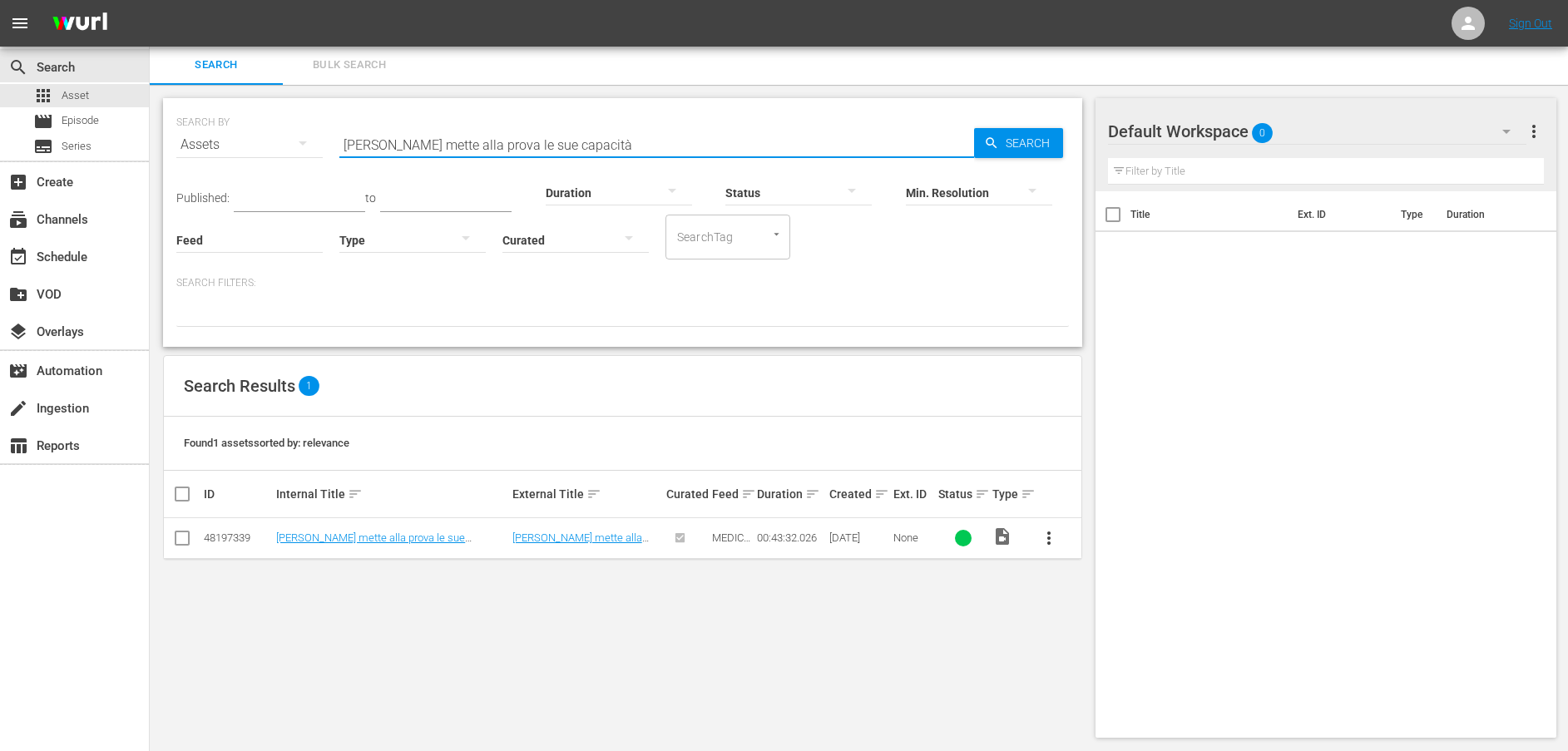
drag, startPoint x: 234, startPoint y: 124, endPoint x: 223, endPoint y: 124, distance: 11.0
click at [223, 124] on div "SEARCH BY Search By Assets Search ID, Title, Description, Keywords, or Category…" at bounding box center [623, 134] width 893 height 60
paste input "" L'istituto rimane senza energia elettrica""
type input "" L'istituto rimane senza energia elettrica""
click at [999, 142] on span "Search" at bounding box center [1030, 143] width 64 height 30
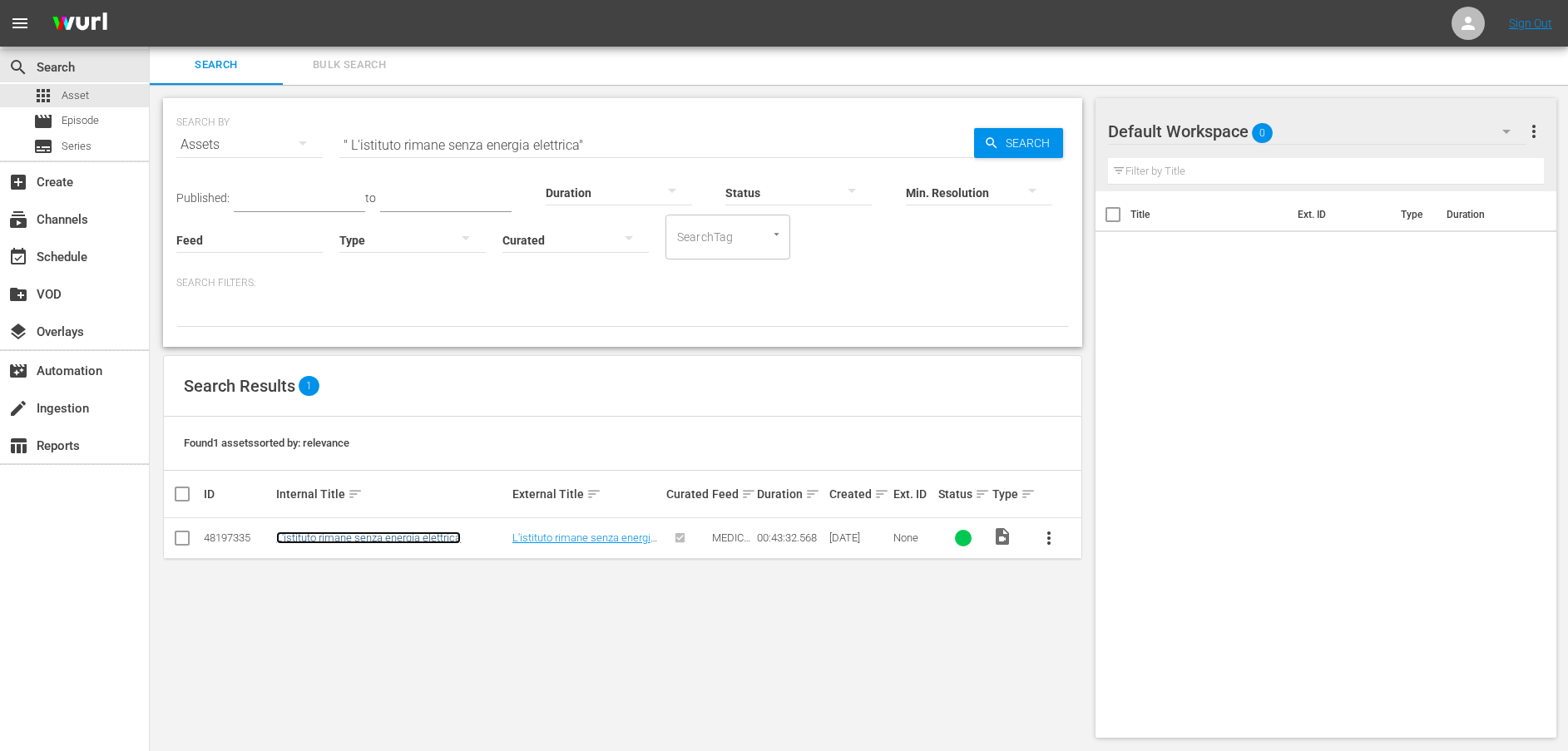
click at [398, 535] on link "L'istituto rimane senza energia elettrica" at bounding box center [368, 537] width 184 height 12
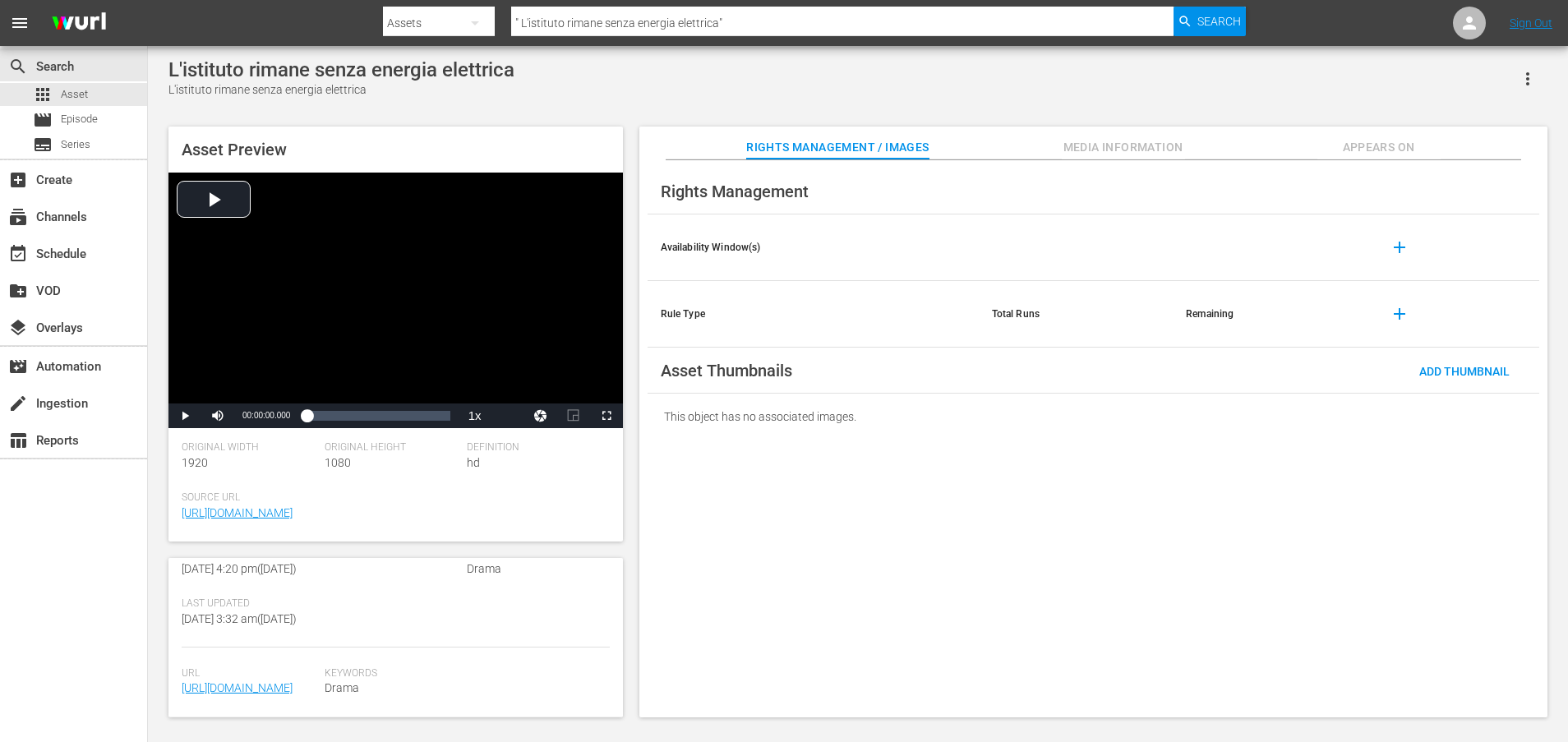
scroll to position [445, 0]
click at [283, 680] on span "[URL][DOMAIN_NAME]" at bounding box center [249, 689] width 135 height 17
click at [288, 681] on link "[URL][DOMAIN_NAME]" at bounding box center [237, 688] width 111 height 13
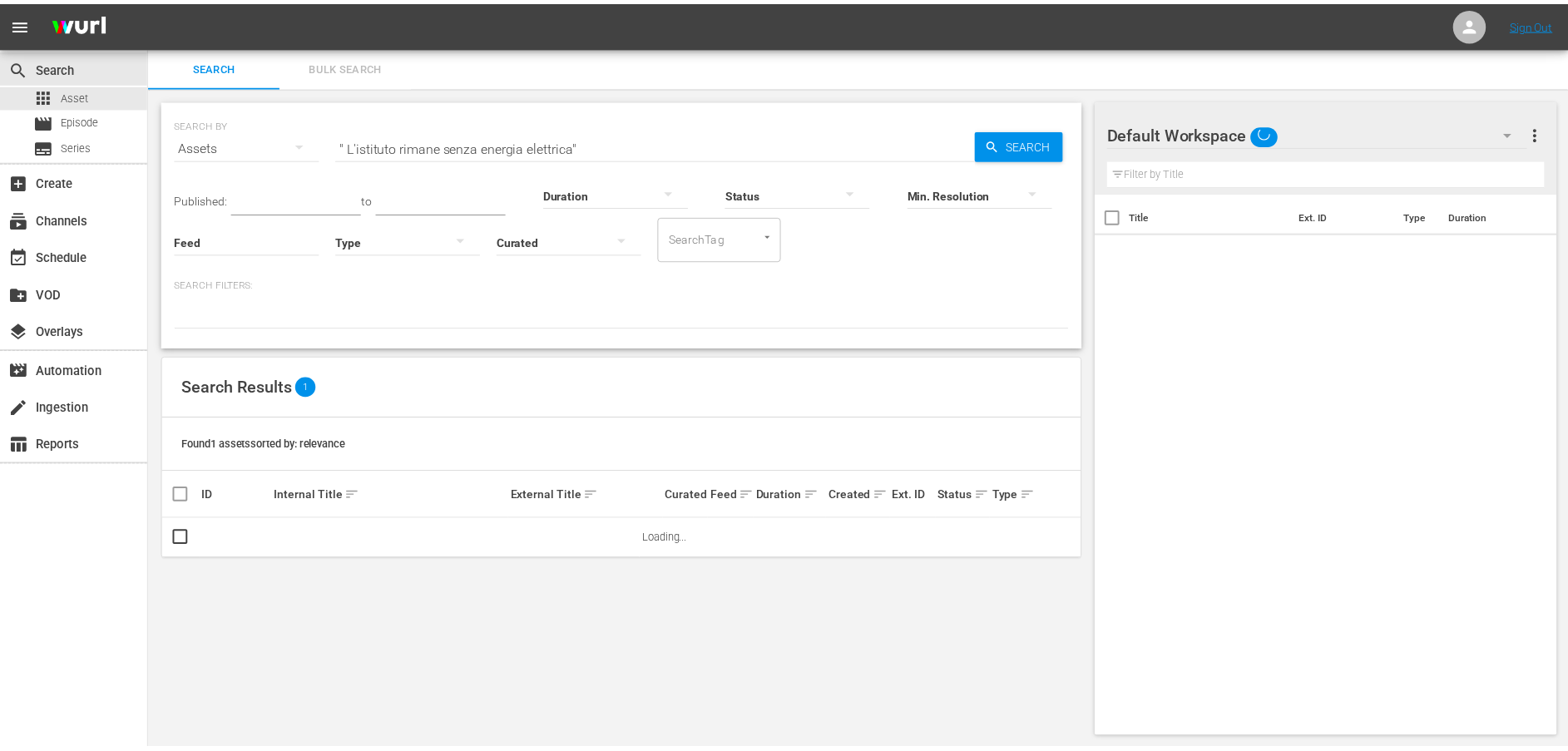
scroll to position [2, 0]
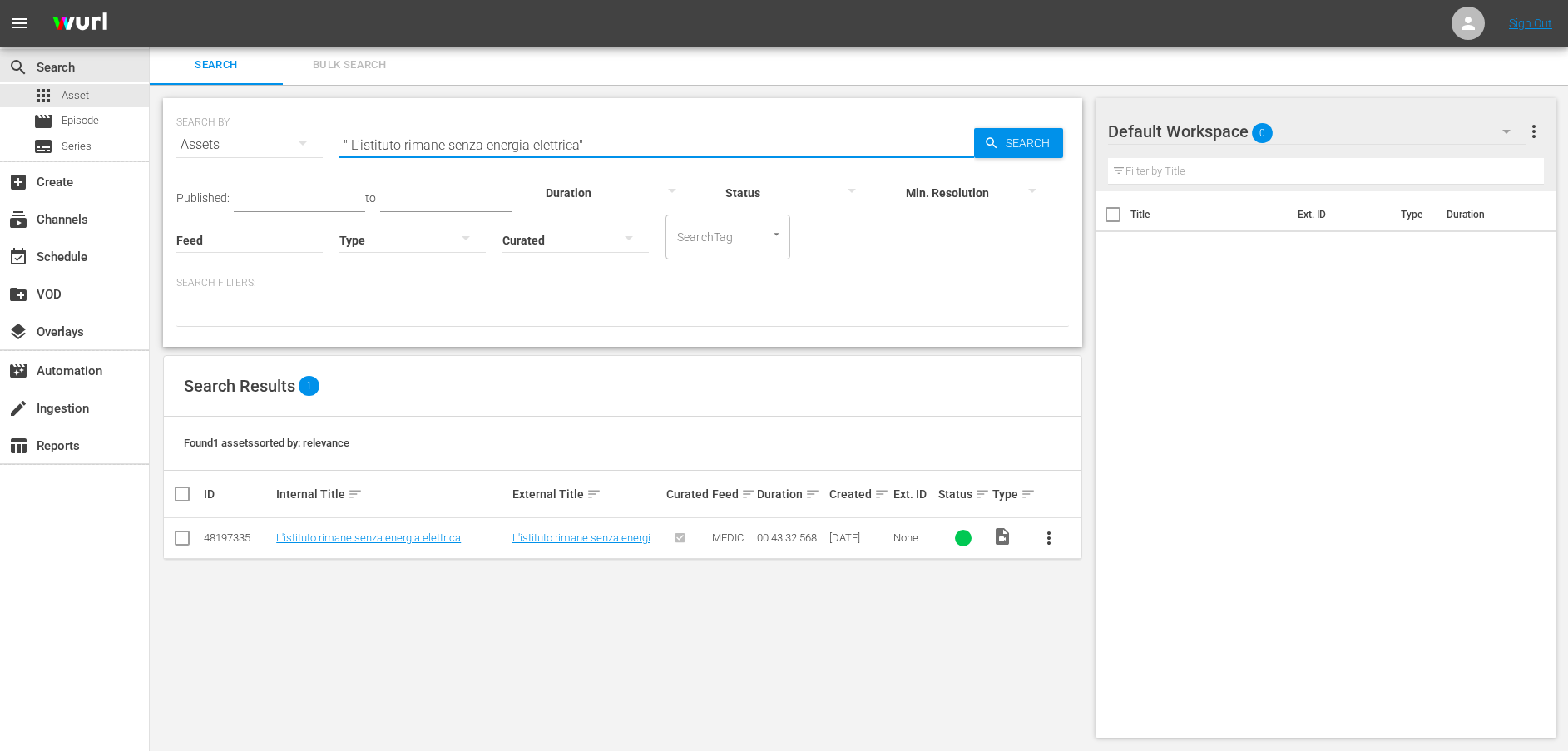
drag, startPoint x: 608, startPoint y: 147, endPoint x: 290, endPoint y: 138, distance: 318.1
click at [290, 138] on div "SEARCH BY Search By Assets Search ID, Title, Description, Keywords, or Category…" at bounding box center [623, 134] width 893 height 60
paste input "Qualcuno vuole che l'istituto smetta di operare"
type input "" Qualcuno vuole che l'istituto smetta di operare""
click at [994, 137] on icon "button" at bounding box center [992, 143] width 15 height 15
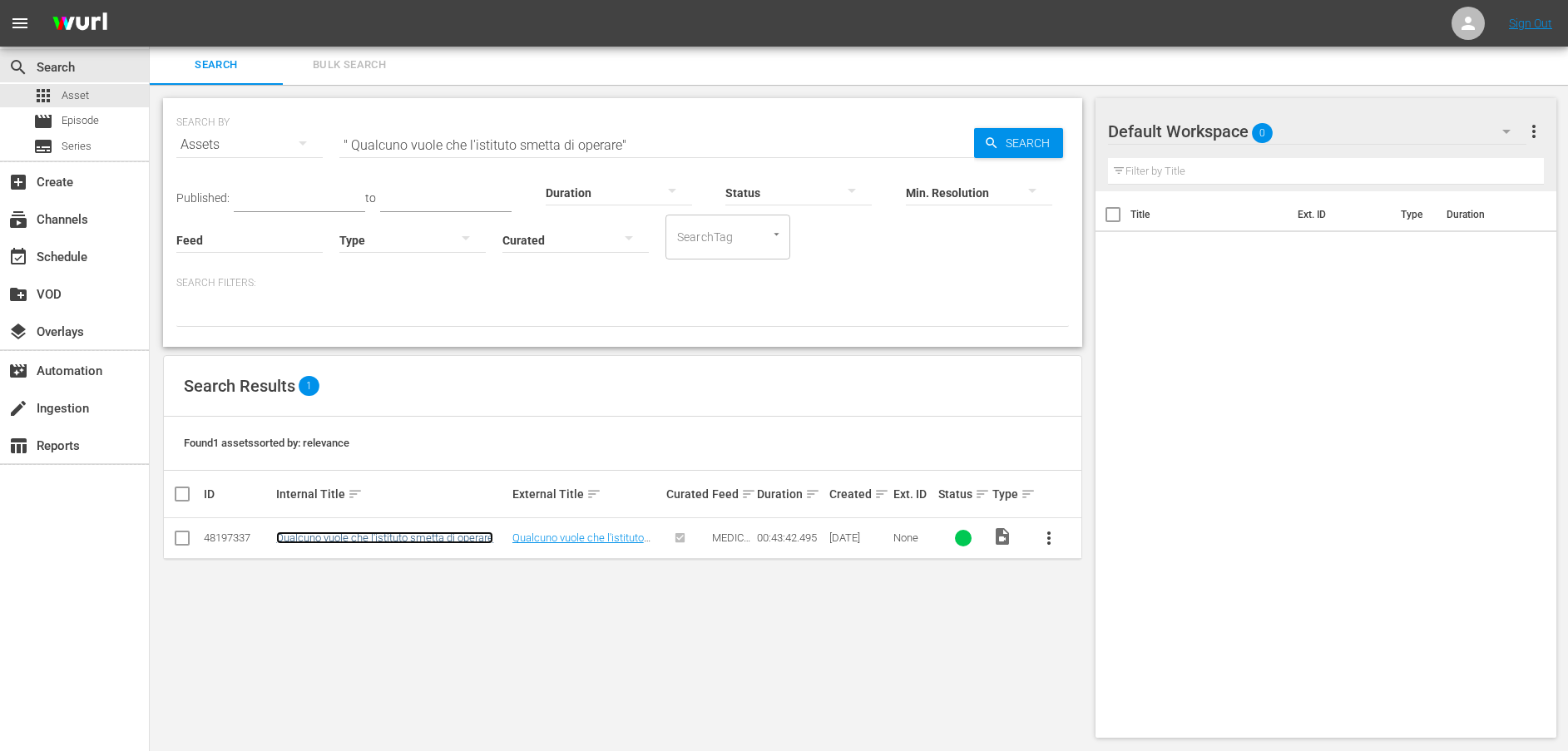
click at [388, 536] on link "Qualcuno vuole che l'istituto smetta di operare" at bounding box center [385, 537] width 217 height 12
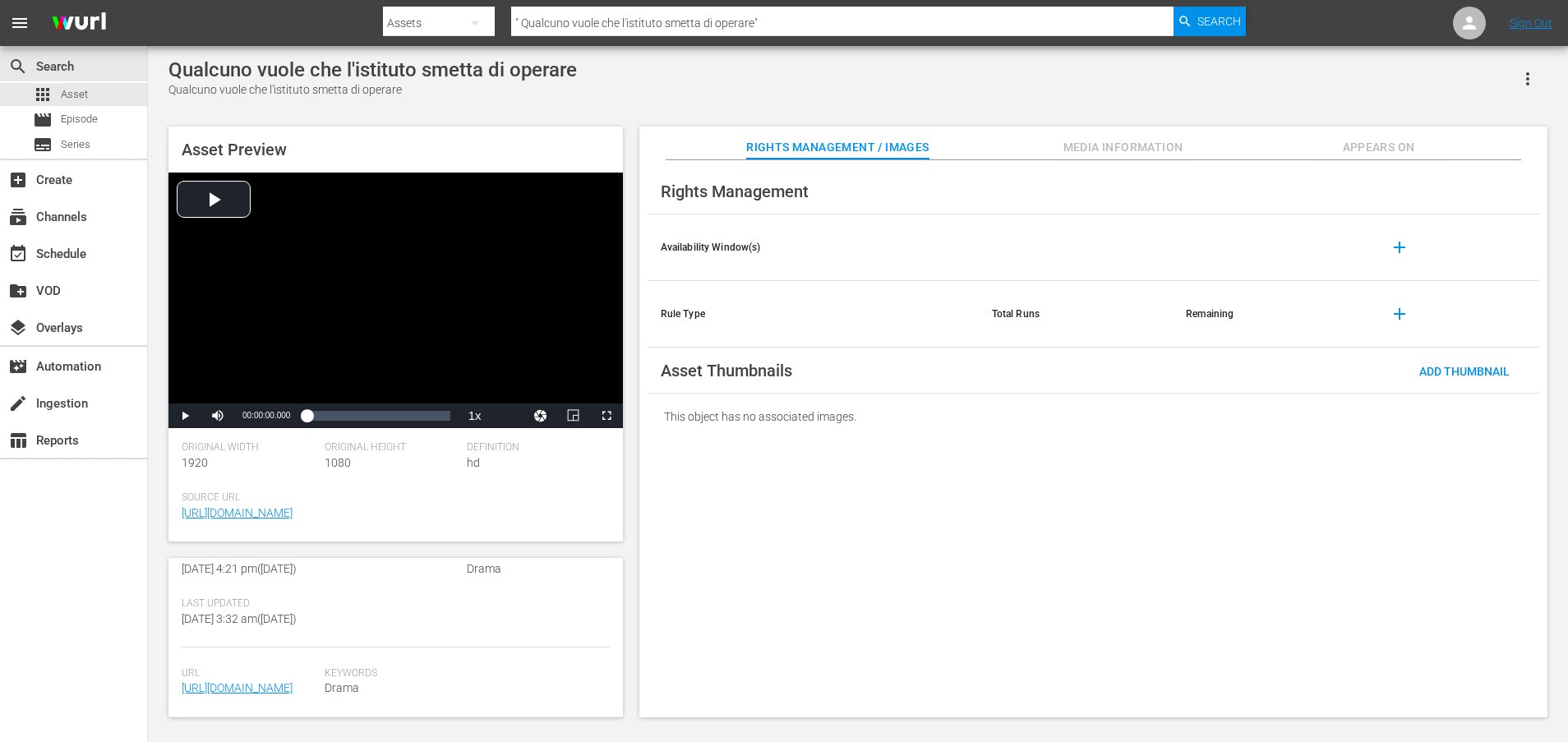
scroll to position [445, 0]
click at [268, 681] on link "[URL][DOMAIN_NAME]" at bounding box center [237, 688] width 111 height 13
click at [266, 681] on link "[URL][DOMAIN_NAME]" at bounding box center [237, 688] width 111 height 13
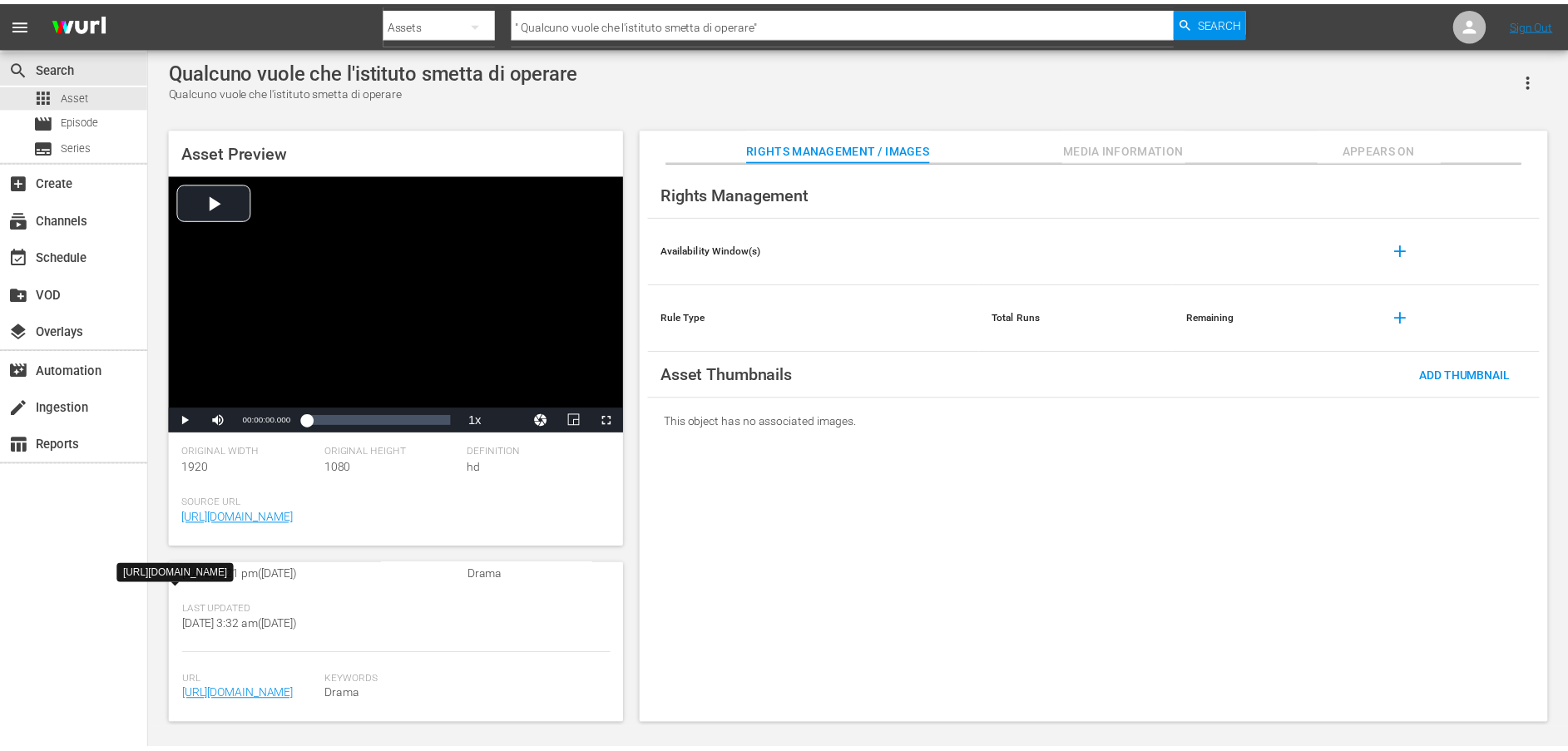
scroll to position [2, 0]
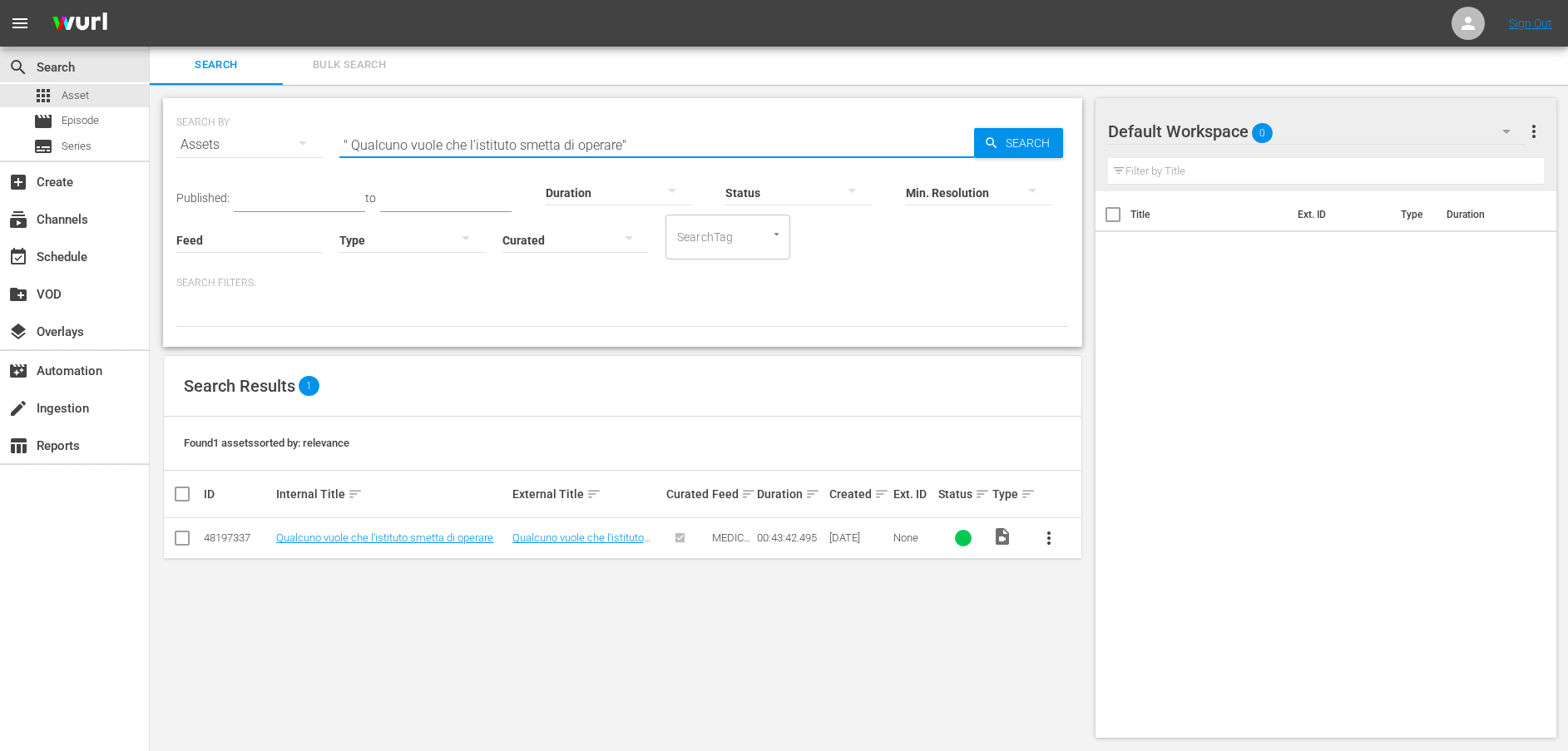
drag, startPoint x: 682, startPoint y: 149, endPoint x: 197, endPoint y: 134, distance: 485.2
click at [197, 134] on div "SEARCH BY Search By Assets Search ID, Title, Description, Keywords, or Category…" at bounding box center [623, 134] width 893 height 60
paste input "[PERSON_NAME] ammette di provare qualcosa per [PERSON_NAME]"
type input "[PERSON_NAME] ammette di provare qualcosa per [PERSON_NAME]"
click at [1017, 138] on span "Search" at bounding box center [1030, 143] width 64 height 30
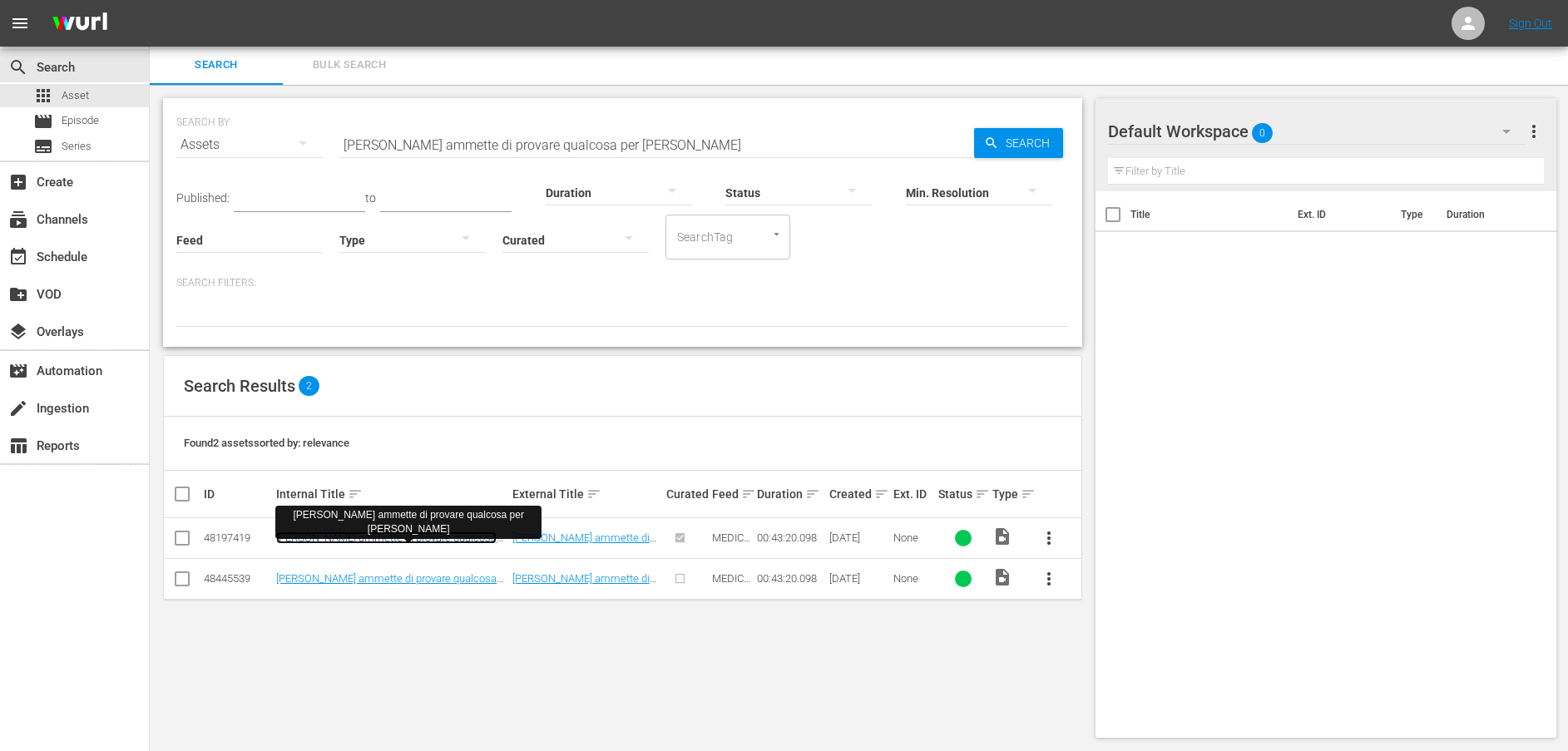
click at [349, 537] on link "[PERSON_NAME] ammette di provare qualcosa per [PERSON_NAME]" at bounding box center [387, 544] width 220 height 25
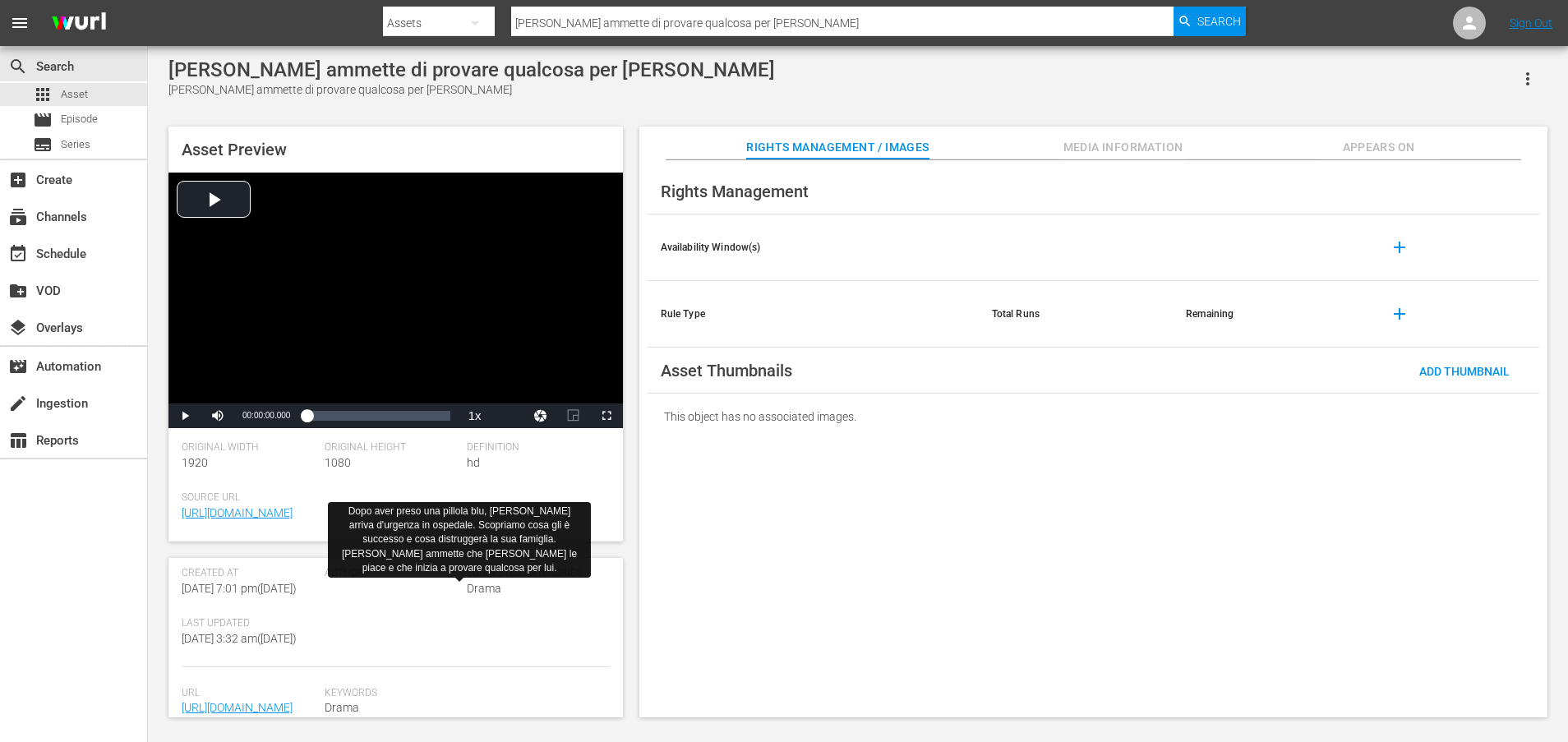
scroll to position [479, 0]
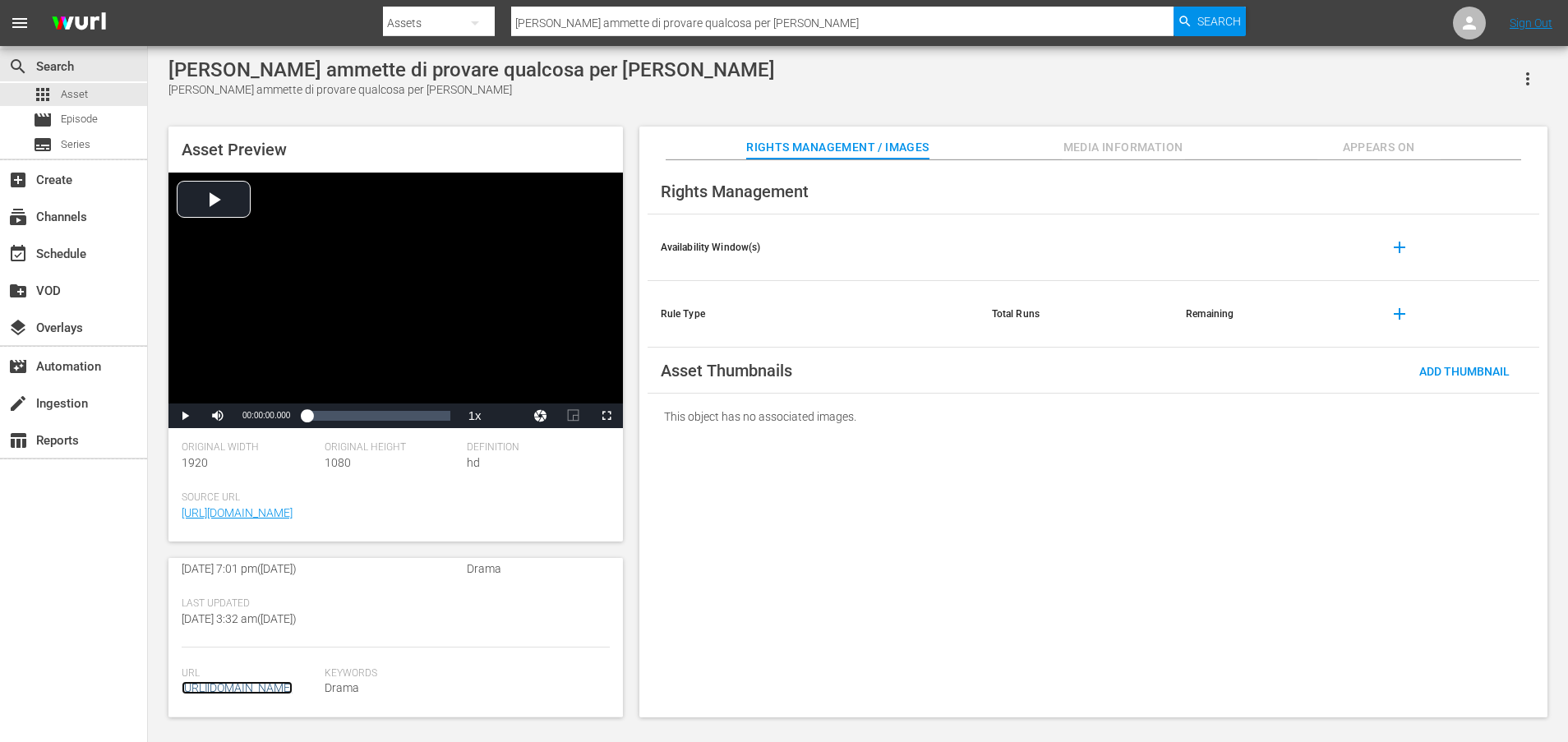
click at [268, 681] on link "[URL][DOMAIN_NAME]" at bounding box center [237, 688] width 111 height 13
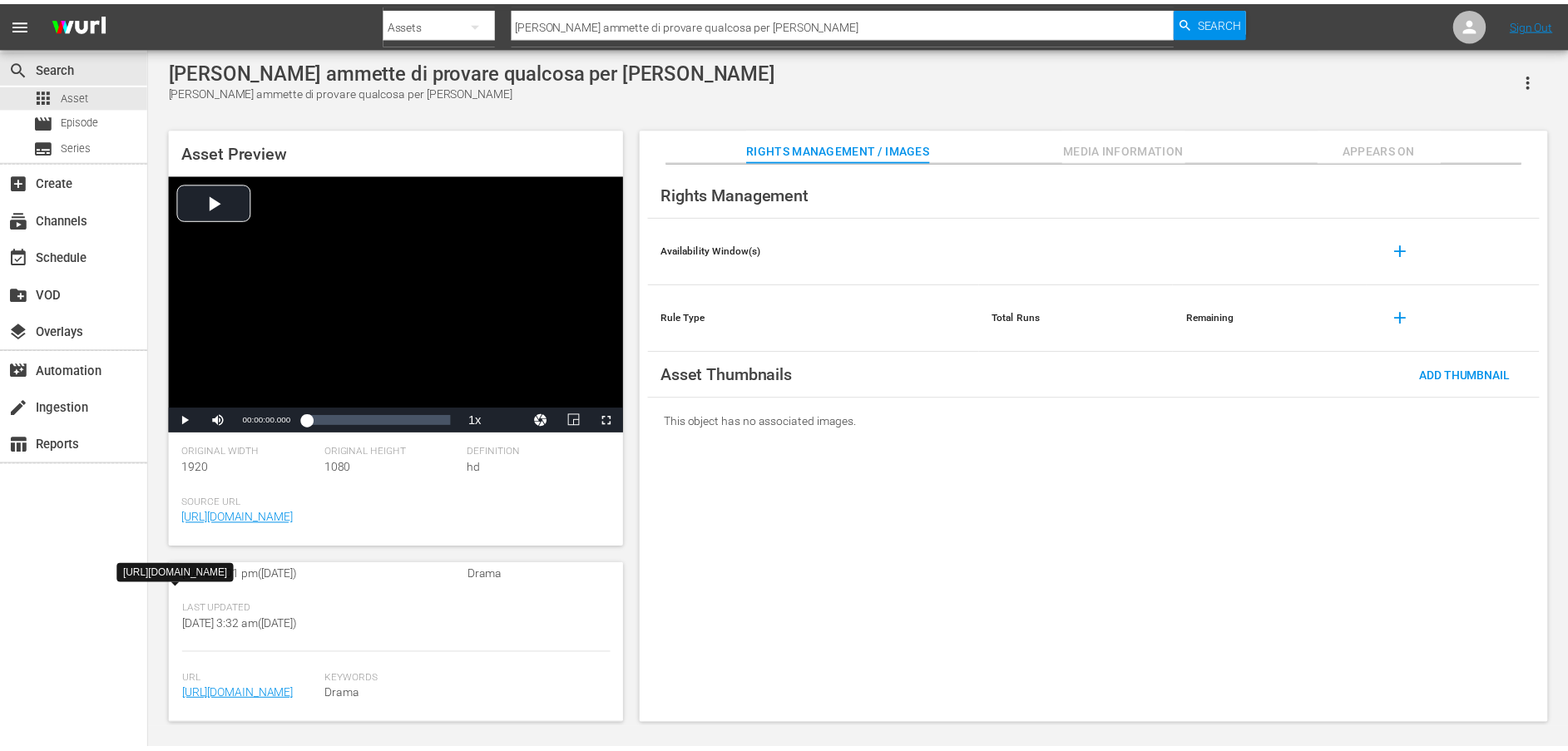
scroll to position [2, 0]
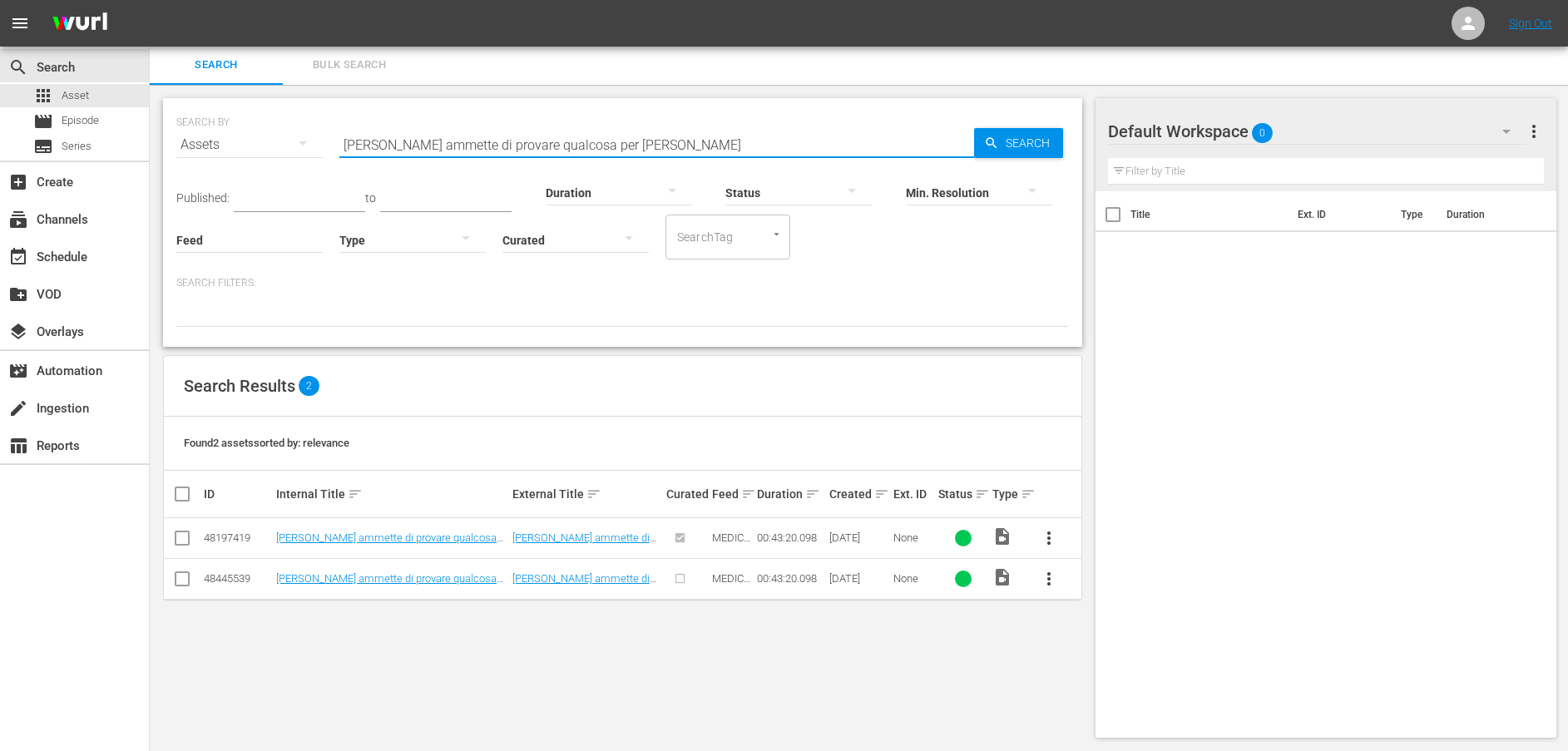
drag, startPoint x: 668, startPoint y: 144, endPoint x: 160, endPoint y: 146, distance: 508.0
click at [160, 146] on div "SEARCH BY Search By Assets Search ID, Title, Description, Keywords, or Category…" at bounding box center [623, 418] width 946 height 667
paste input "[PERSON_NAME] è l'unica che può salvare [PERSON_NAME]"
type input "[PERSON_NAME] è l'unica che può salvare [PERSON_NAME]"
click at [1017, 137] on span "Search" at bounding box center [1030, 143] width 64 height 30
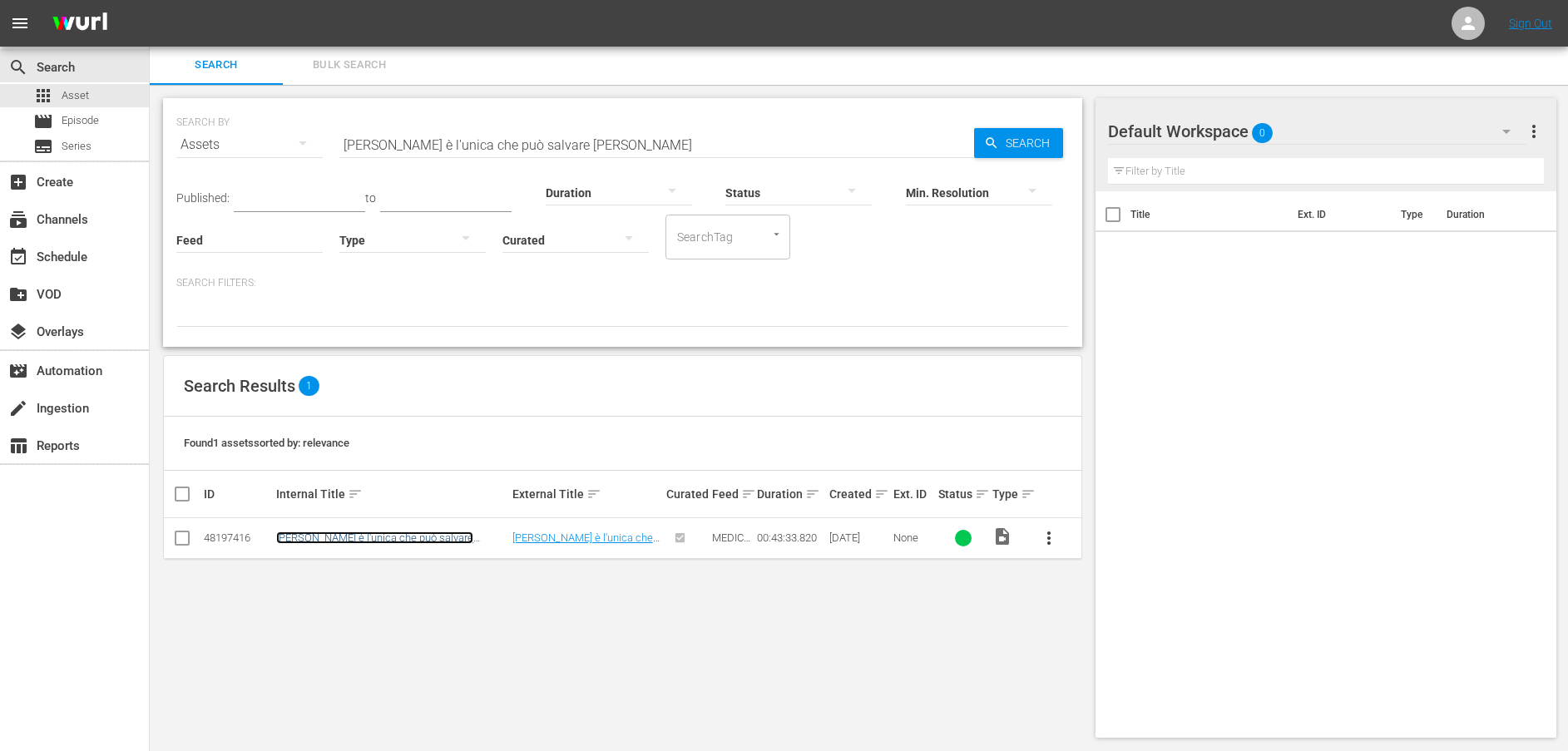
click at [422, 539] on link "[PERSON_NAME] è l'unica che può salvare [PERSON_NAME]" at bounding box center [375, 544] width 198 height 25
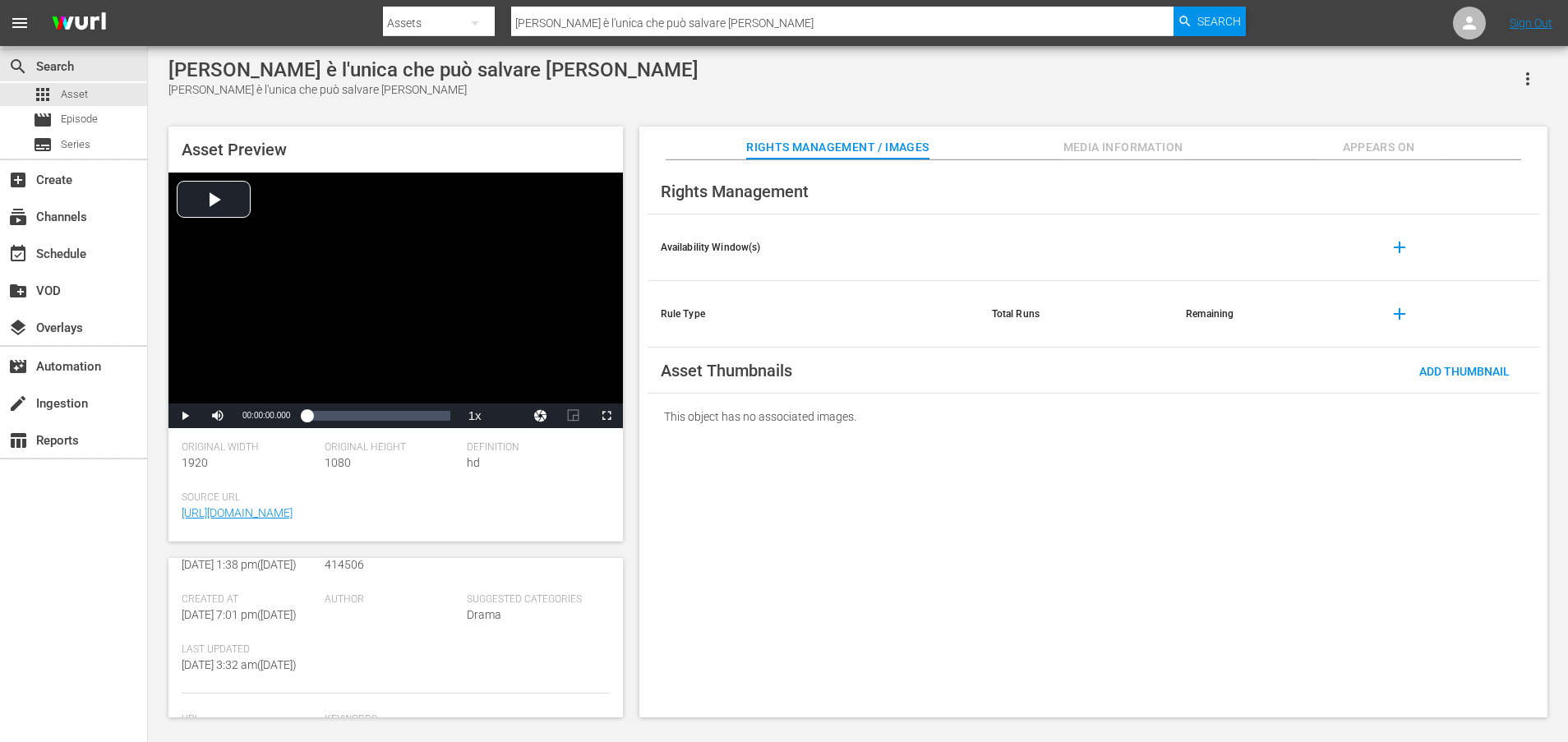
scroll to position [445, 0]
click at [267, 681] on link "[URL][DOMAIN_NAME]" at bounding box center [237, 688] width 111 height 13
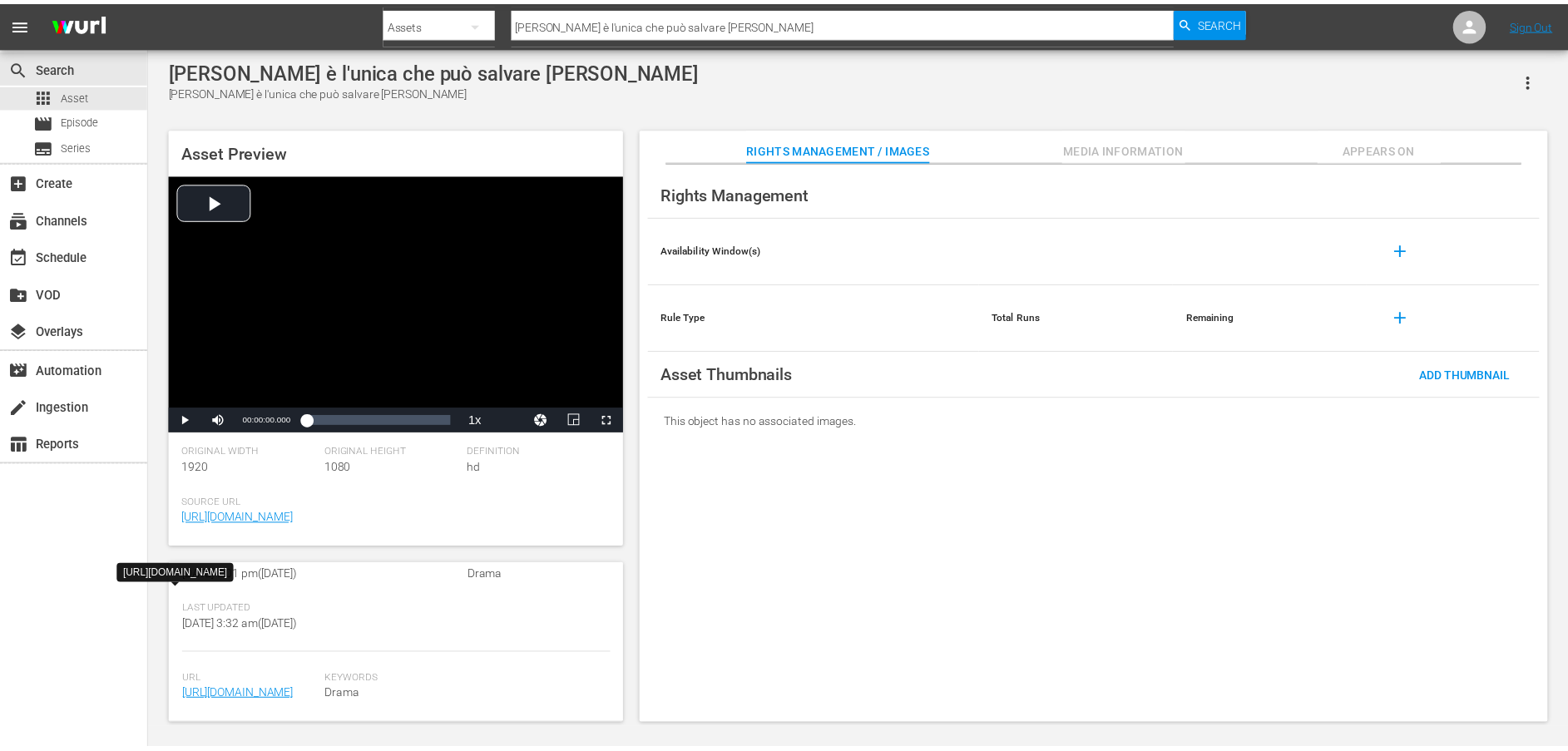
scroll to position [2, 0]
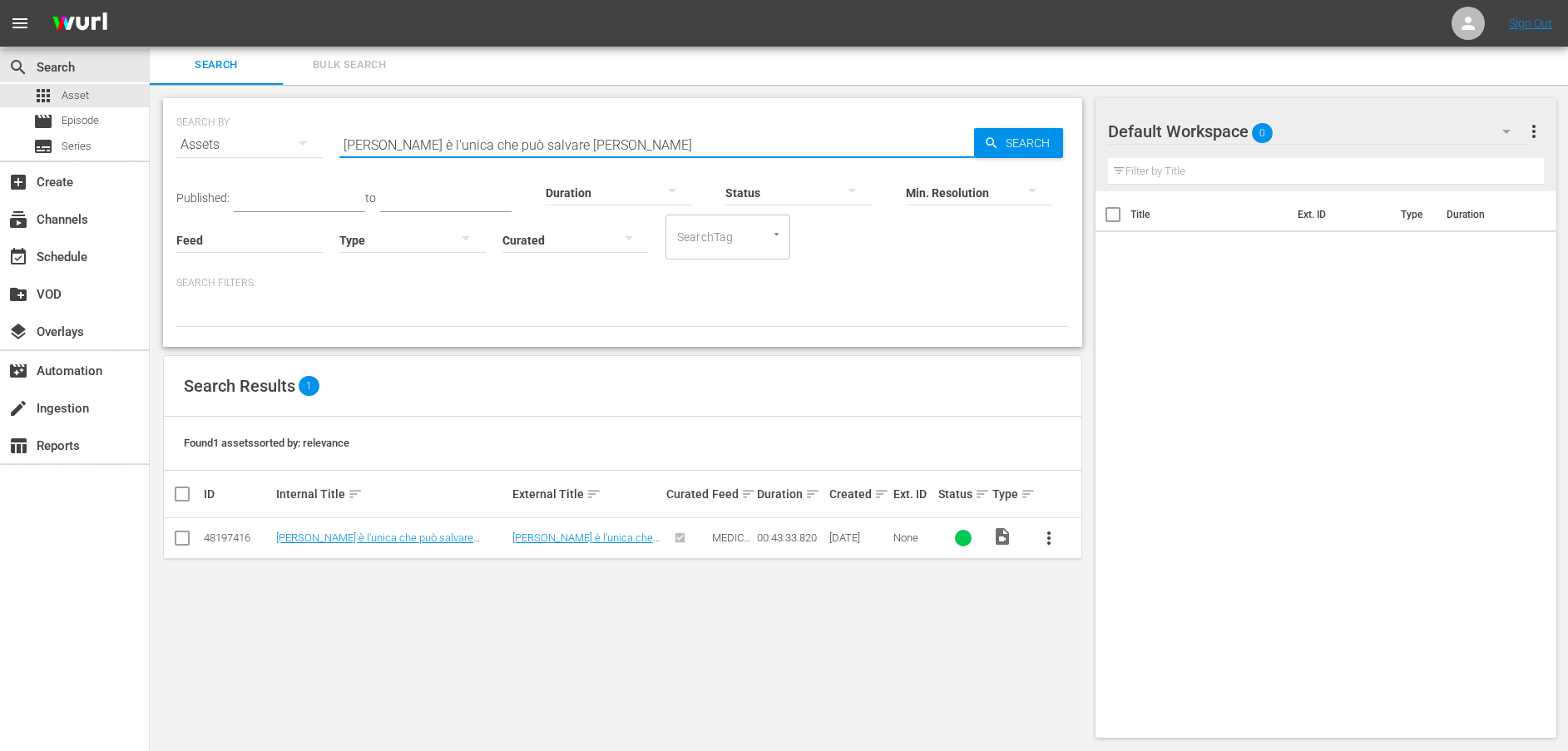
drag, startPoint x: 627, startPoint y: 141, endPoint x: 273, endPoint y: 157, distance: 354.4
click at [273, 157] on div "SEARCH BY Search By Assets Search ID, Title, Description, Keywords, or Category…" at bounding box center [623, 134] width 893 height 60
paste input "[PERSON_NAME] decide di curare la sua dipendenza"
type input "[PERSON_NAME] decide di curare la sua dipendenza"
click at [1004, 141] on span "Search" at bounding box center [1030, 143] width 64 height 30
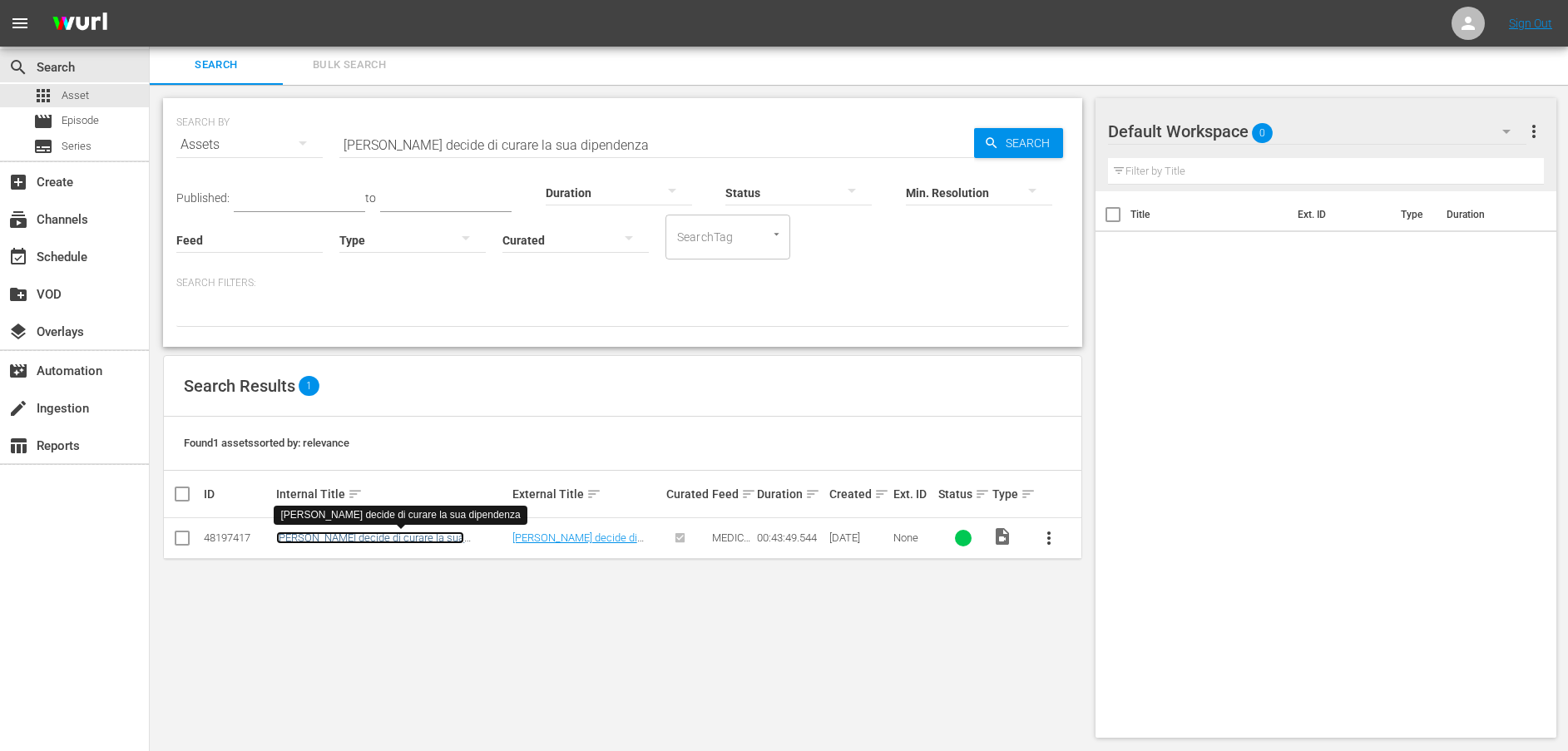
click at [379, 539] on link "[PERSON_NAME] decide di curare la sua dipendenza" at bounding box center [370, 544] width 188 height 25
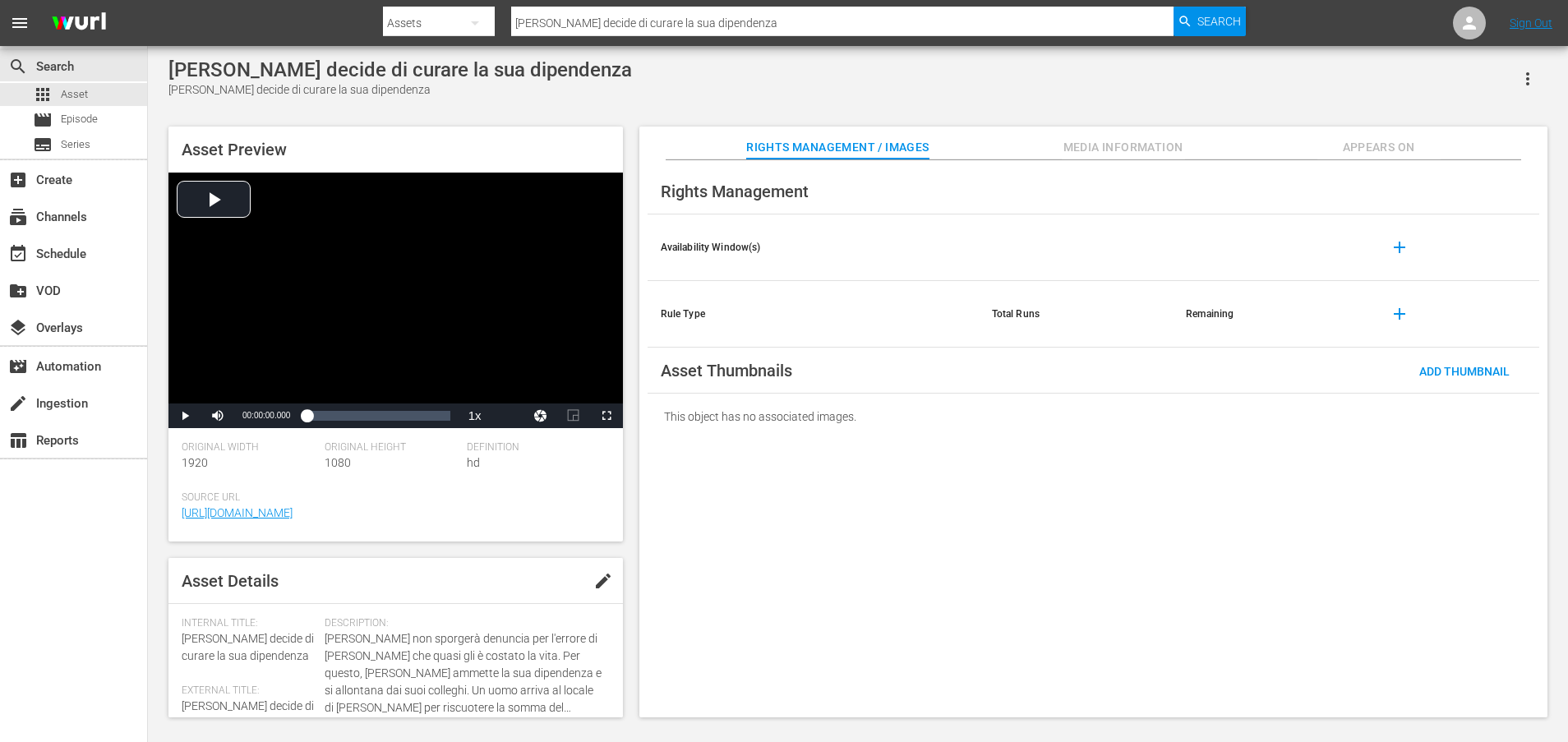
scroll to position [445, 0]
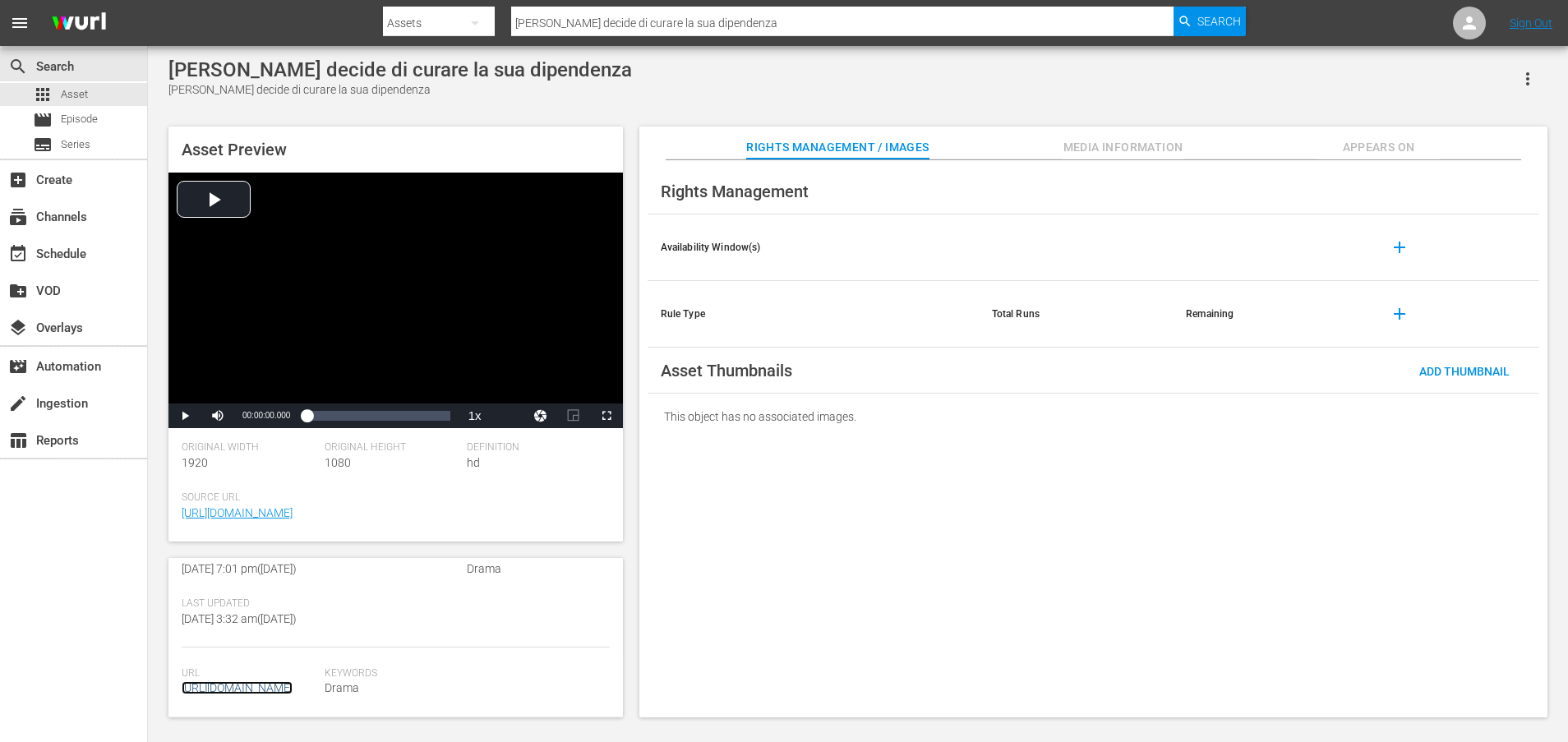
click at [281, 681] on link "[URL][DOMAIN_NAME]" at bounding box center [237, 688] width 111 height 13
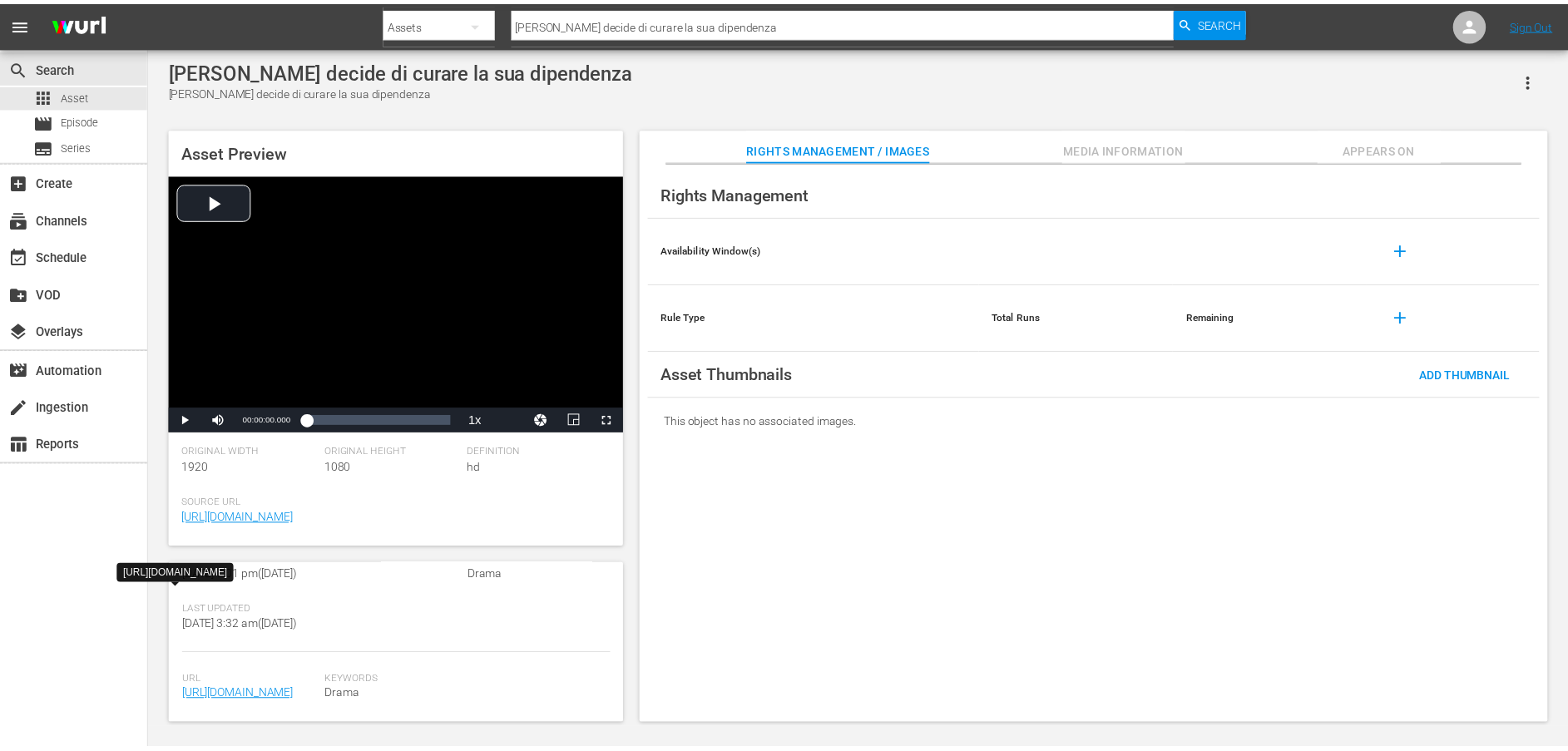
scroll to position [2, 0]
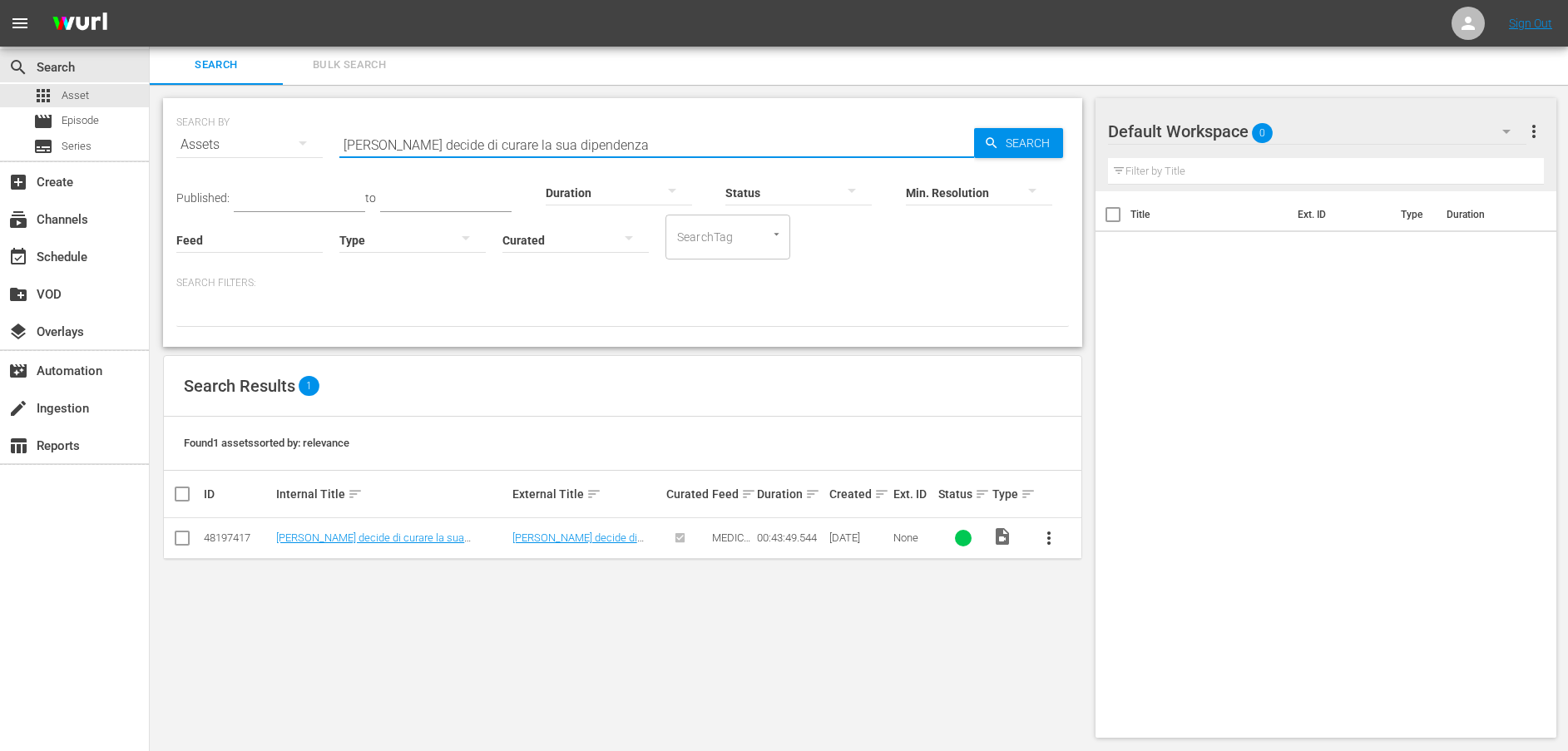
drag, startPoint x: 685, startPoint y: 141, endPoint x: 258, endPoint y: 141, distance: 427.0
click at [258, 141] on div "SEARCH BY Search By Assets Search ID, Title, Description, Keywords, or Category…" at bounding box center [623, 134] width 893 height 60
paste input "[PERSON_NAME] vuole stare più vicino a [GEOGRAPHIC_DATA]"
type input "[PERSON_NAME] vuole stare più vicino a [GEOGRAPHIC_DATA]"
click at [992, 144] on icon "button" at bounding box center [991, 142] width 10 height 10
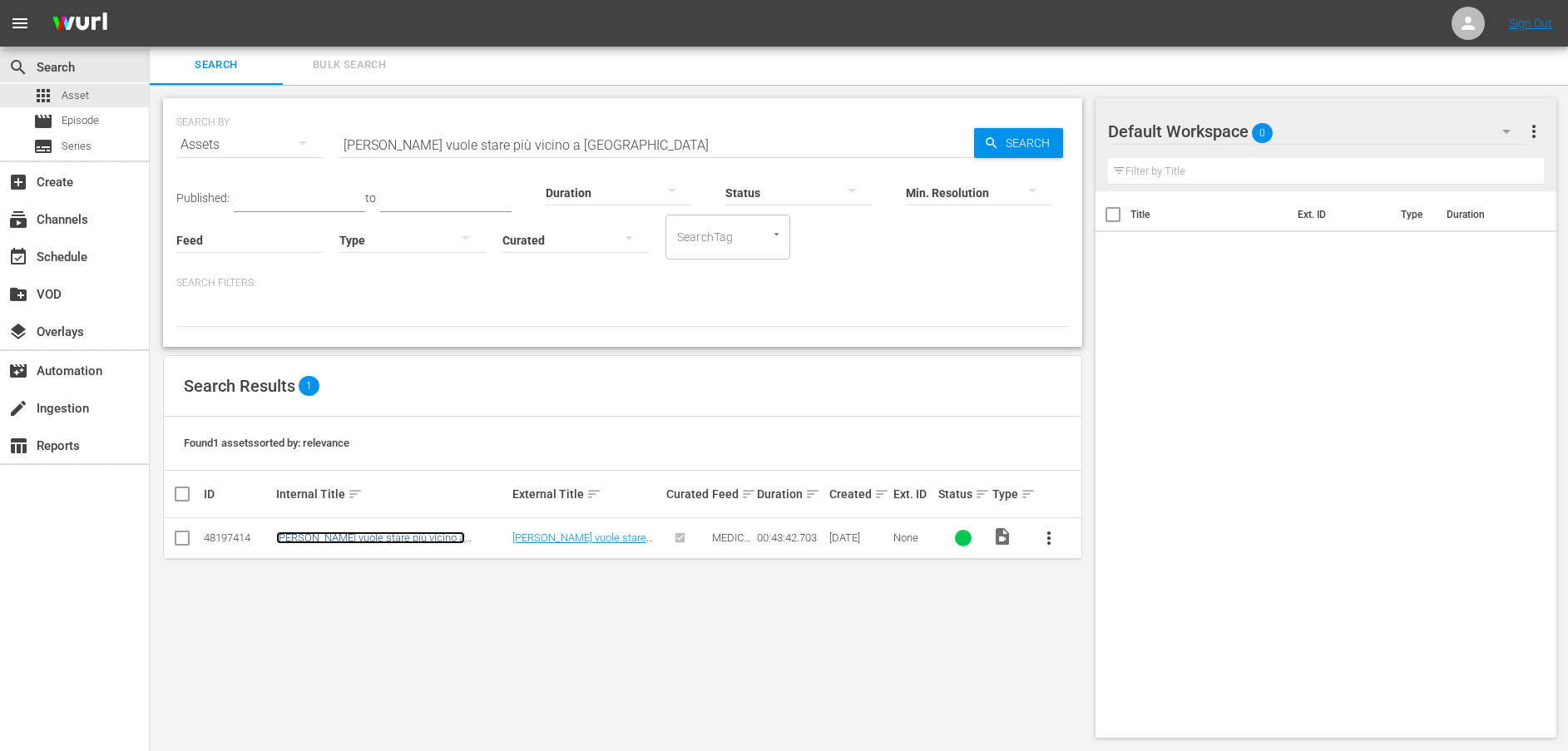
click at [404, 534] on link "[PERSON_NAME] vuole stare più vicino a [GEOGRAPHIC_DATA]" at bounding box center [370, 544] width 189 height 25
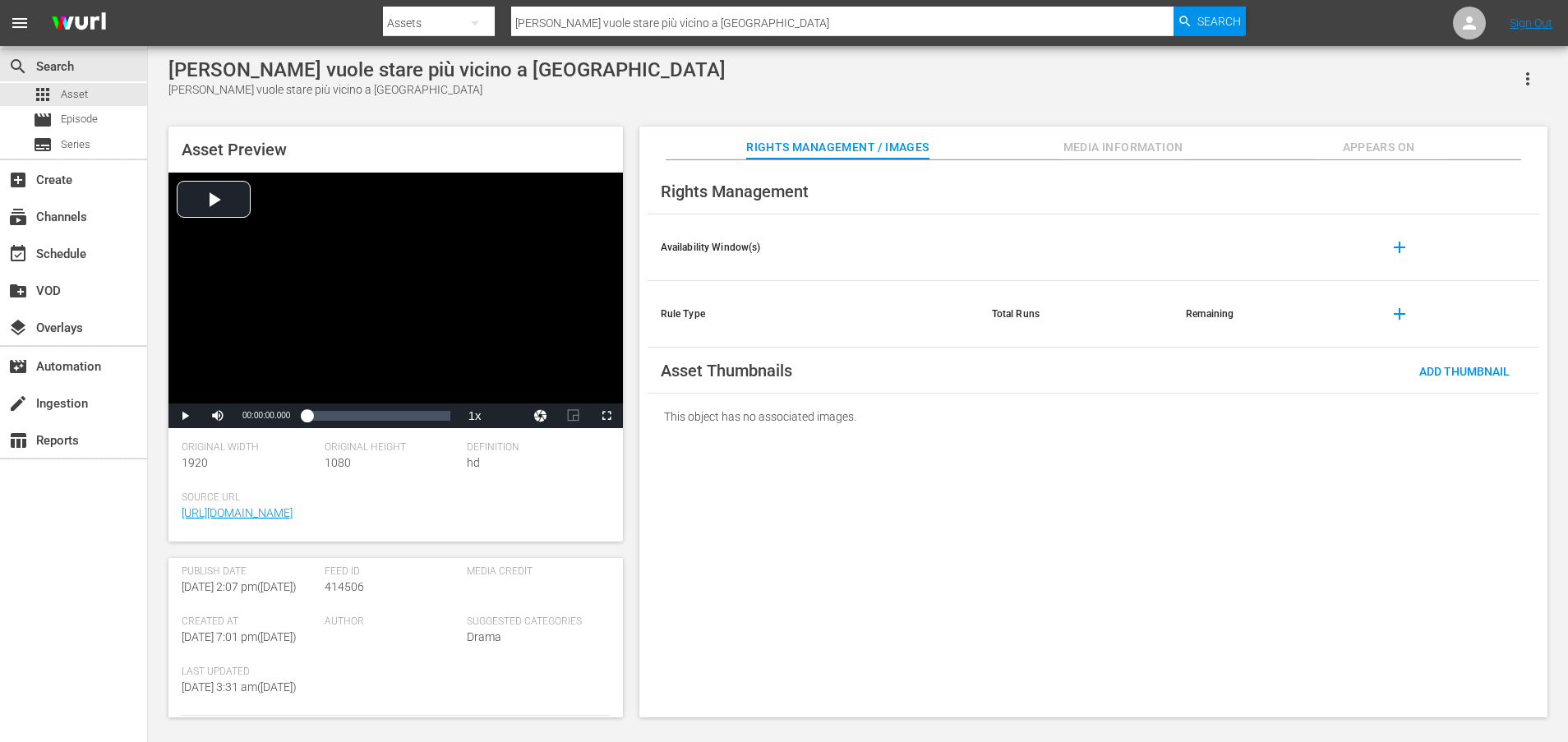
scroll to position [445, 0]
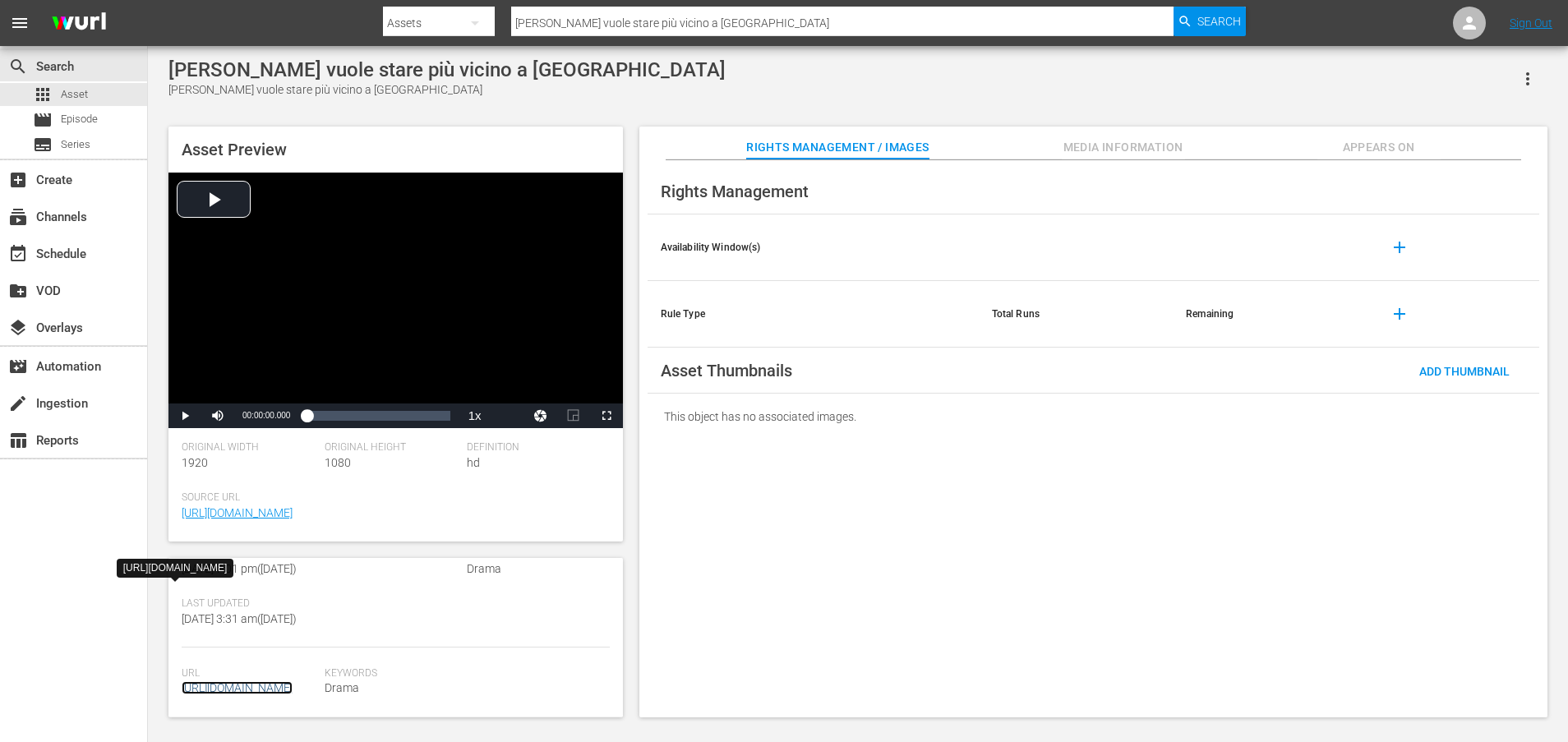
click at [262, 691] on link "[URL][DOMAIN_NAME]" at bounding box center [237, 688] width 111 height 13
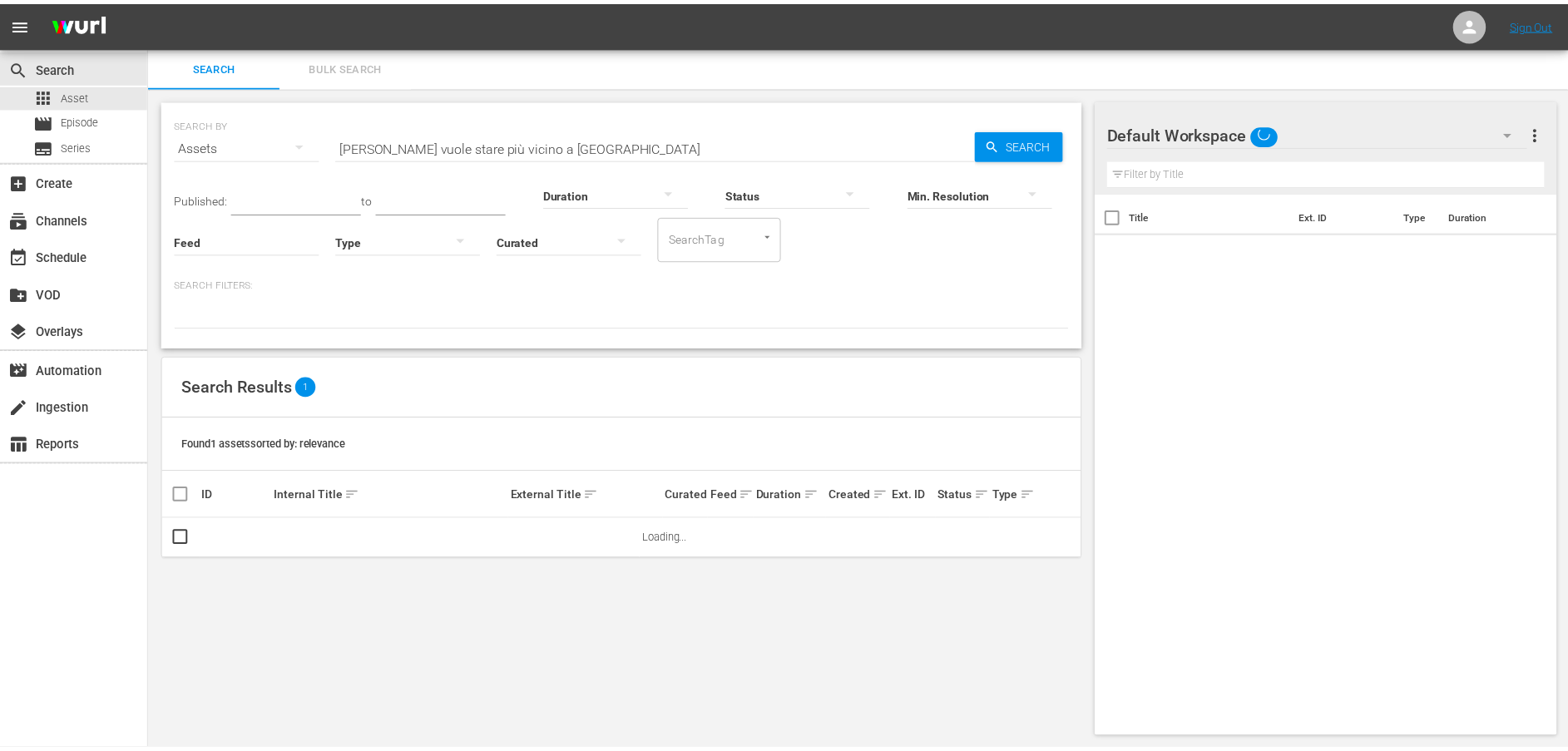
scroll to position [2, 0]
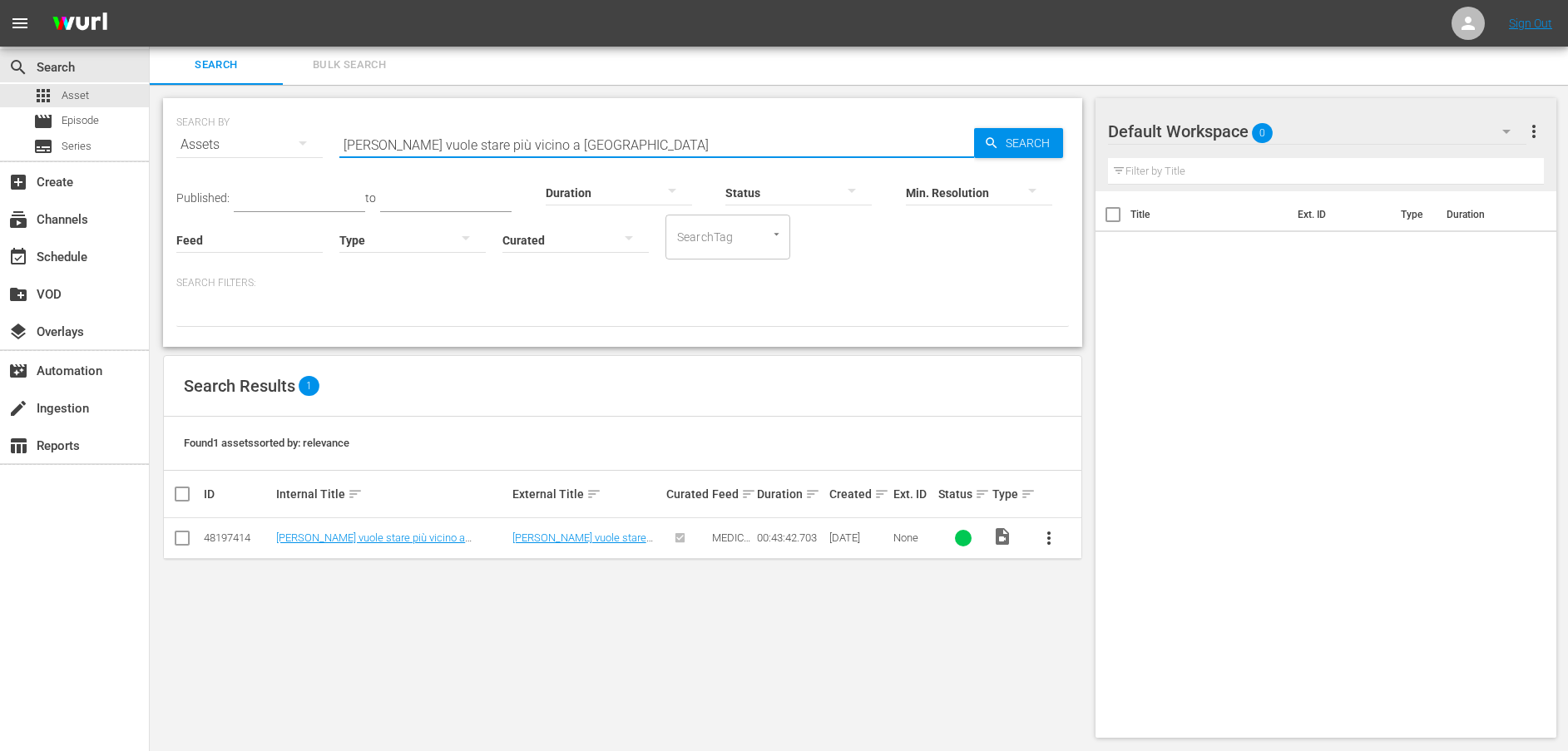
drag, startPoint x: 617, startPoint y: 145, endPoint x: 229, endPoint y: 144, distance: 388.0
click at [229, 144] on div "SEARCH BY Search By Assets Search ID, Title, Description, Keywords, or Category…" at bounding box center [623, 134] width 893 height 60
paste input "Era da tanto che aspettavo questo momento"
type input "Era da tanto che aspettavo questo momento"
click at [1007, 144] on span "Search" at bounding box center [1030, 143] width 64 height 30
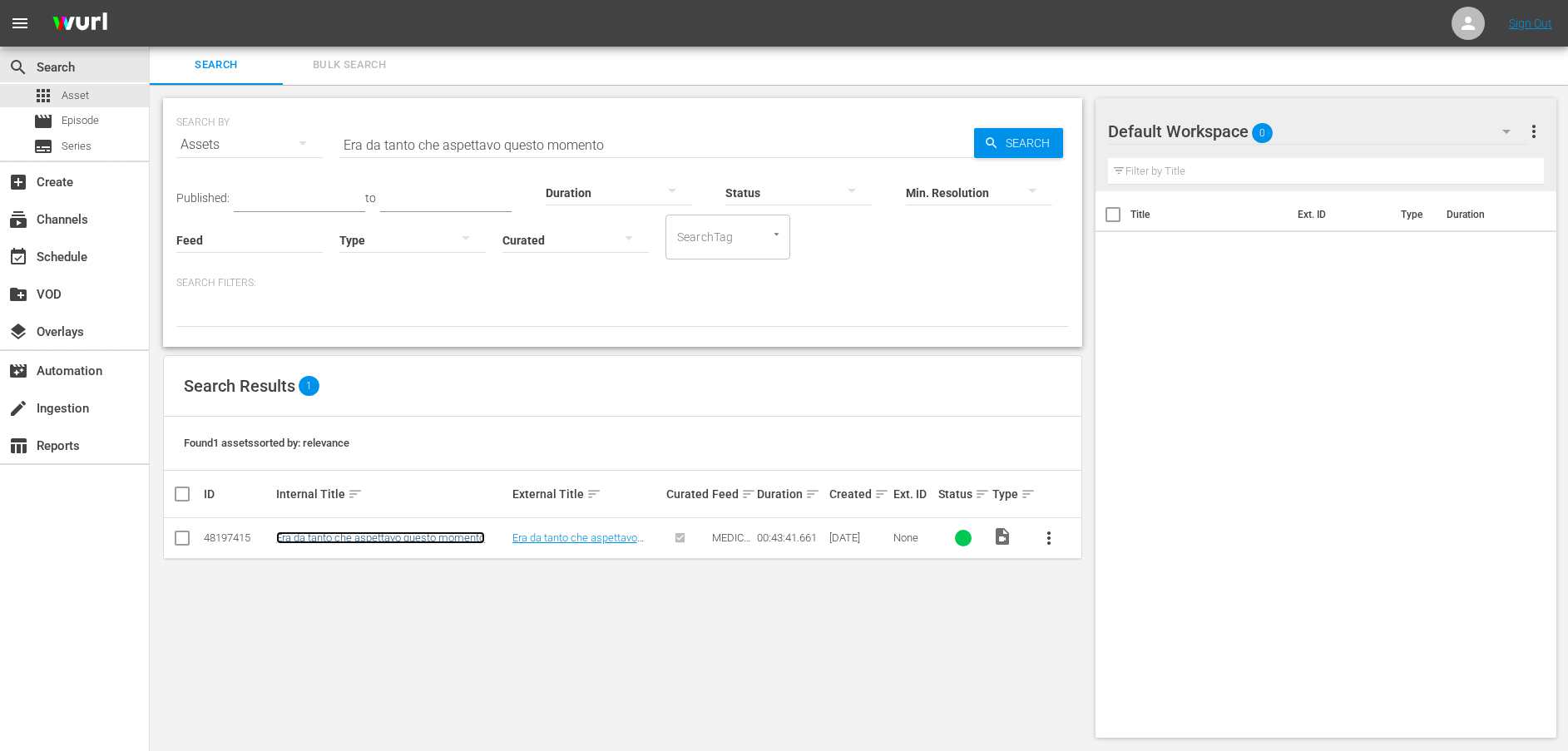
click at [418, 537] on link "Era da tanto che aspettavo questo momento" at bounding box center [381, 537] width 209 height 12
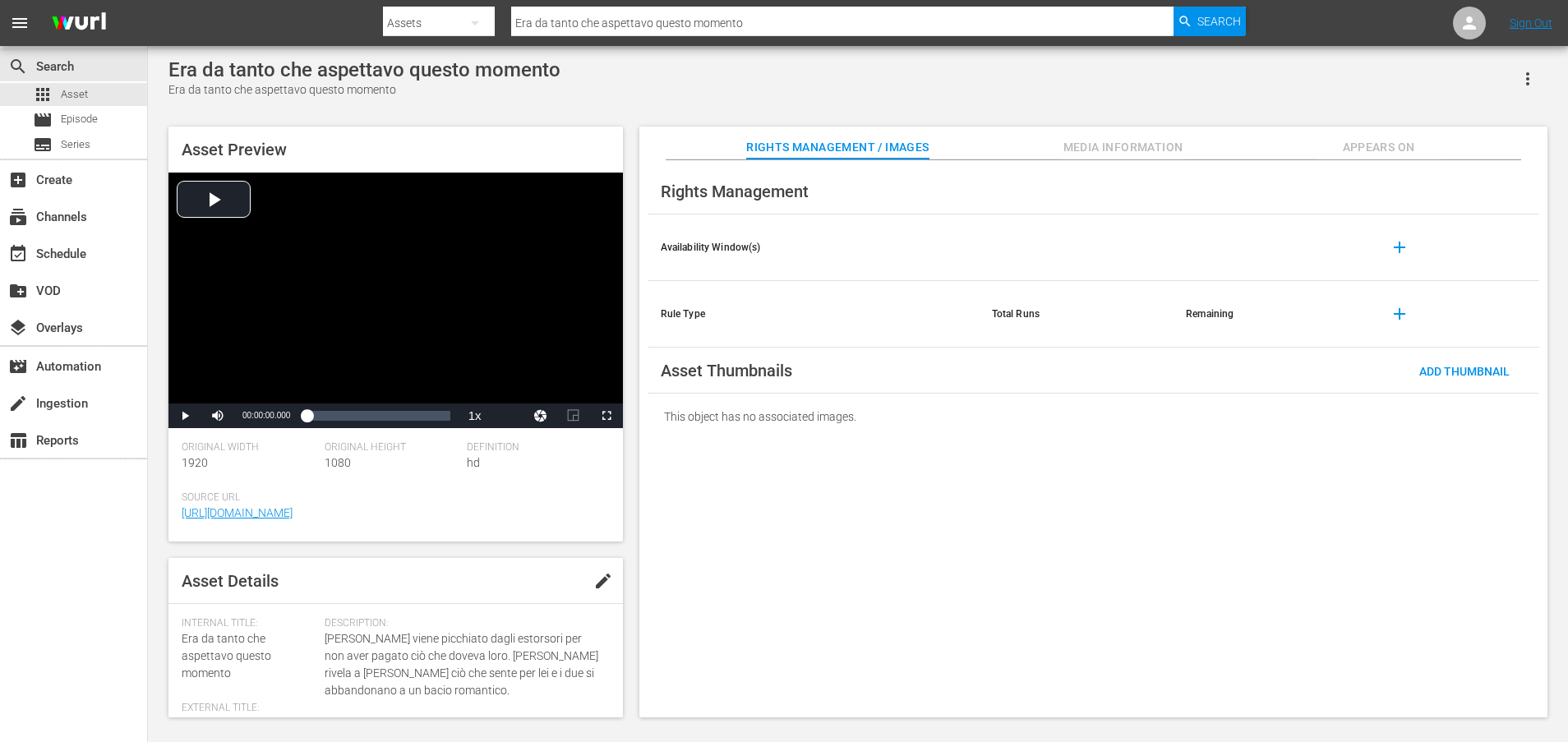
scroll to position [479, 0]
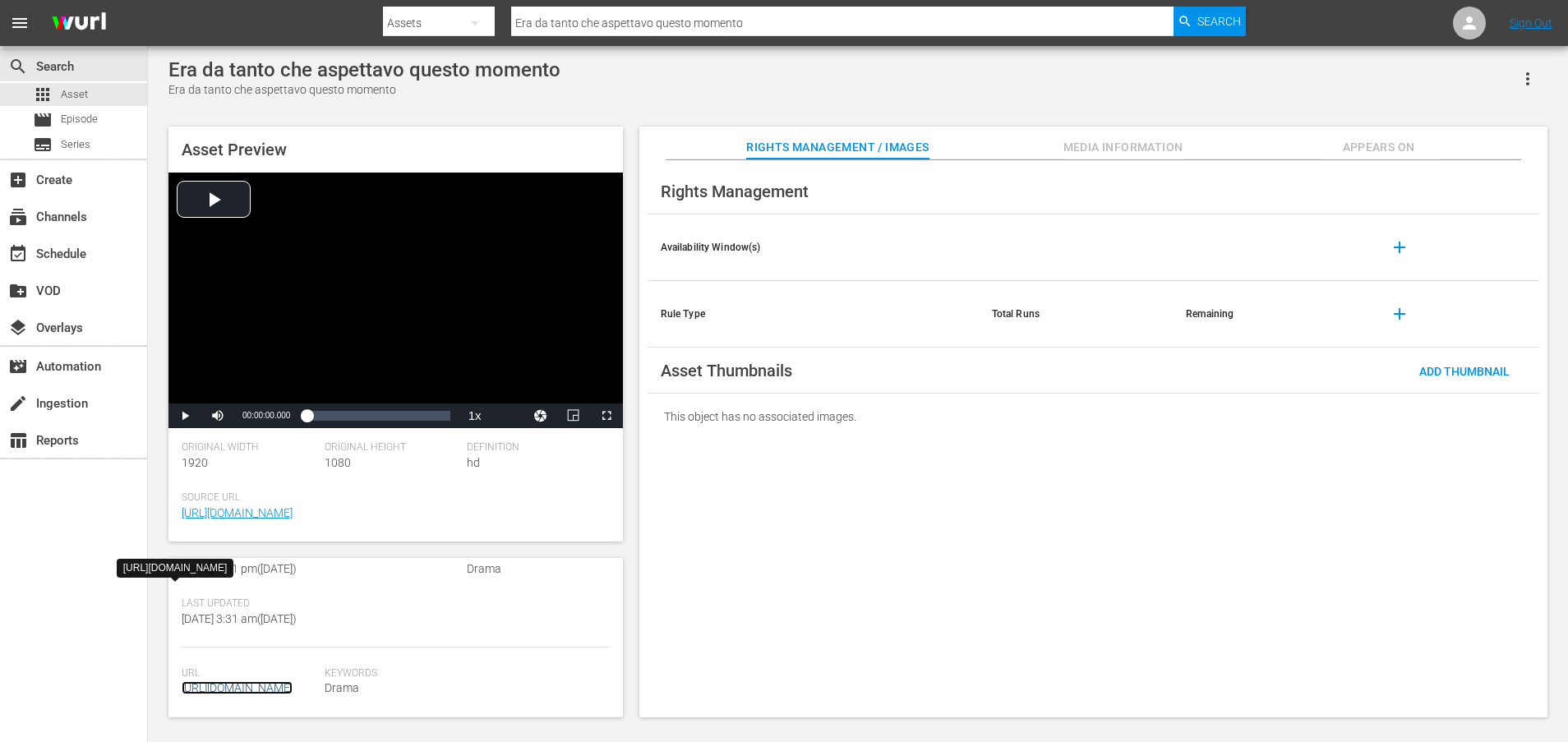
click at [277, 681] on link "[URL][DOMAIN_NAME]" at bounding box center [237, 688] width 111 height 13
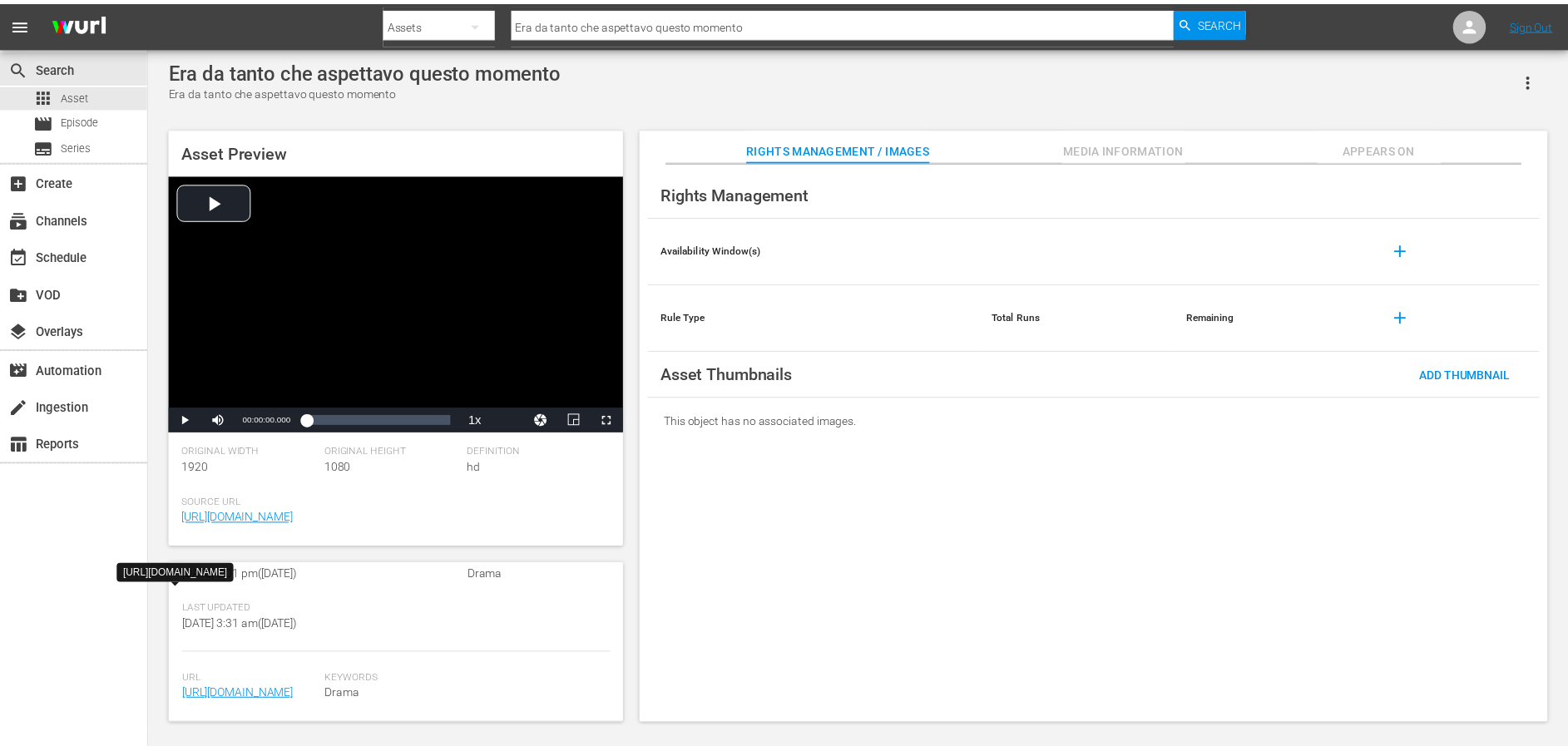
scroll to position [2, 0]
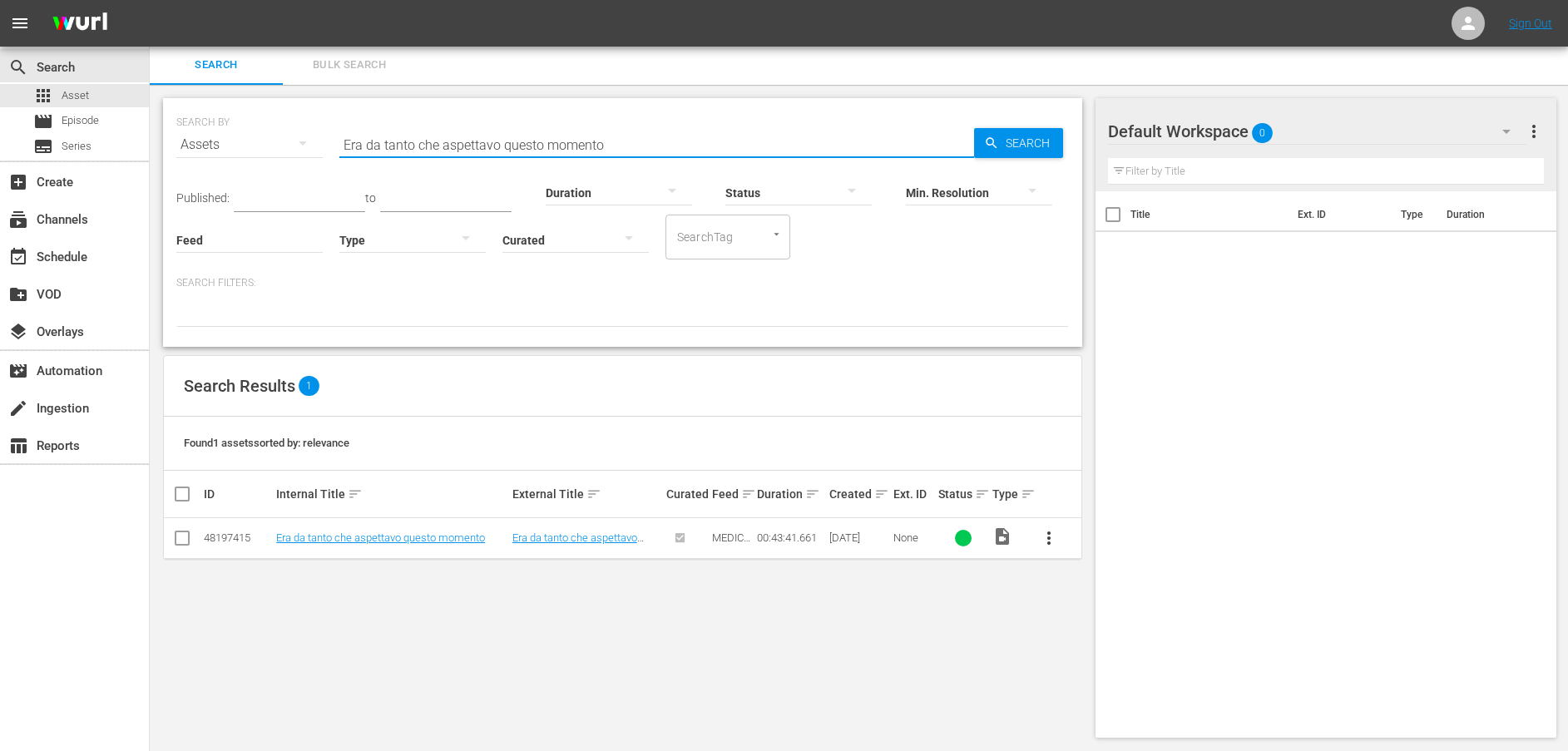
drag, startPoint x: 639, startPoint y: 143, endPoint x: 252, endPoint y: 143, distance: 387.0
click at [252, 143] on div "SEARCH BY Search By Assets Search ID, Title, Description, Keywords, or Category…" at bounding box center [623, 134] width 893 height 60
paste input "[PERSON_NAME] l'autoritari"
type input "[PERSON_NAME] l'autoritario"
click at [1001, 137] on span "Search" at bounding box center [1030, 143] width 64 height 30
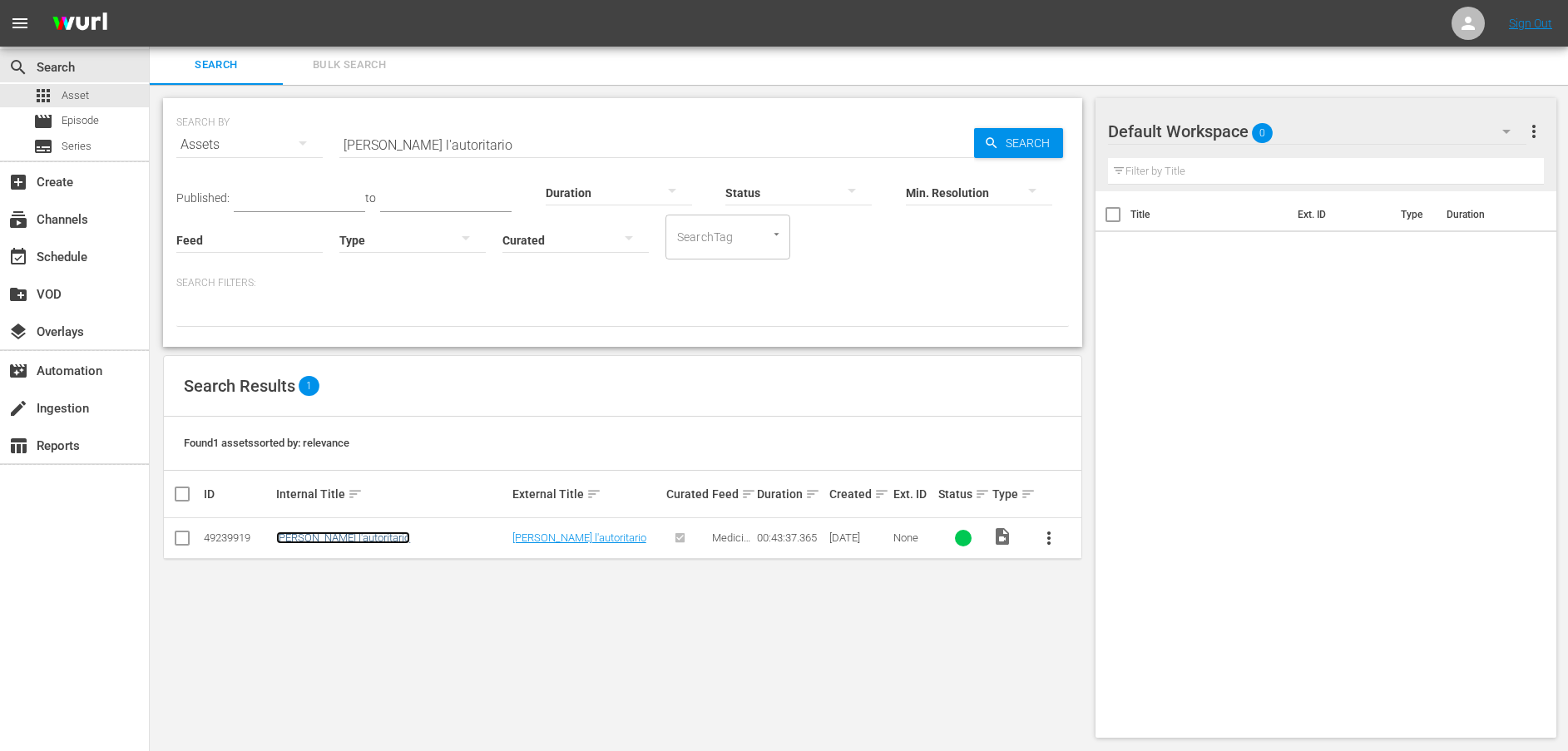
click at [343, 541] on link "[PERSON_NAME] l'autoritario" at bounding box center [343, 537] width 134 height 12
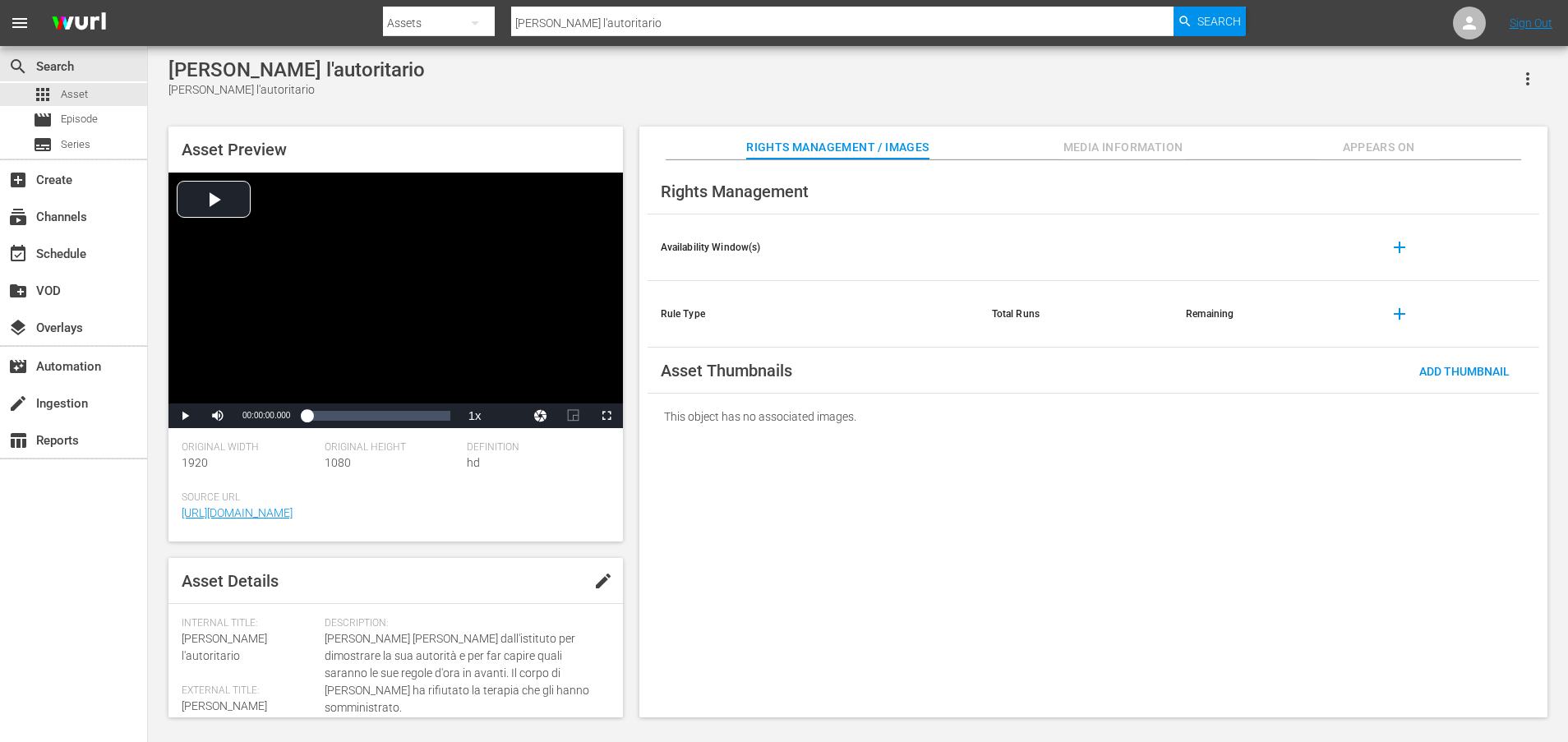
scroll to position [413, 0]
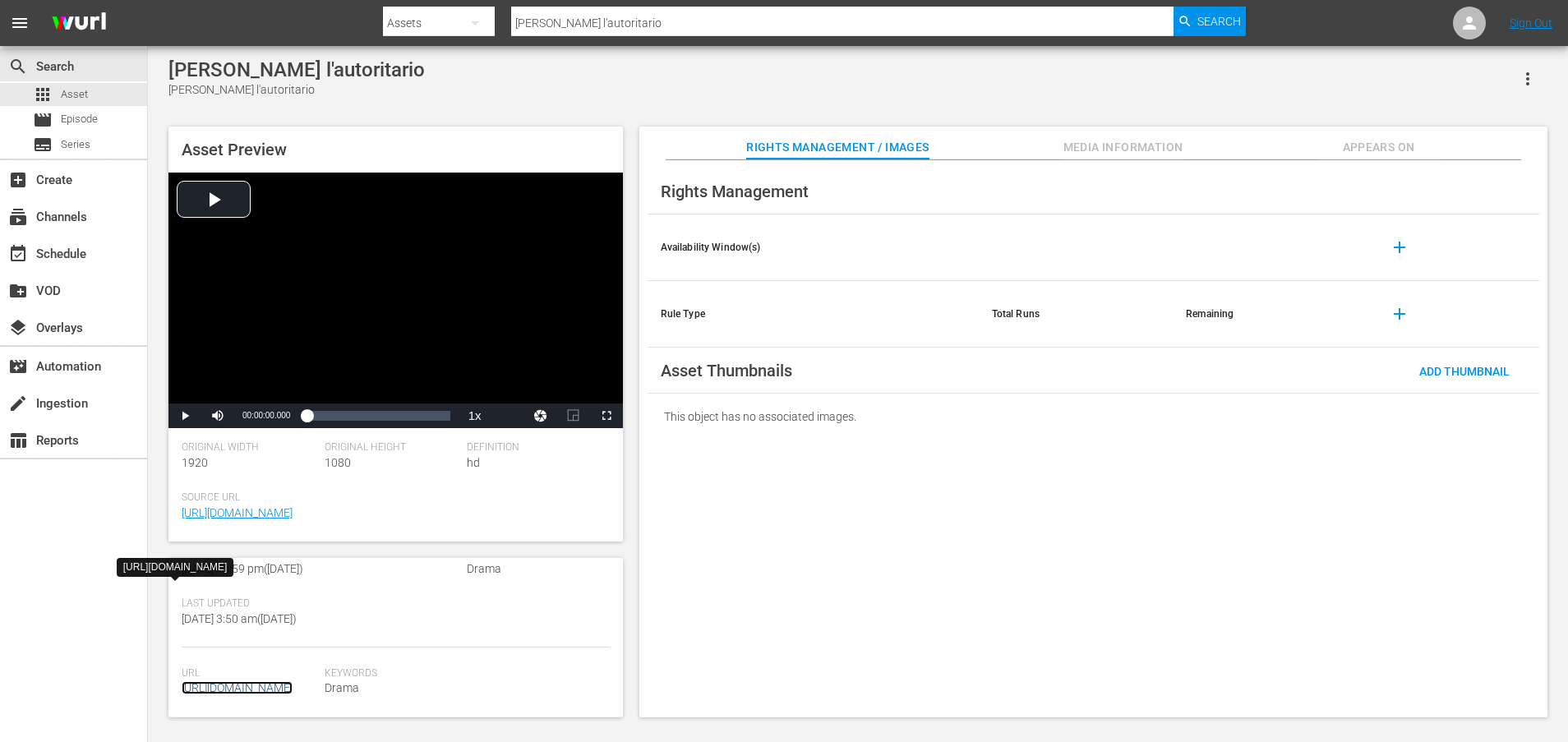
click at [284, 681] on link "[URL][DOMAIN_NAME]" at bounding box center [237, 688] width 111 height 13
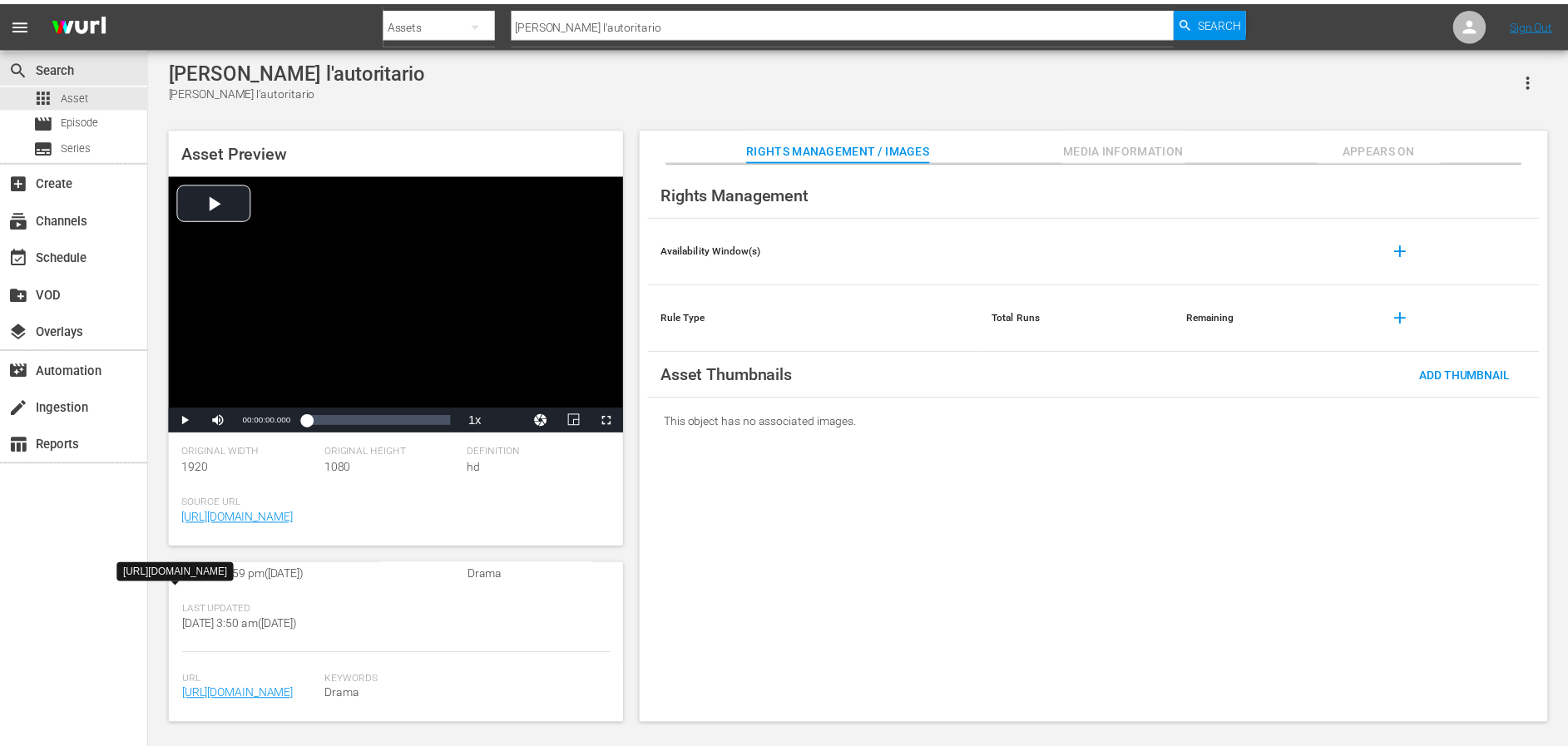
scroll to position [2, 0]
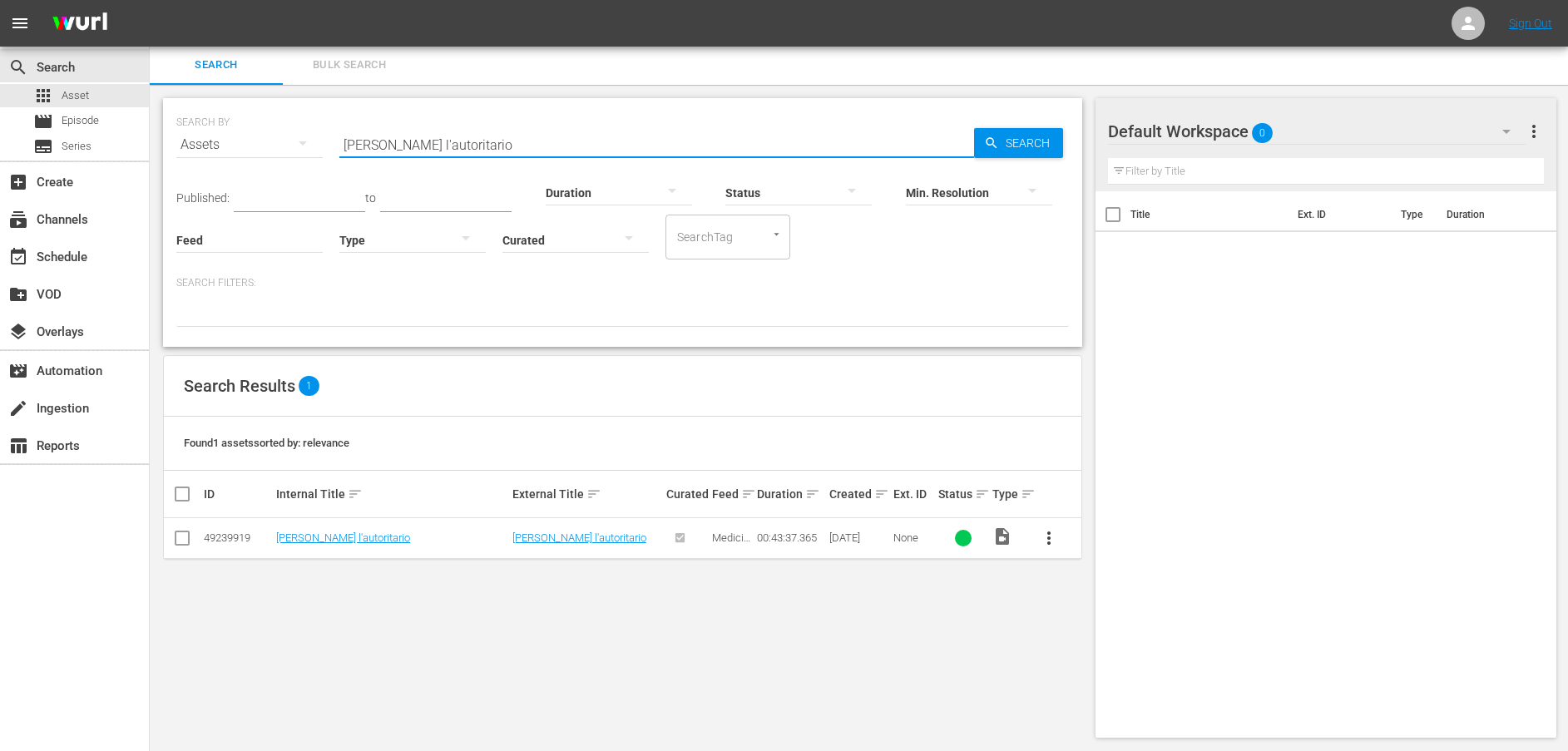
drag, startPoint x: 547, startPoint y: 131, endPoint x: 265, endPoint y: 129, distance: 282.0
click at [265, 129] on div "SEARCH BY Search By Assets Search ID, Title, Description, Keywords, or Category…" at bounding box center [623, 134] width 893 height 60
paste input "La persona speciale che mi protegge"
type input "La persona speciale che mi protegge"
click at [1011, 141] on span "Search" at bounding box center [1030, 143] width 64 height 30
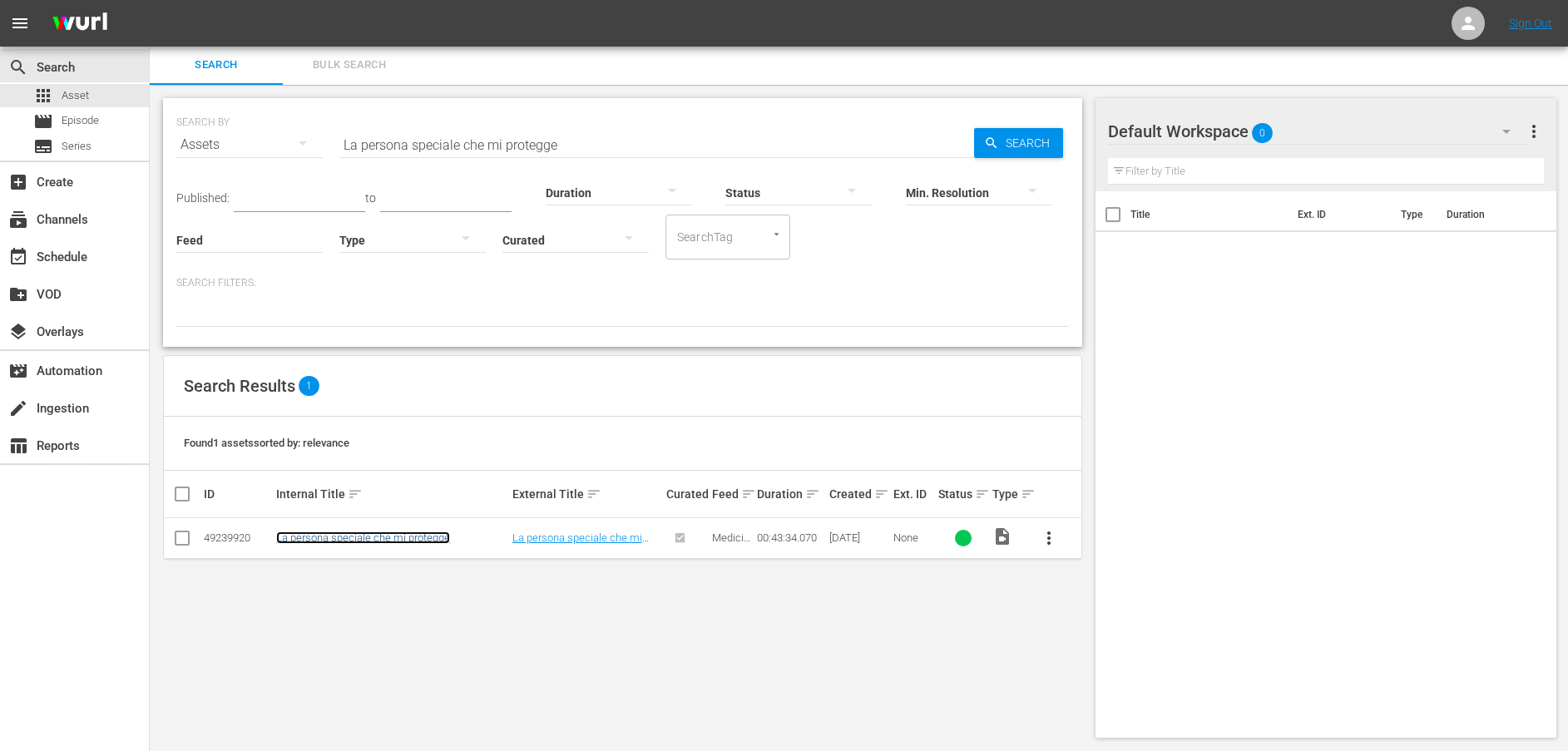
click at [404, 535] on link "La persona speciale che mi protegge" at bounding box center [363, 537] width 174 height 12
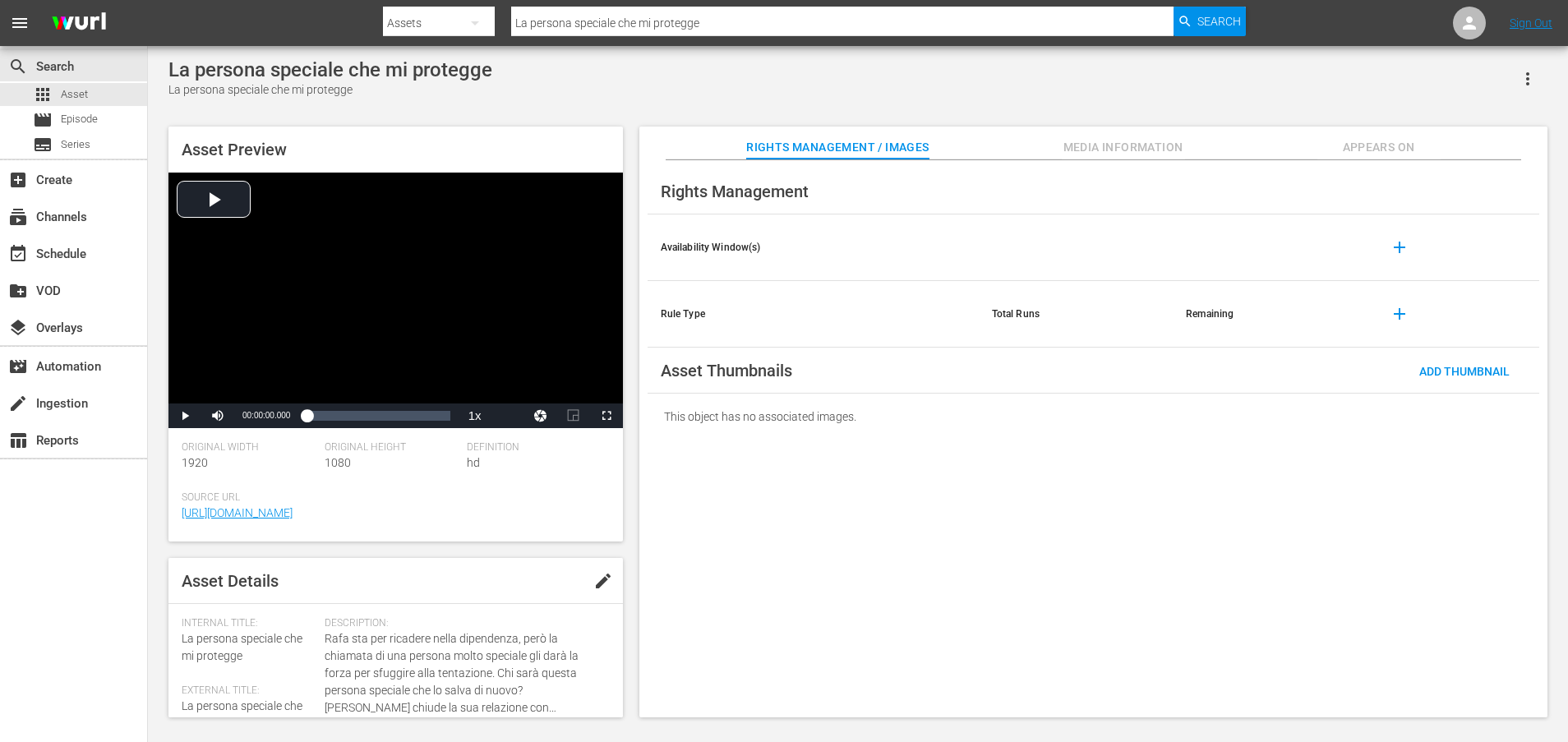
scroll to position [445, 0]
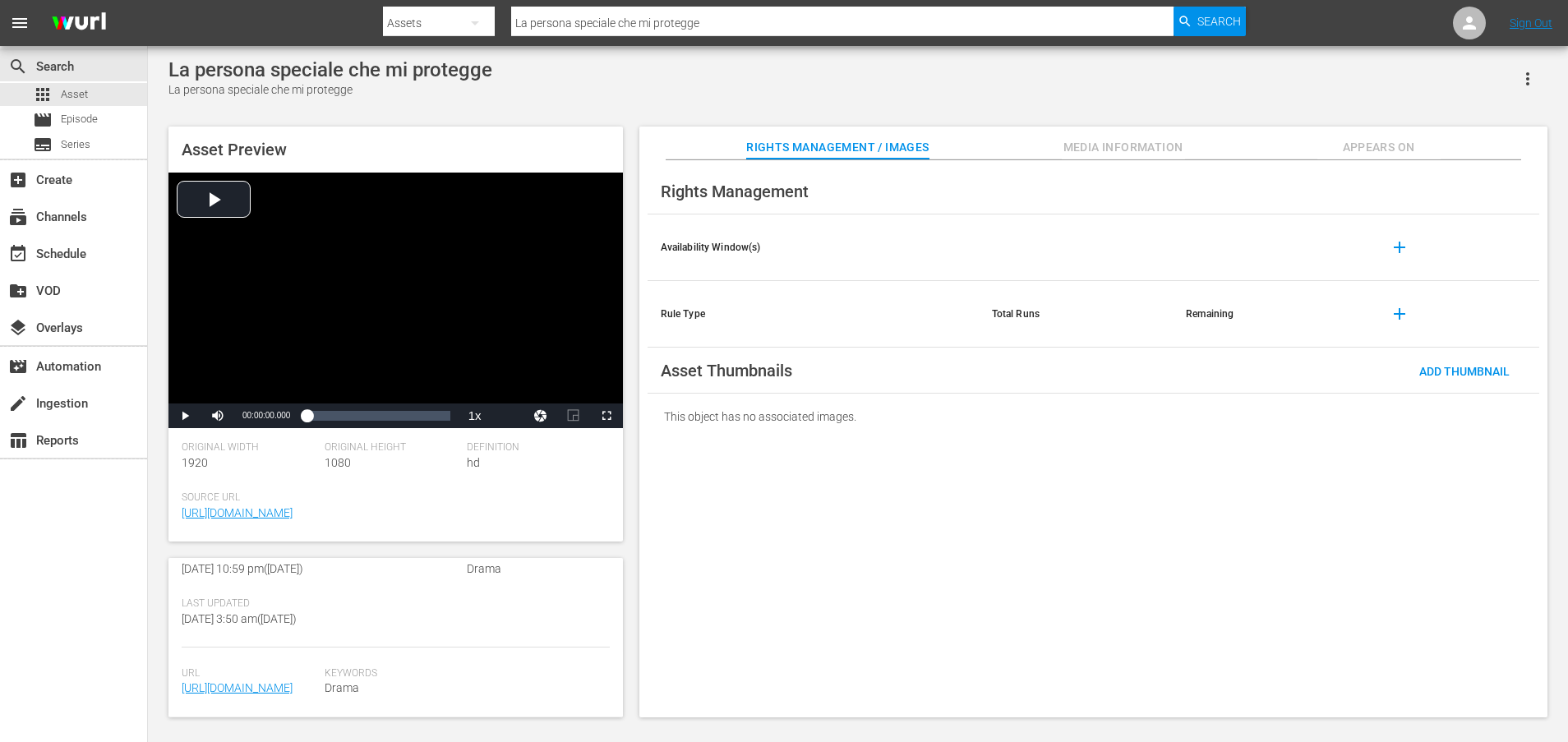
click at [269, 680] on span "[URL][DOMAIN_NAME]" at bounding box center [249, 689] width 135 height 17
click at [271, 681] on link "[URL][DOMAIN_NAME]" at bounding box center [237, 688] width 111 height 13
